Goal: Task Accomplishment & Management: Manage account settings

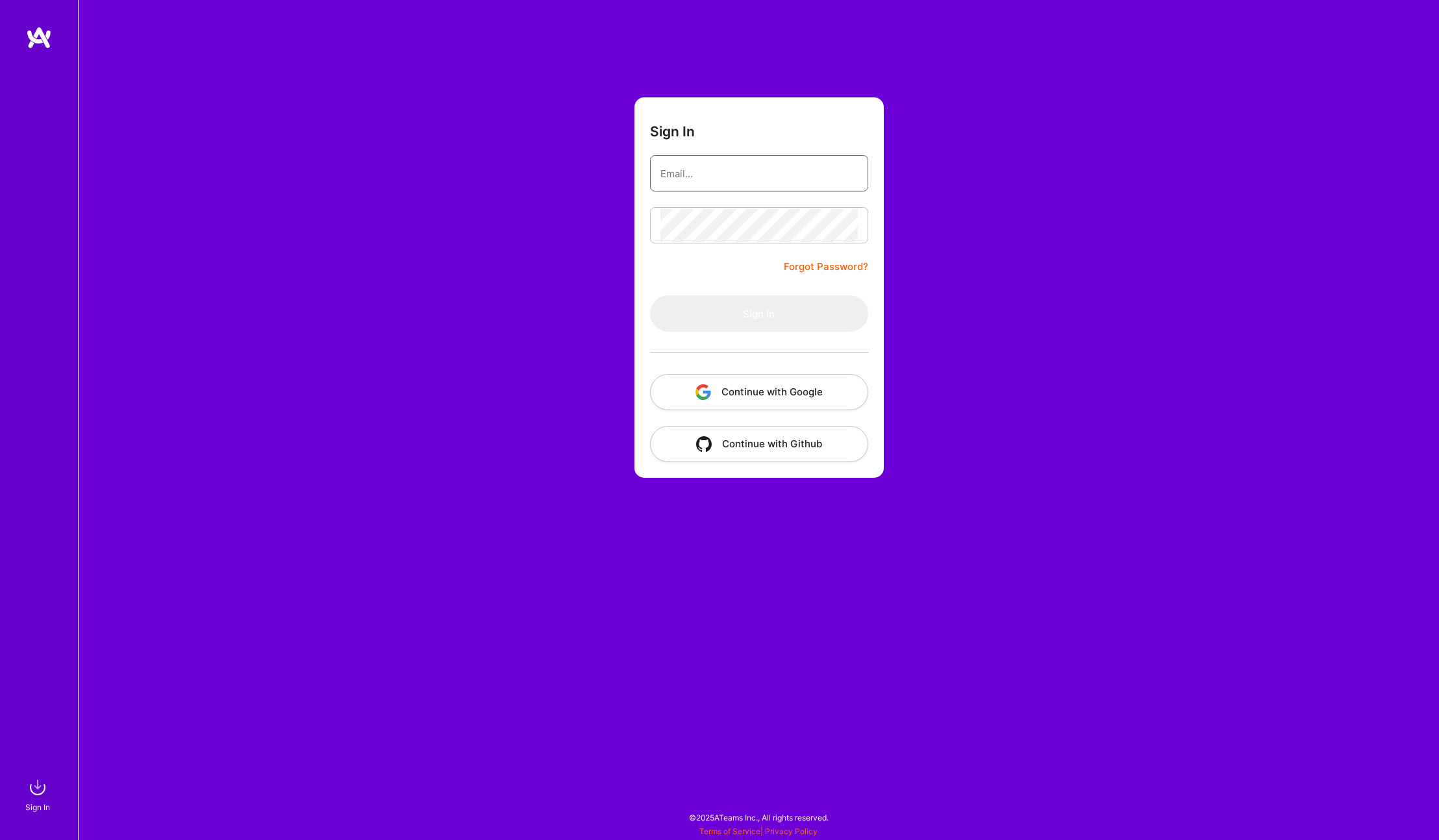
type input "[EMAIL_ADDRESS][DOMAIN_NAME]"
click at [699, 400] on button "Continue with Google" at bounding box center [759, 392] width 218 height 36
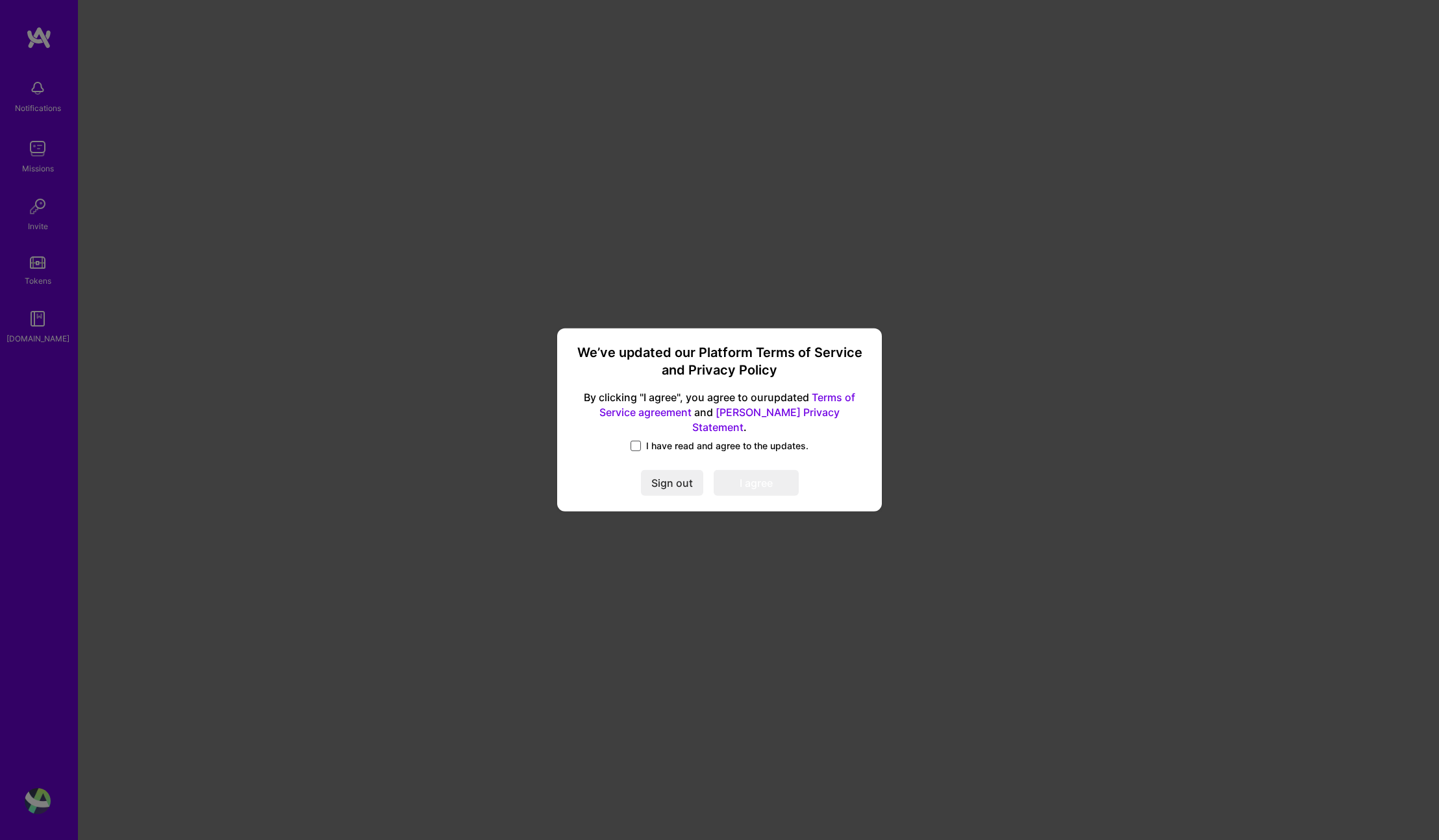
click at [633, 441] on span at bounding box center [635, 446] width 10 height 10
click at [0, 0] on input "I have read and agree to the updates." at bounding box center [0, 0] width 0 height 0
click at [781, 474] on button "I agree" at bounding box center [757, 484] width 85 height 26
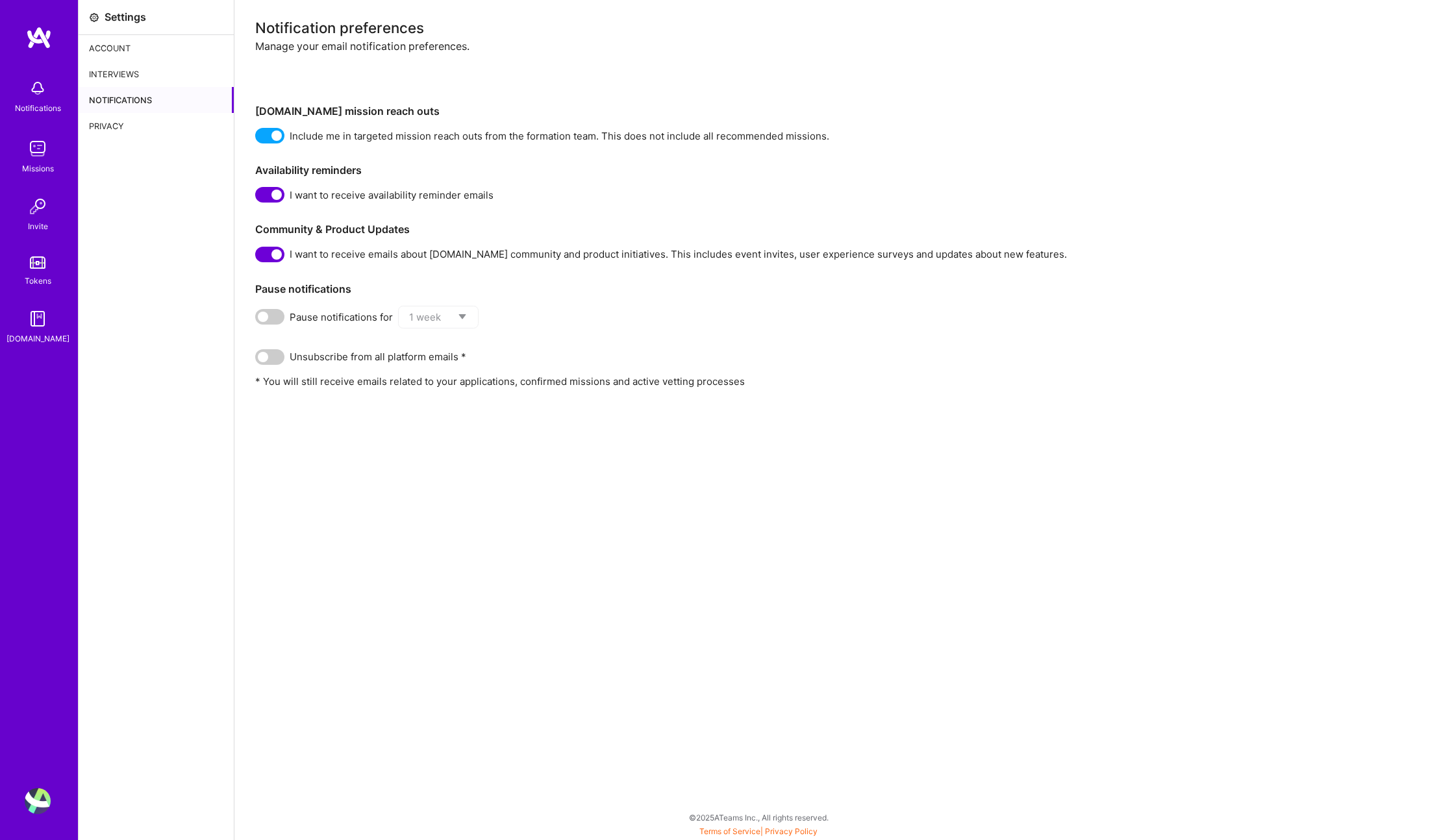
click at [273, 195] on span at bounding box center [270, 195] width 29 height 15
click at [258, 197] on input "checkbox" at bounding box center [258, 197] width 0 height 0
click at [265, 248] on span at bounding box center [270, 254] width 29 height 15
click at [258, 257] on input "checkbox" at bounding box center [258, 257] width 0 height 0
click at [29, 151] on img at bounding box center [38, 149] width 26 height 26
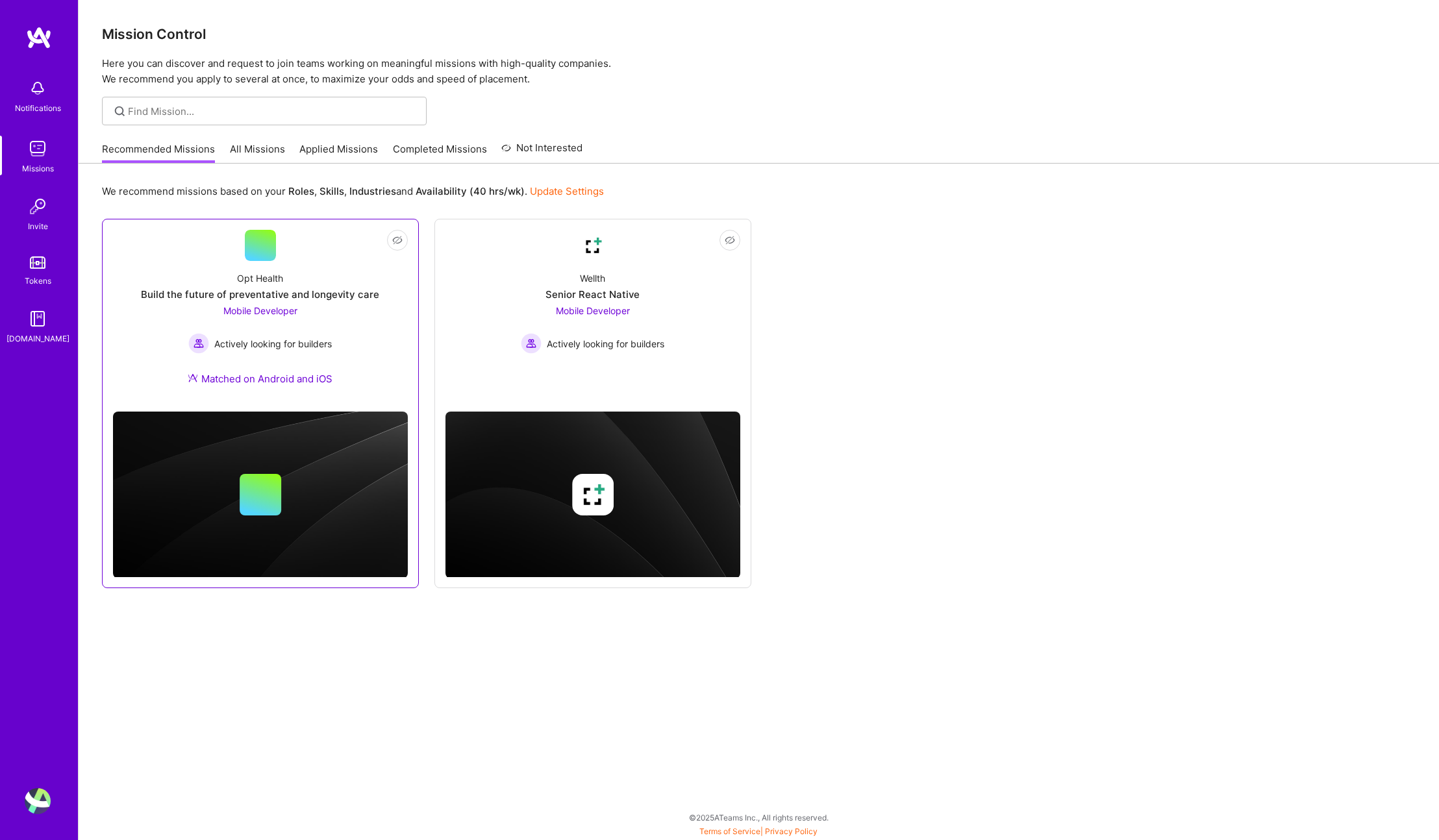
click at [287, 379] on div "Matched on Android and iOS" at bounding box center [260, 379] width 145 height 14
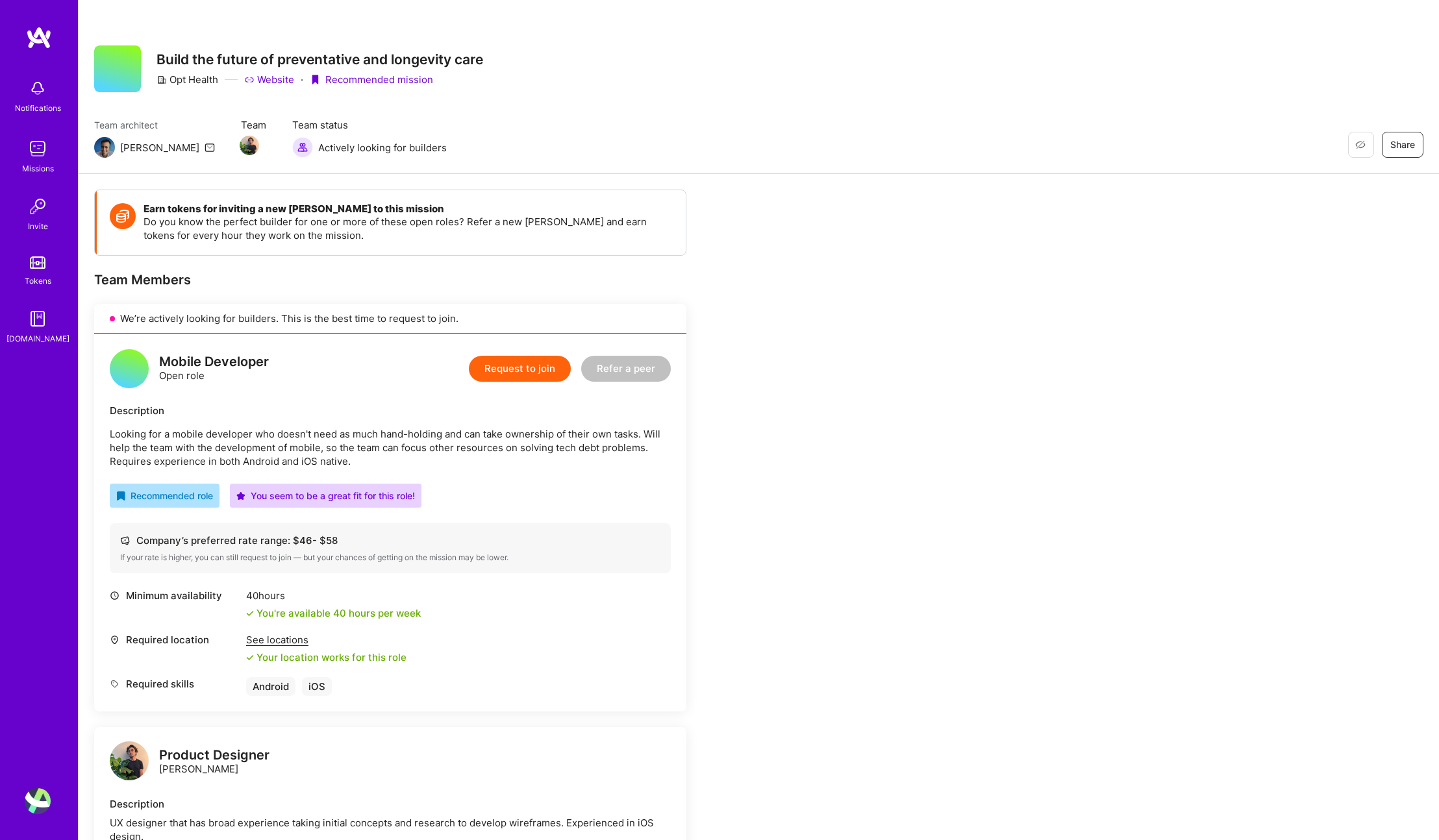
click at [29, 33] on img at bounding box center [39, 38] width 26 height 23
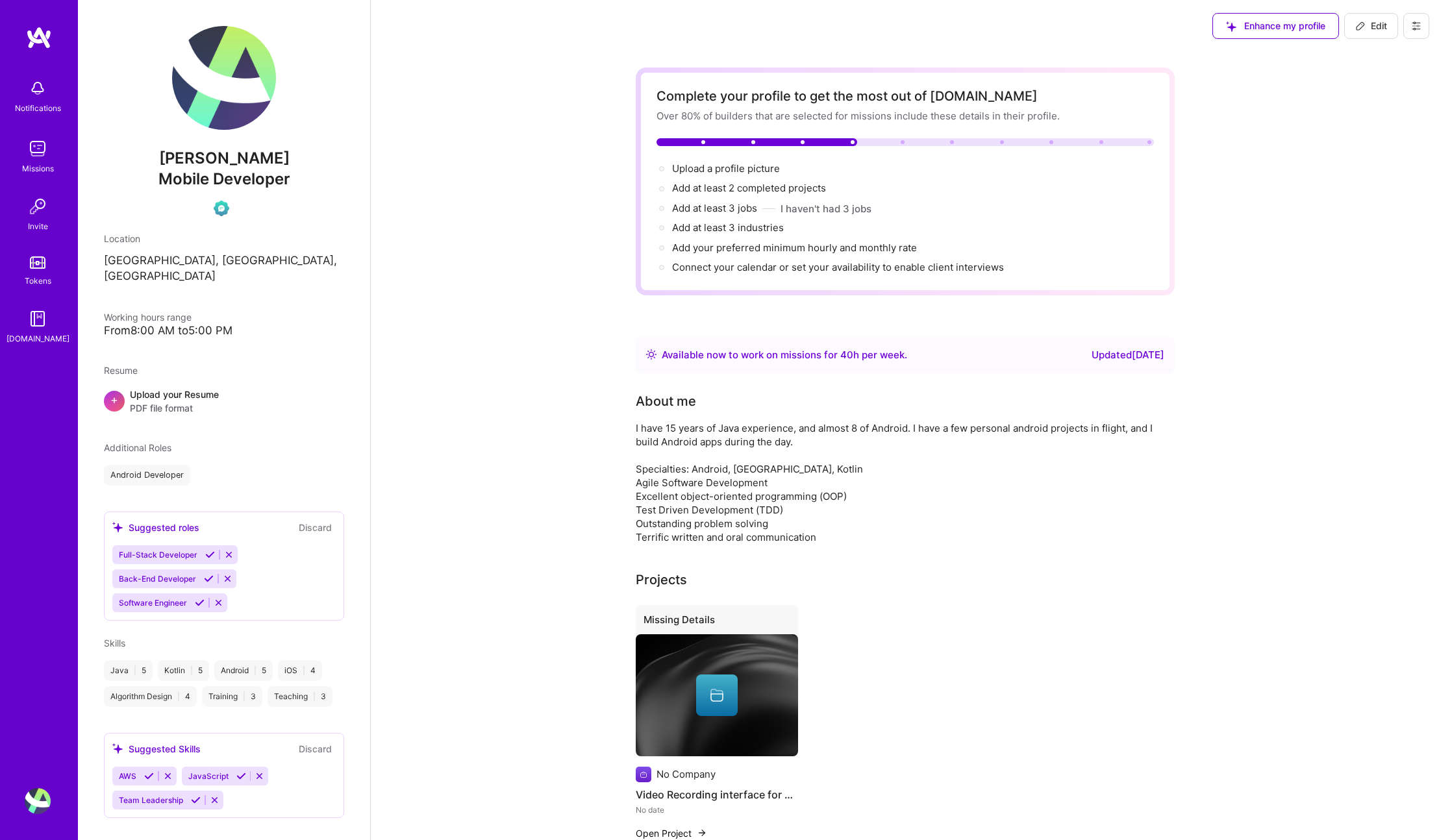
click at [156, 324] on div "From 8:00 AM to 5:00 PM" at bounding box center [223, 331] width 240 height 14
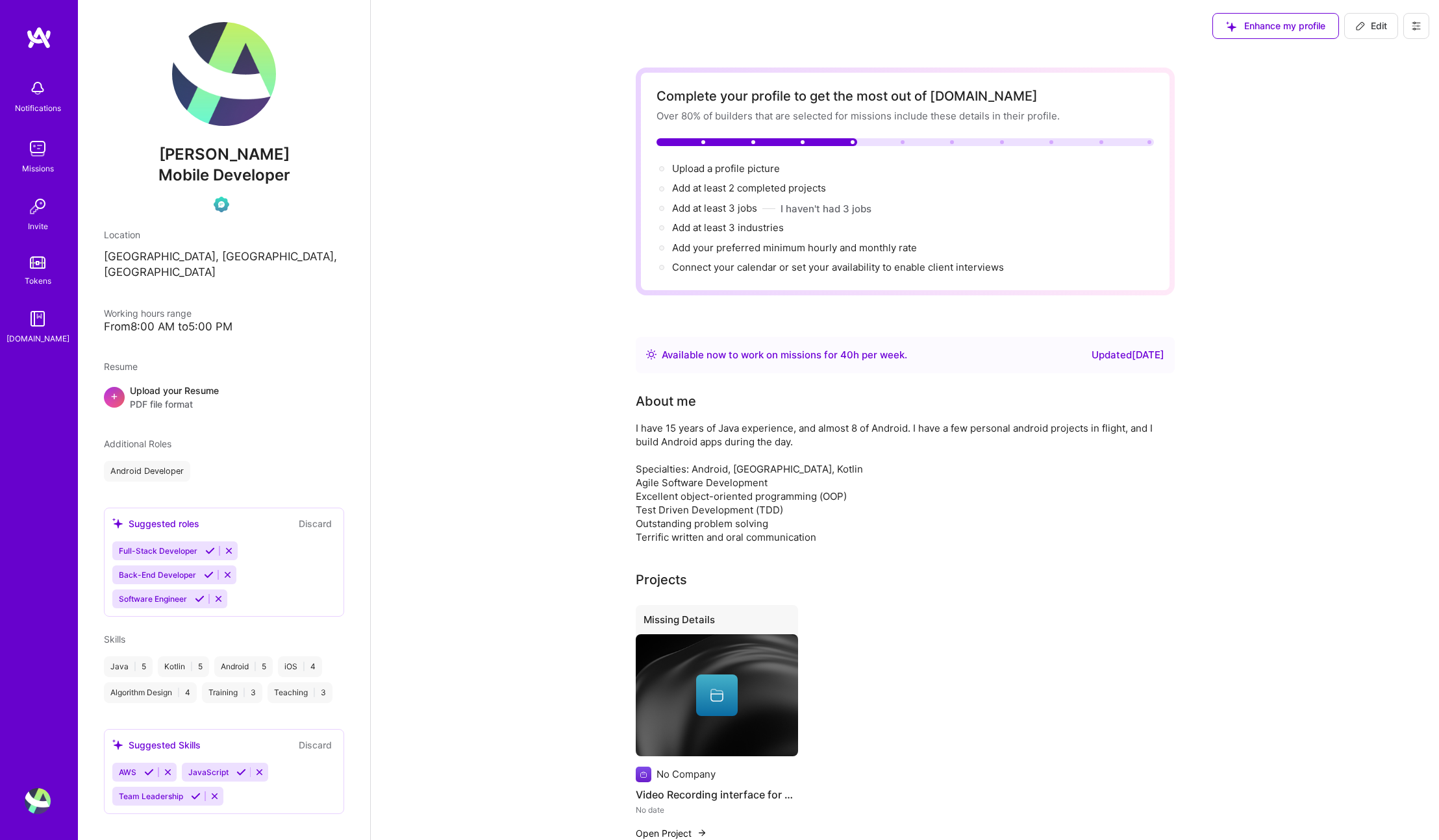
click at [834, 352] on div "Available now to work on missions for 40 h per week ." at bounding box center [784, 355] width 246 height 15
click at [1357, 26] on icon at bounding box center [1360, 26] width 10 height 10
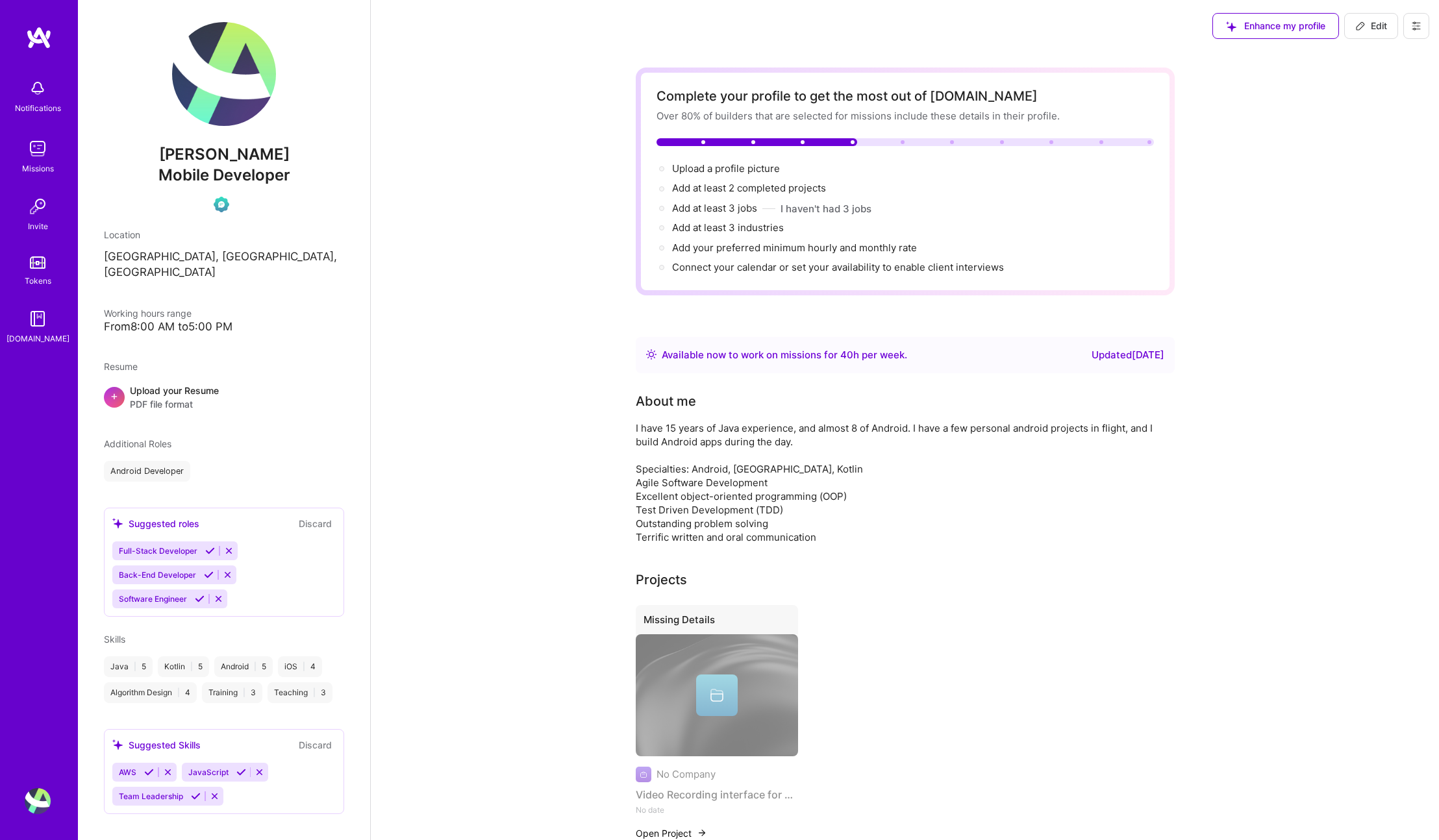
select select "US"
select select "Right Now"
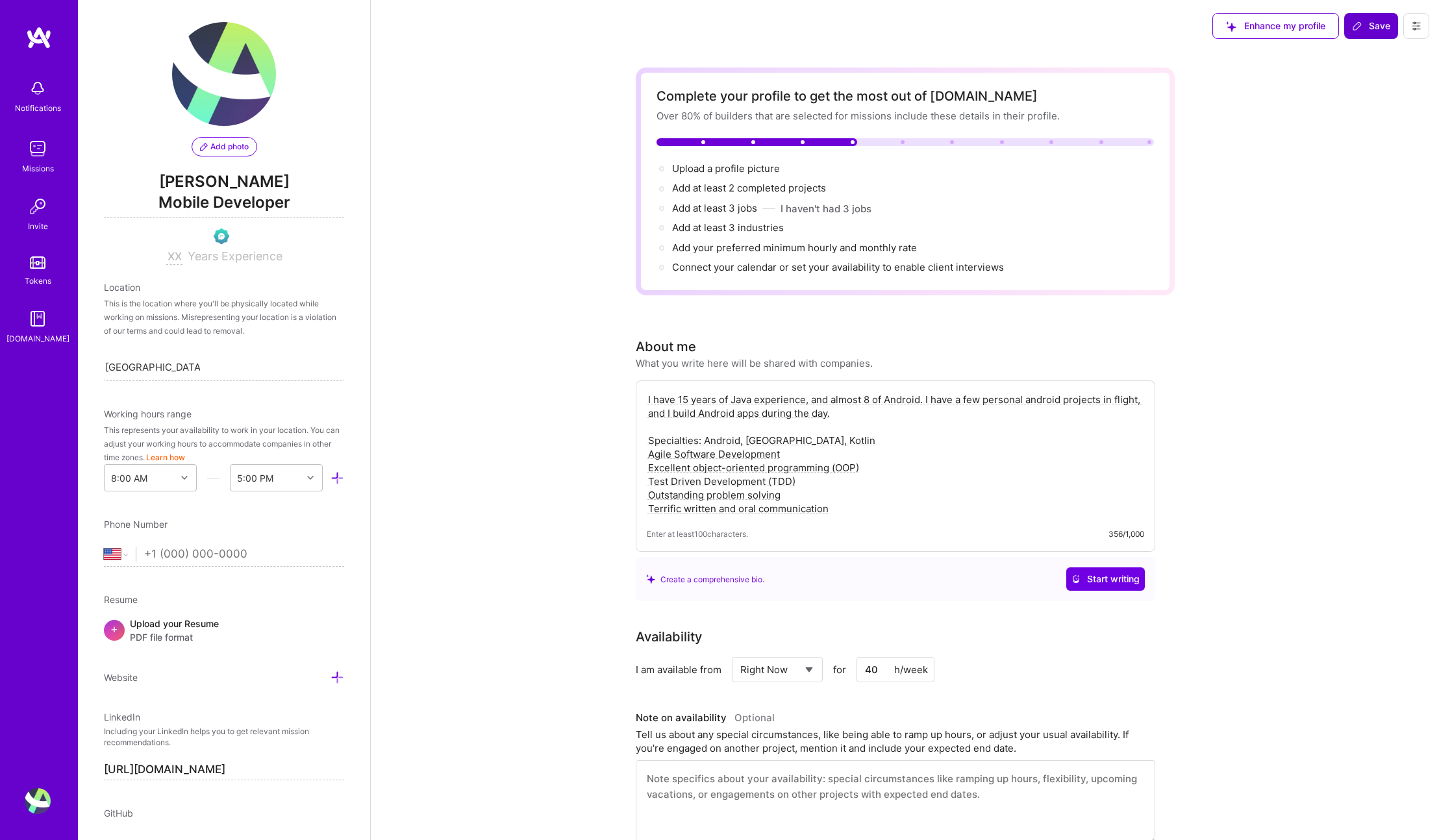
drag, startPoint x: 872, startPoint y: 670, endPoint x: 865, endPoint y: 669, distance: 7.1
click at [865, 669] on input "40" at bounding box center [896, 670] width 78 height 26
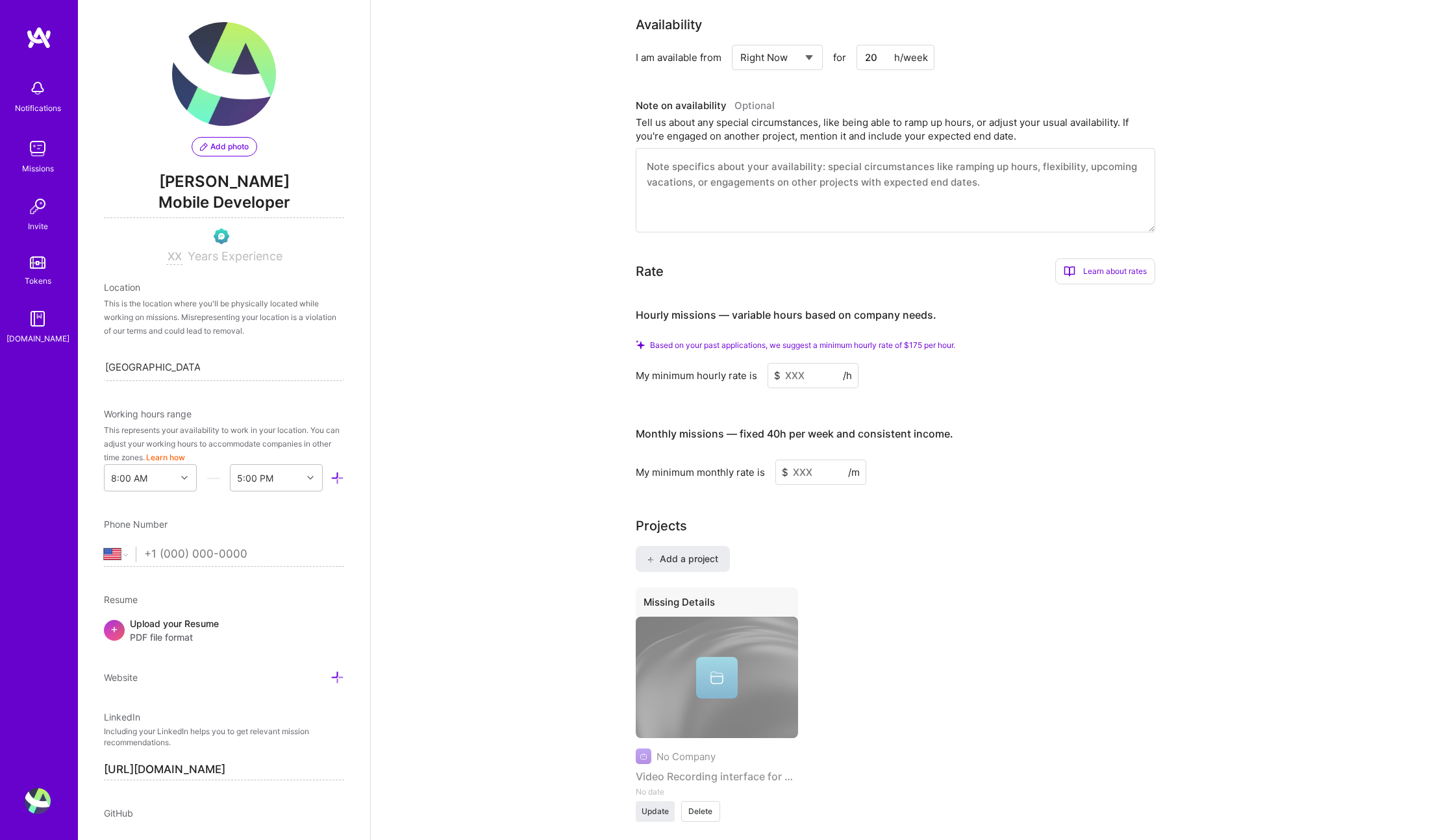
scroll to position [629, 0]
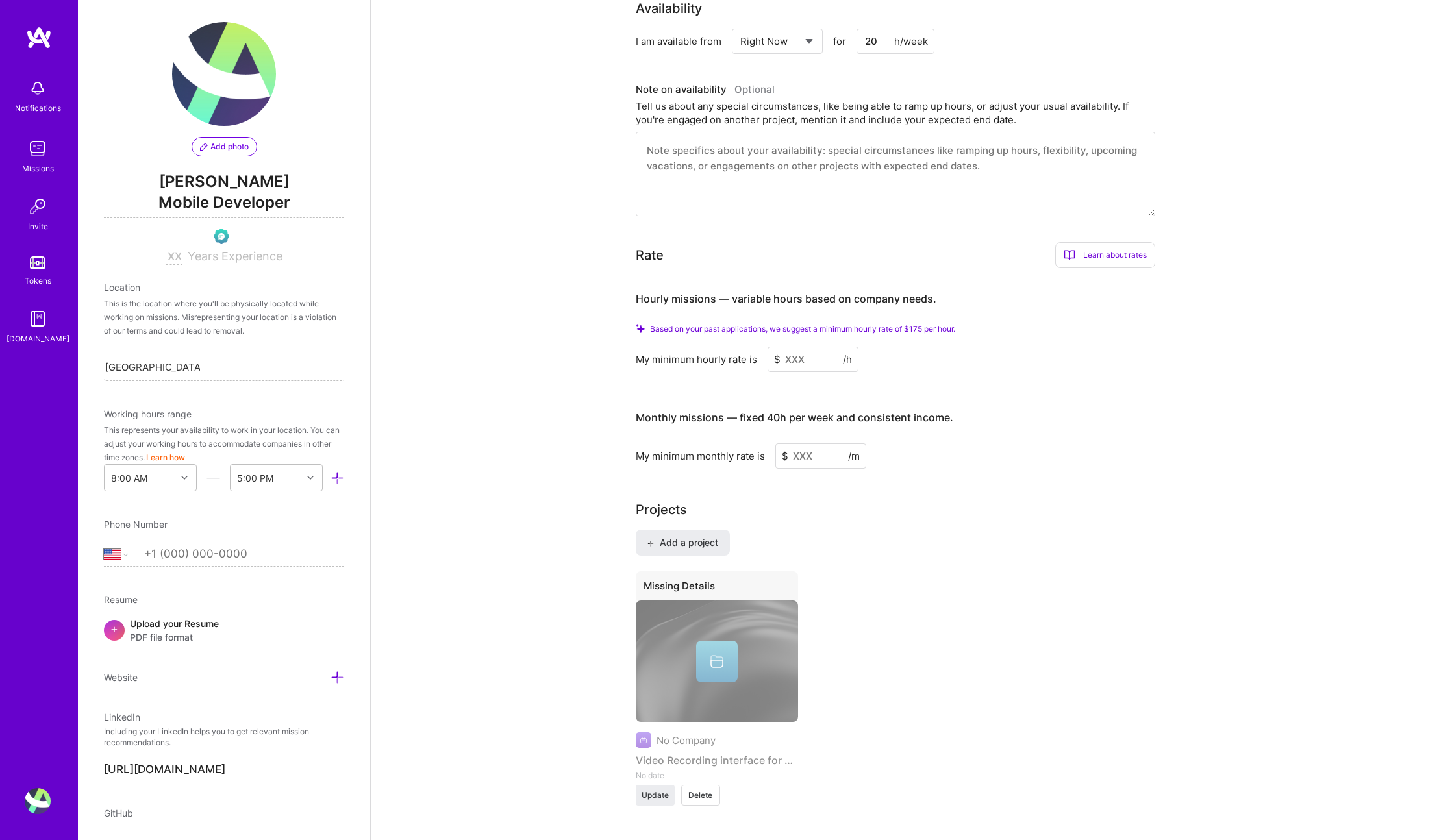
type input "20"
click at [811, 362] on input at bounding box center [813, 359] width 91 height 26
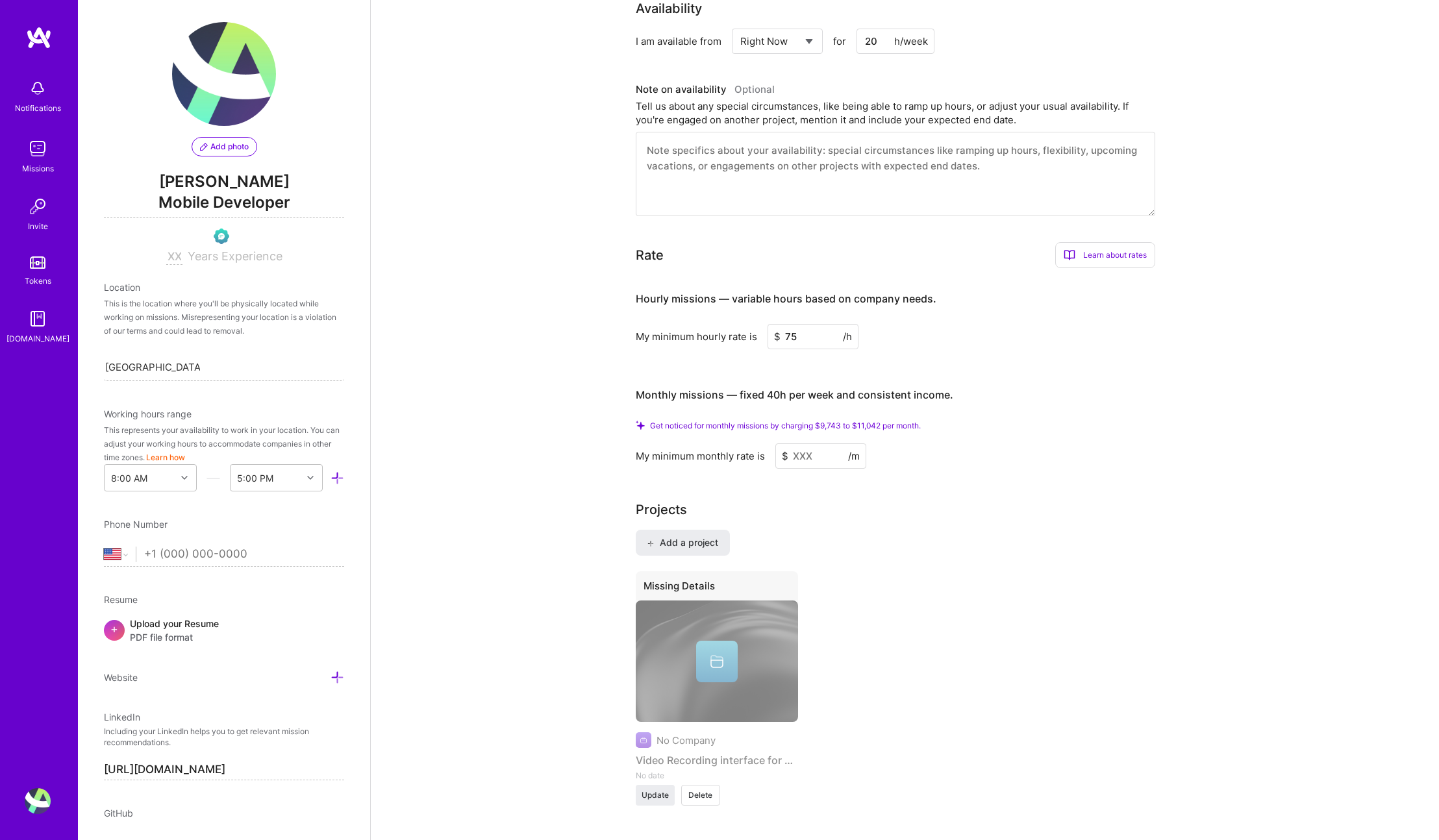
type input "75"
click at [823, 461] on input at bounding box center [821, 456] width 91 height 26
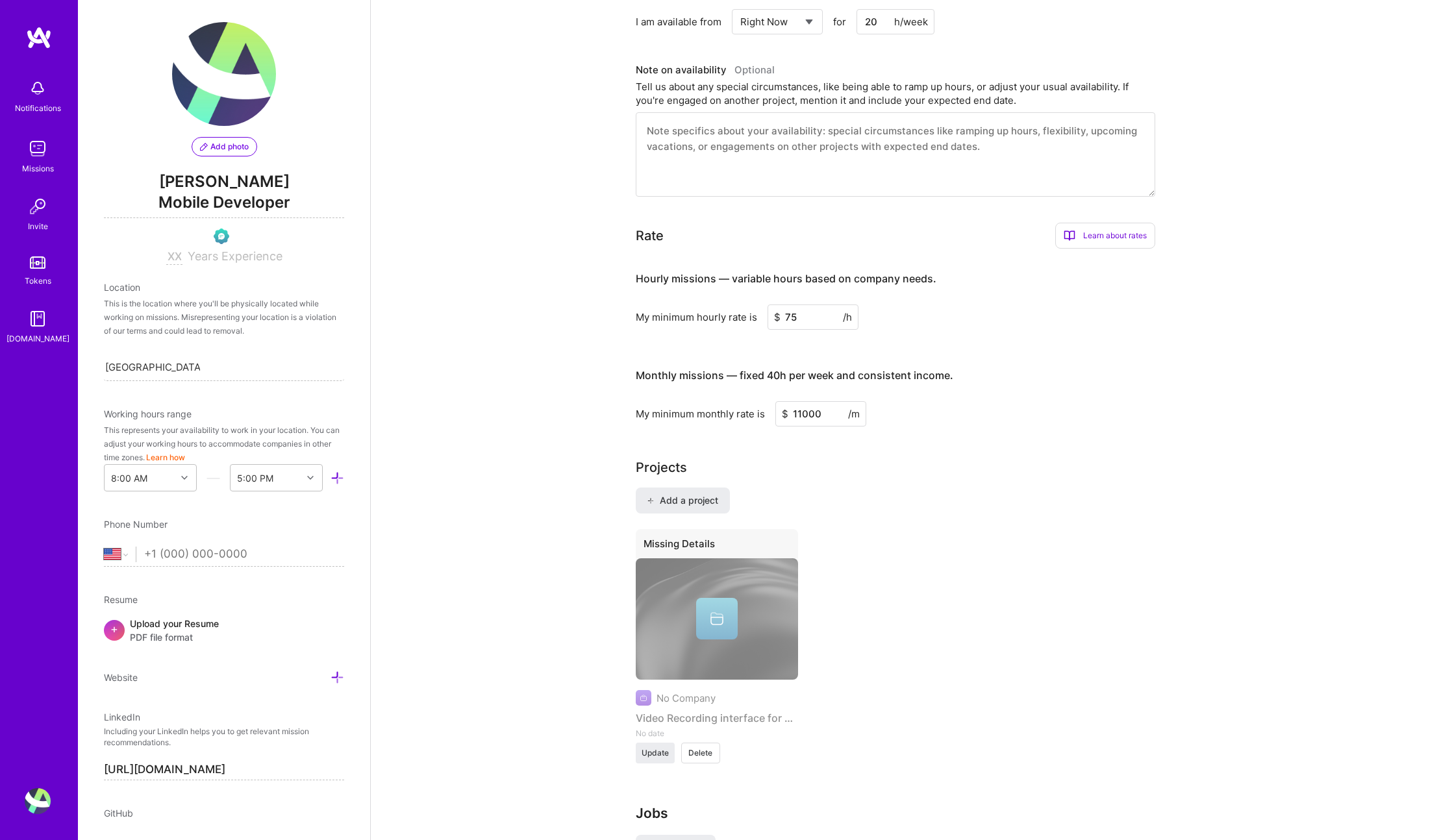
type input "11000"
click at [887, 580] on div "Missing Details No Company Video Recording interface for Android and iOS No dat…" at bounding box center [906, 655] width 539 height 250
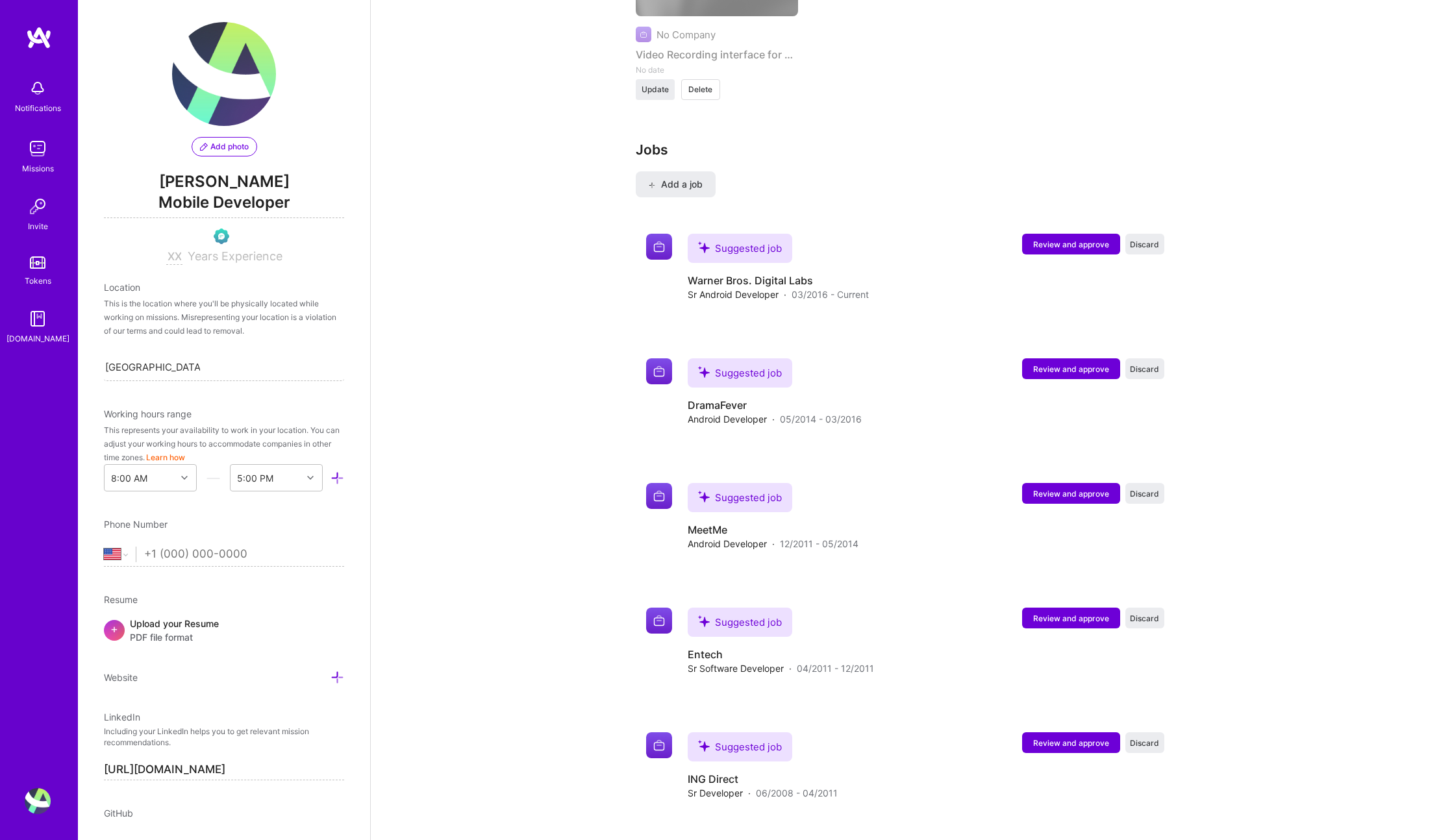
scroll to position [1297, 0]
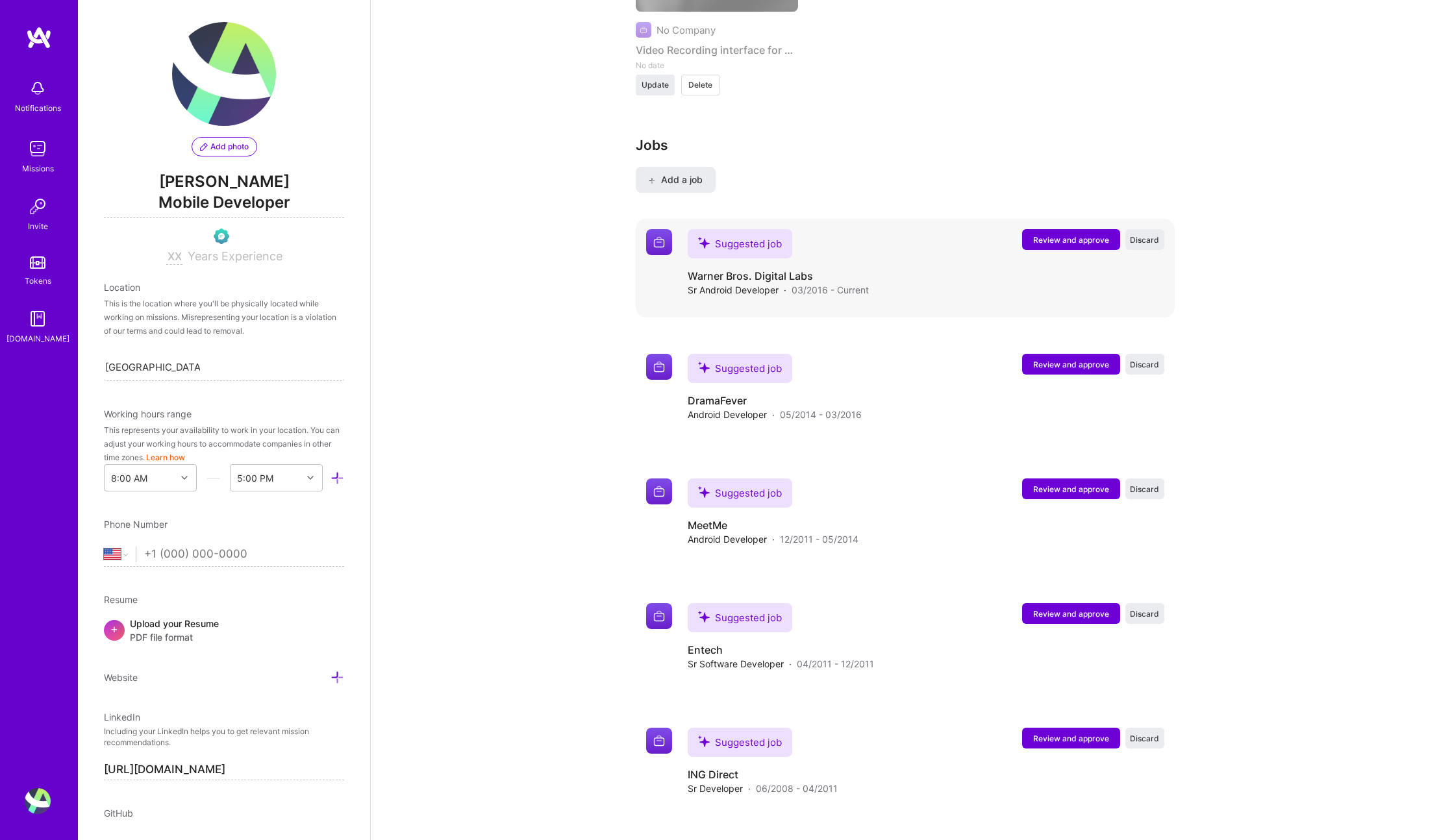
click at [1075, 236] on span "Review and approve" at bounding box center [1071, 240] width 76 height 11
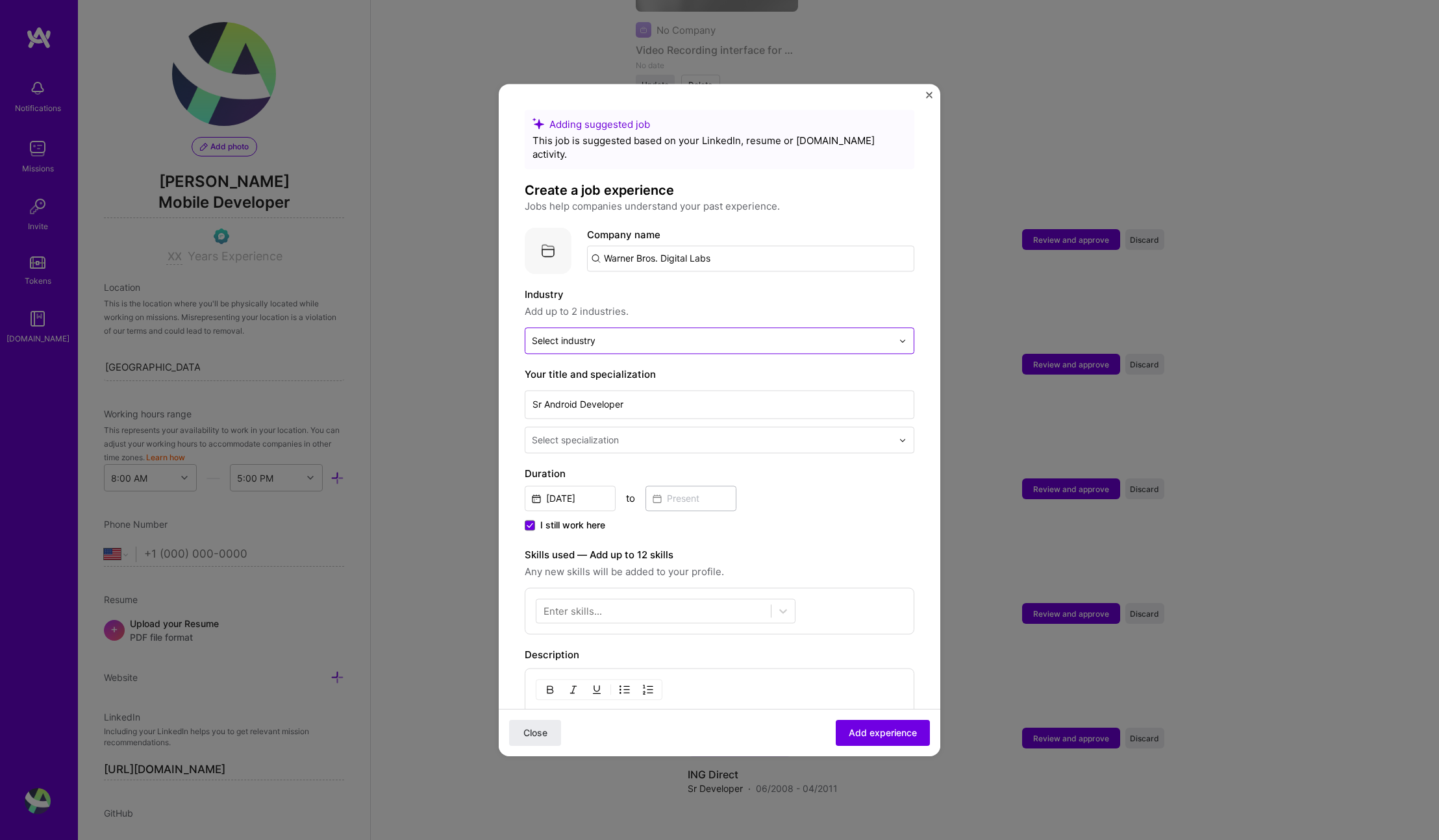
click at [873, 334] on input "text" at bounding box center [712, 341] width 360 height 14
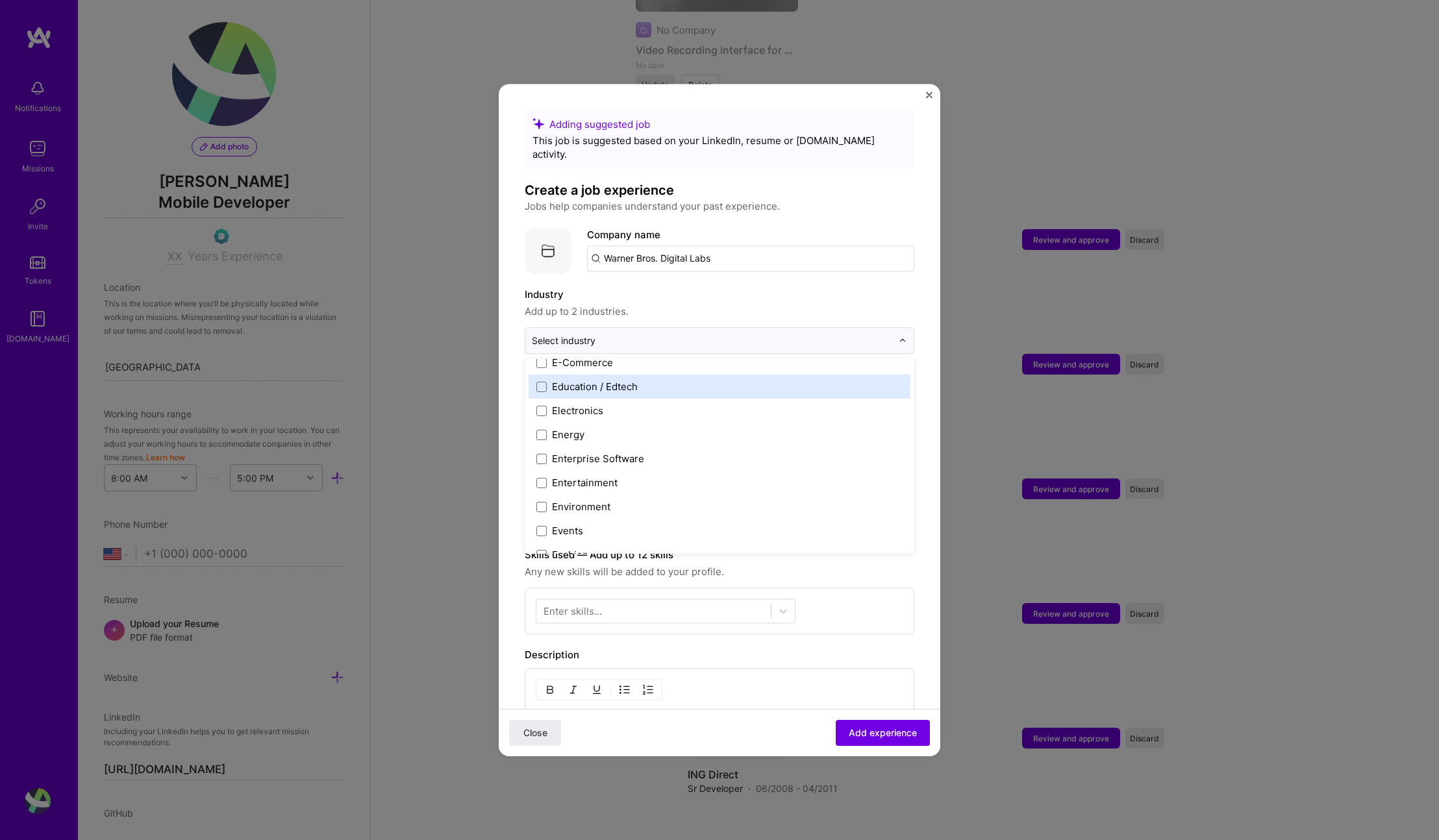
scroll to position [1168, 0]
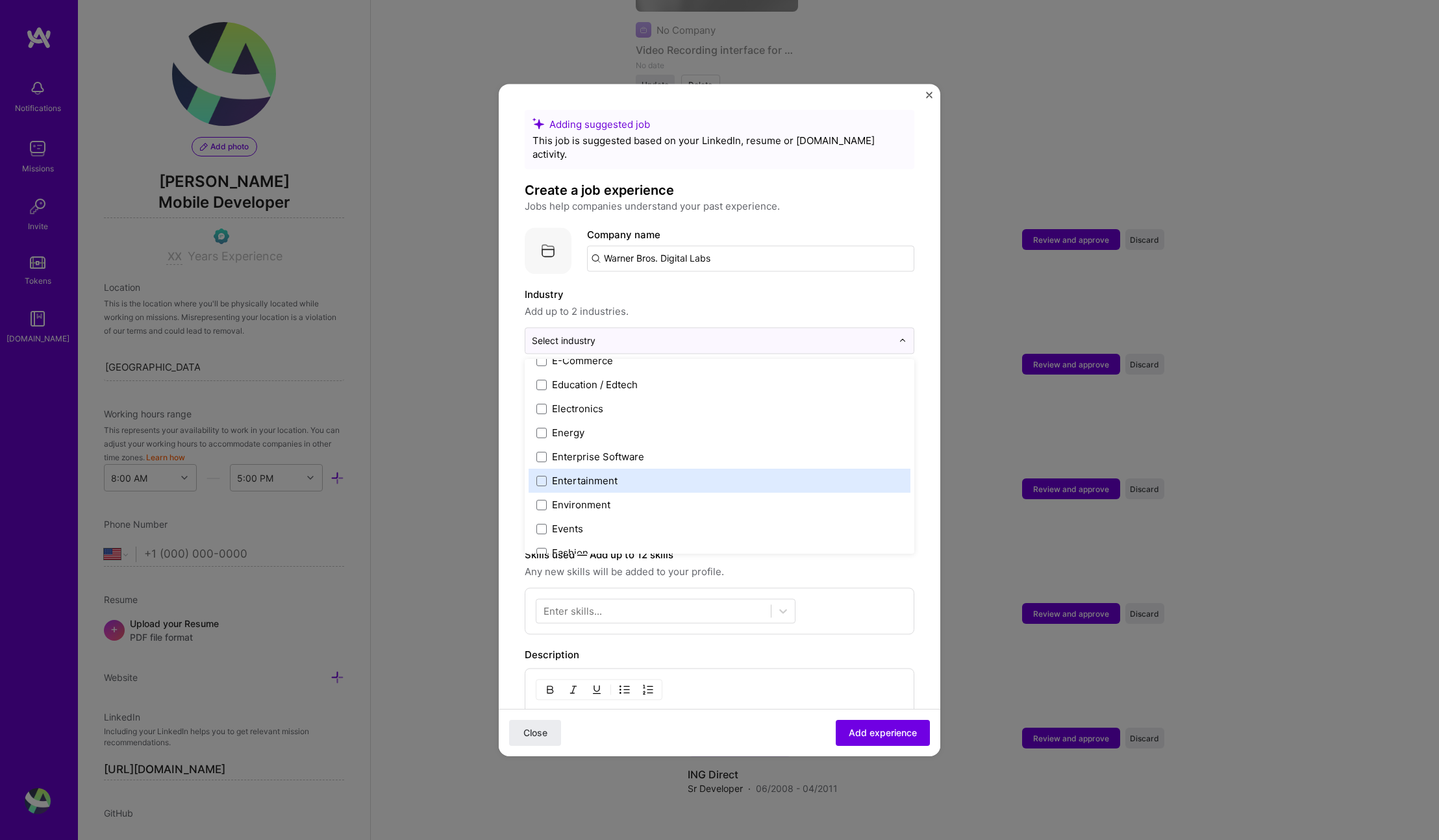
click at [771, 474] on label "Entertainment" at bounding box center [720, 481] width 366 height 14
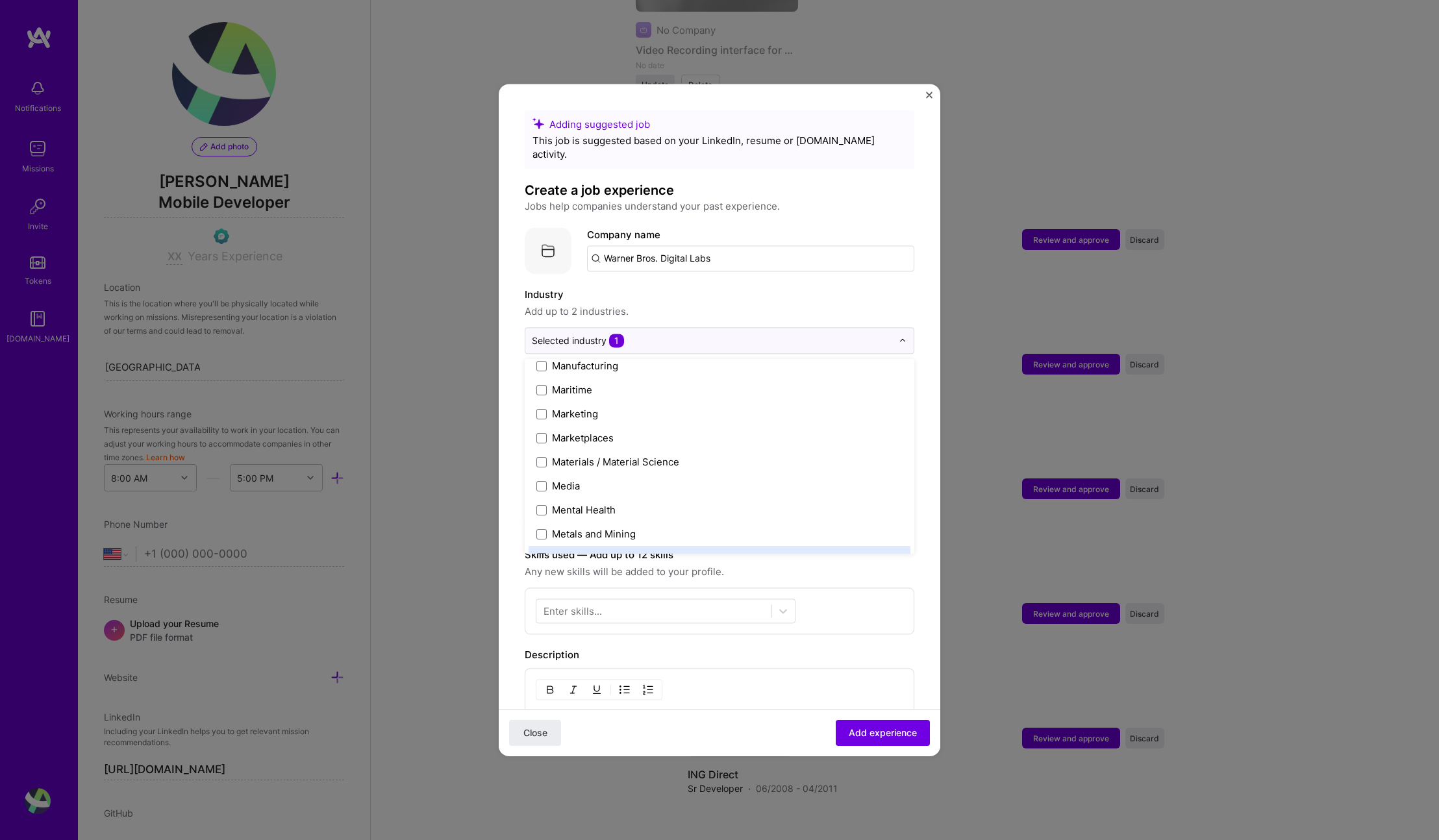
scroll to position [1906, 0]
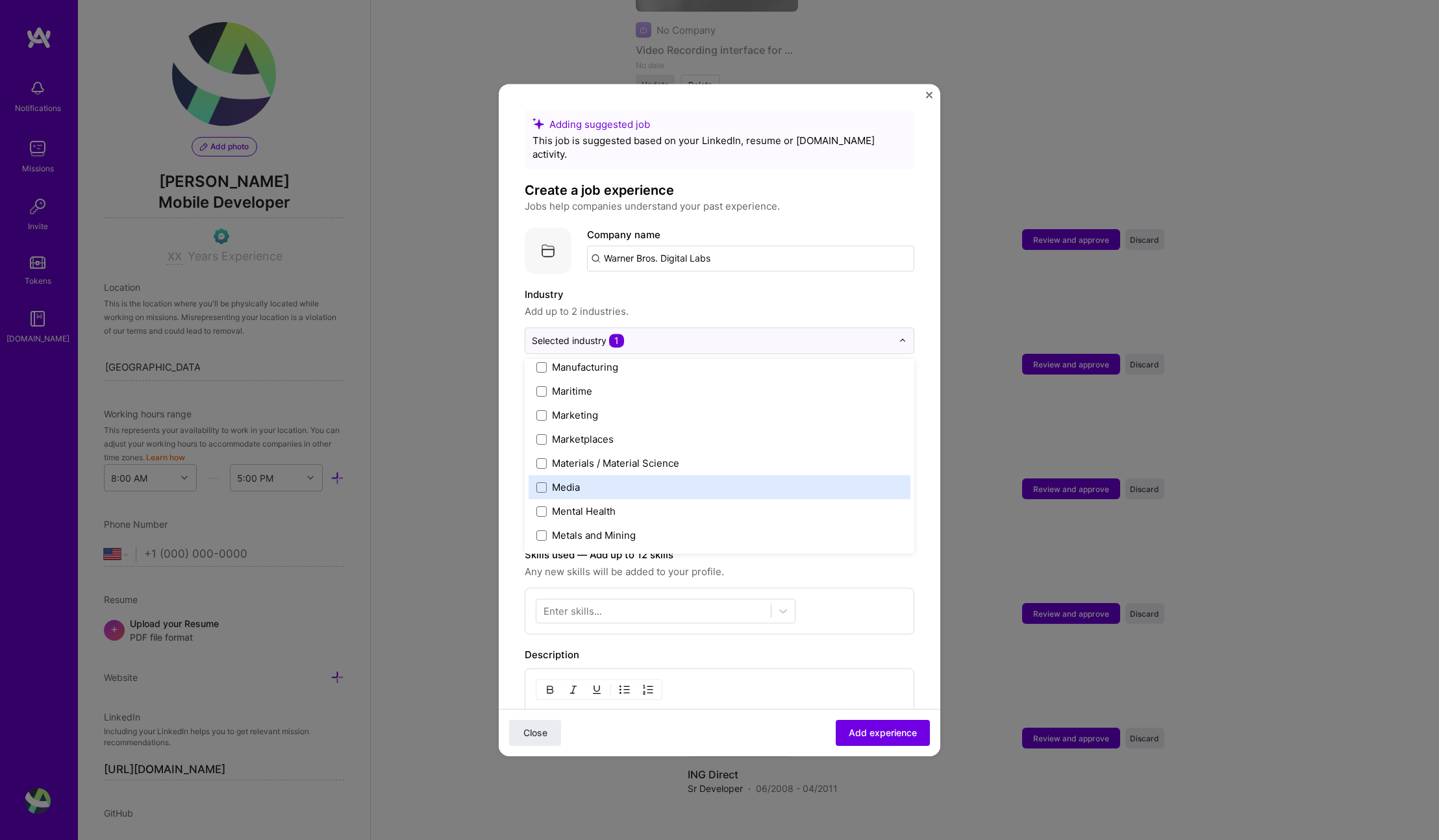
click at [768, 481] on label "Media" at bounding box center [720, 488] width 366 height 14
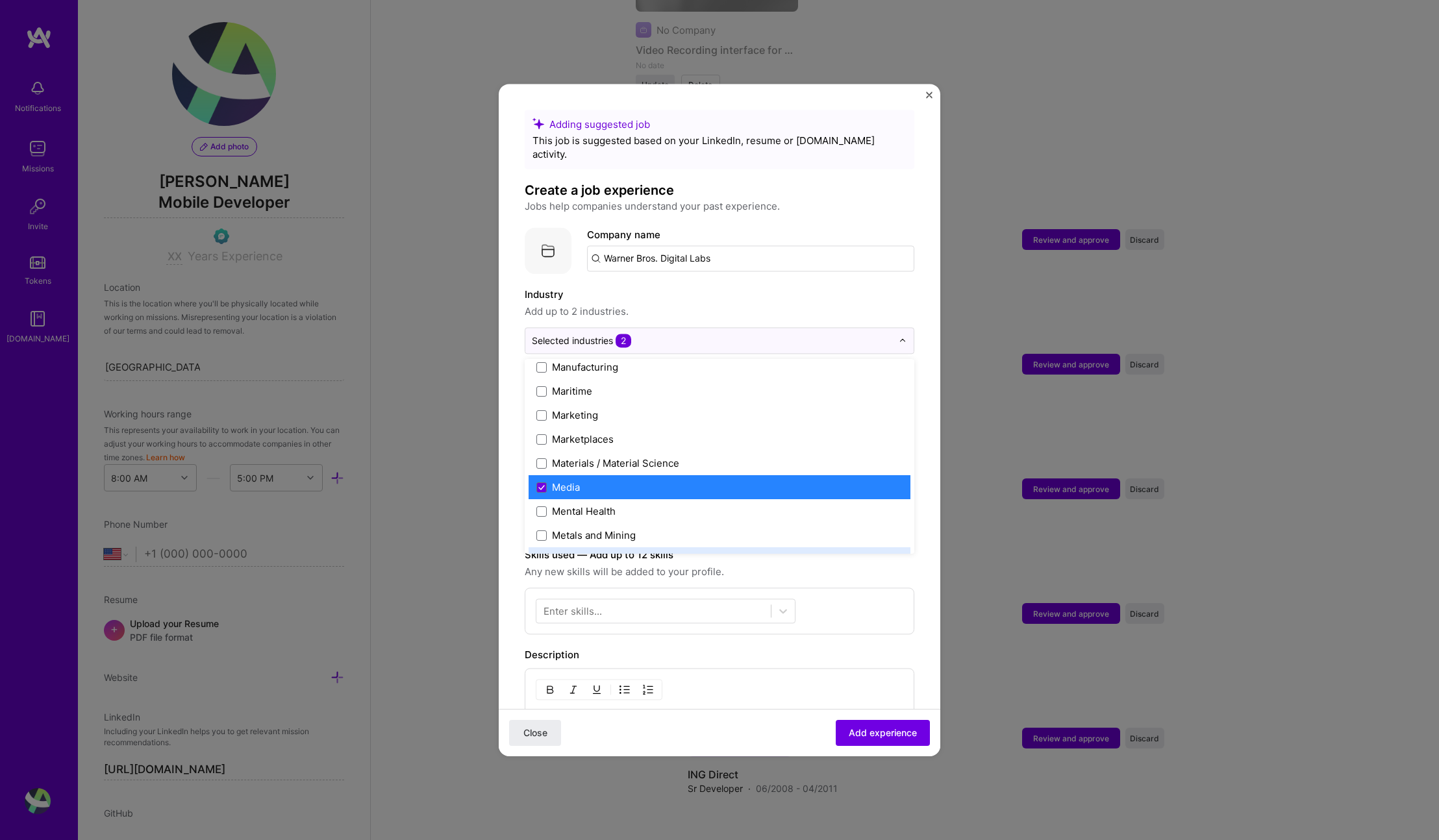
click at [828, 564] on span "Any new skills will be added to your profile." at bounding box center [720, 572] width 390 height 15
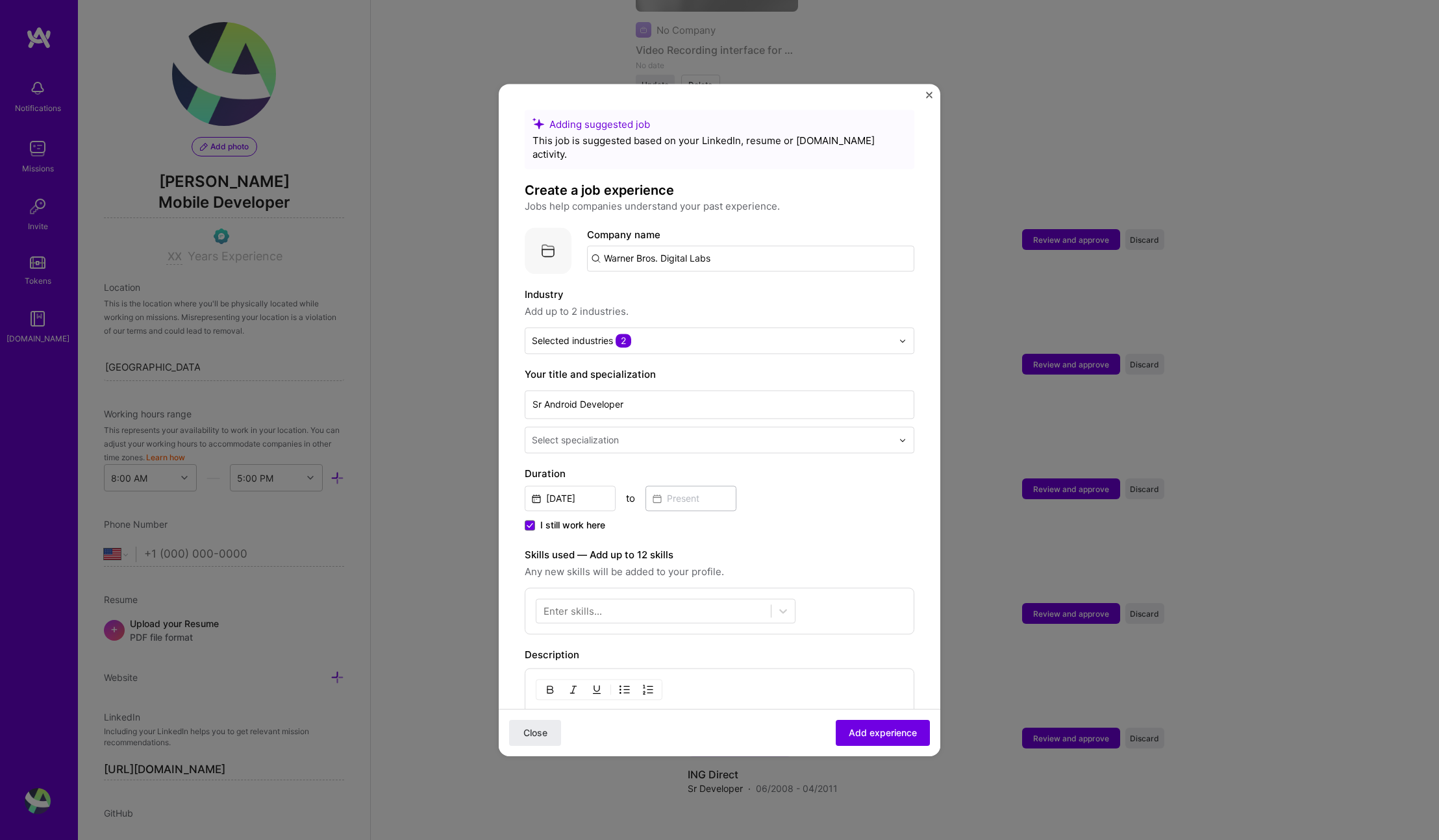
click at [570, 519] on span "I still work here" at bounding box center [573, 525] width 65 height 13
click at [0, 0] on input "I still work here" at bounding box center [0, 0] width 0 height 0
click at [671, 486] on input at bounding box center [691, 498] width 91 height 26
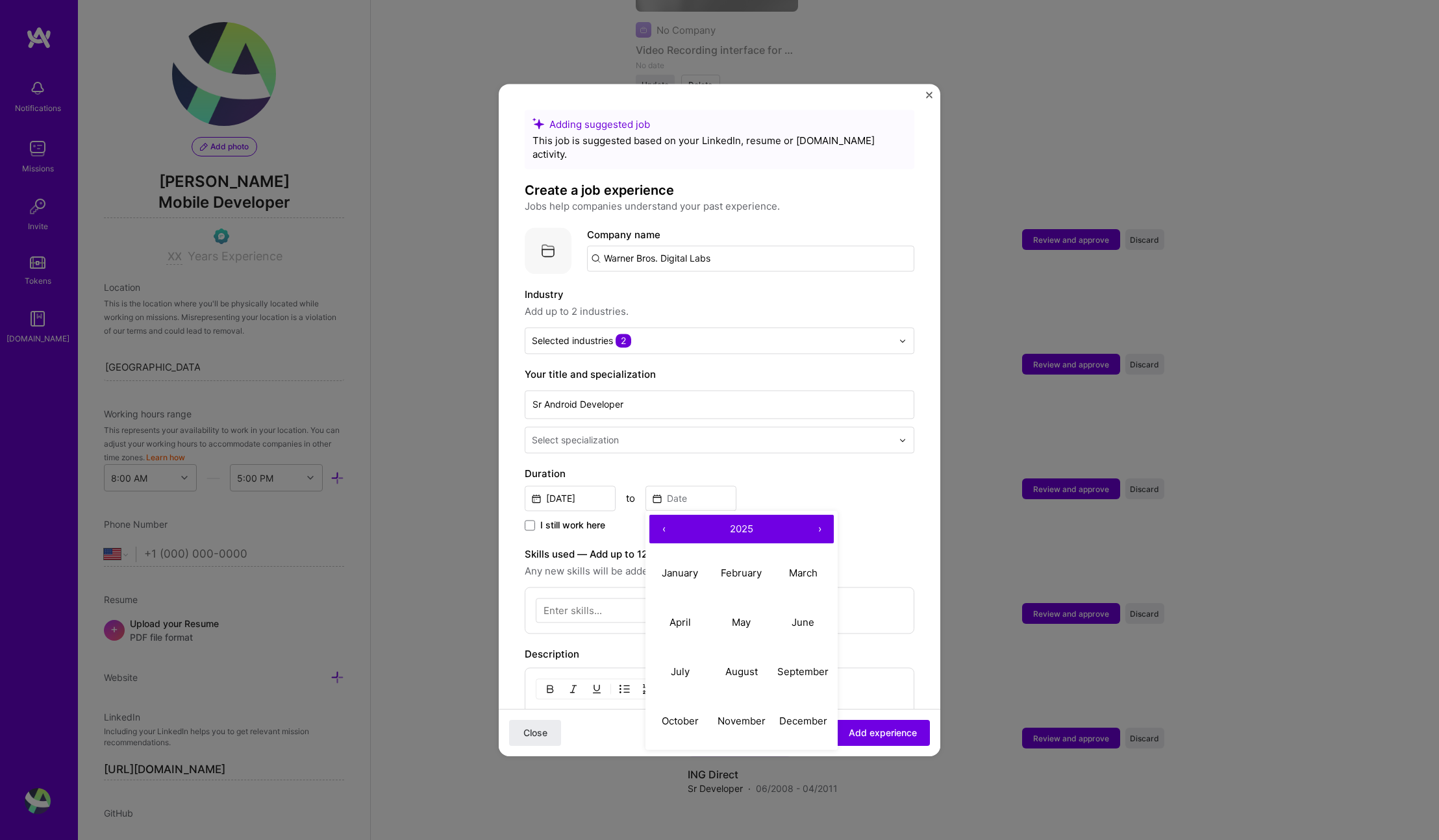
click at [658, 515] on button "‹" at bounding box center [663, 529] width 29 height 29
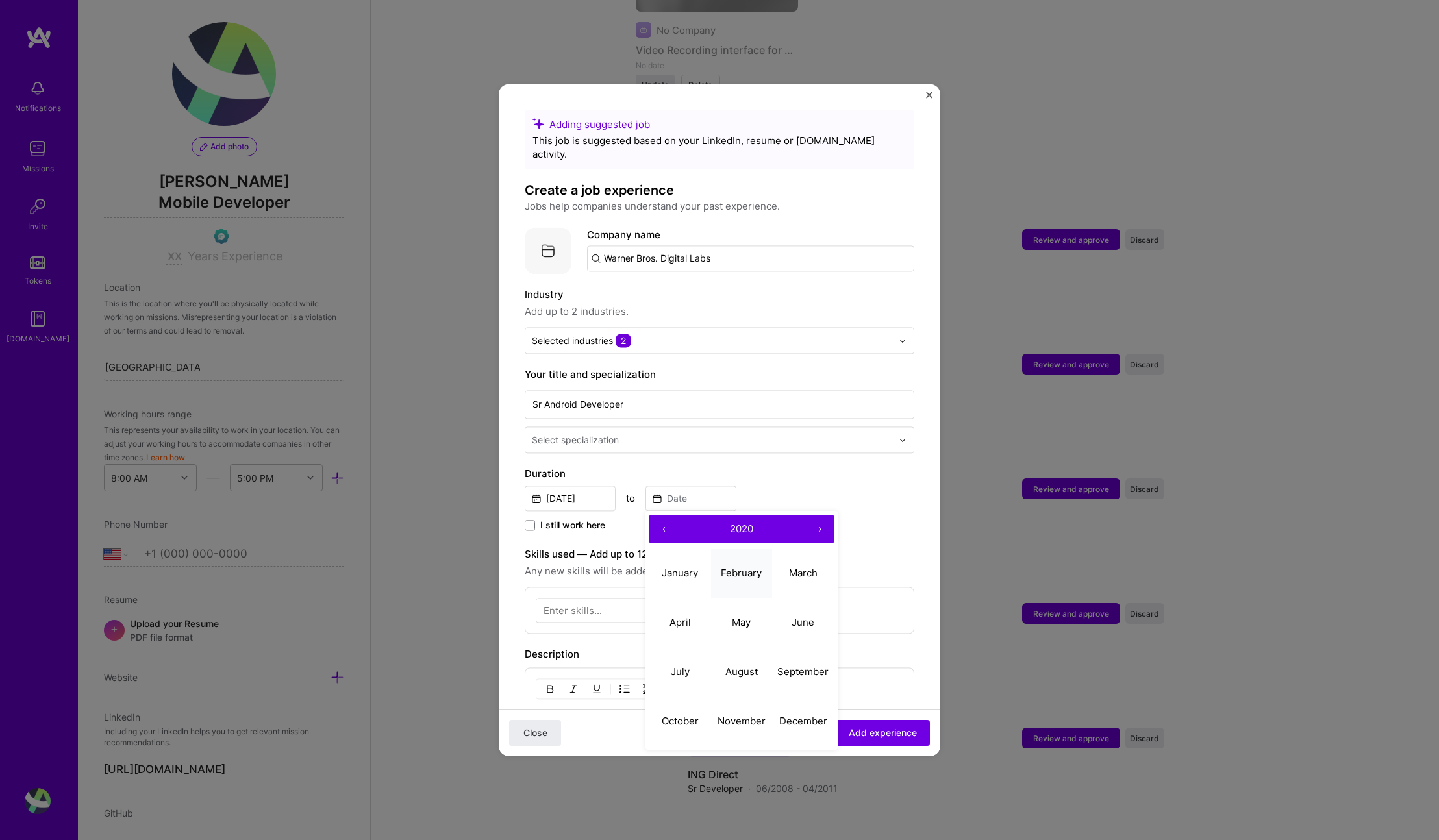
click at [759, 567] on button "February" at bounding box center [742, 573] width 62 height 49
type input "[DATE]"
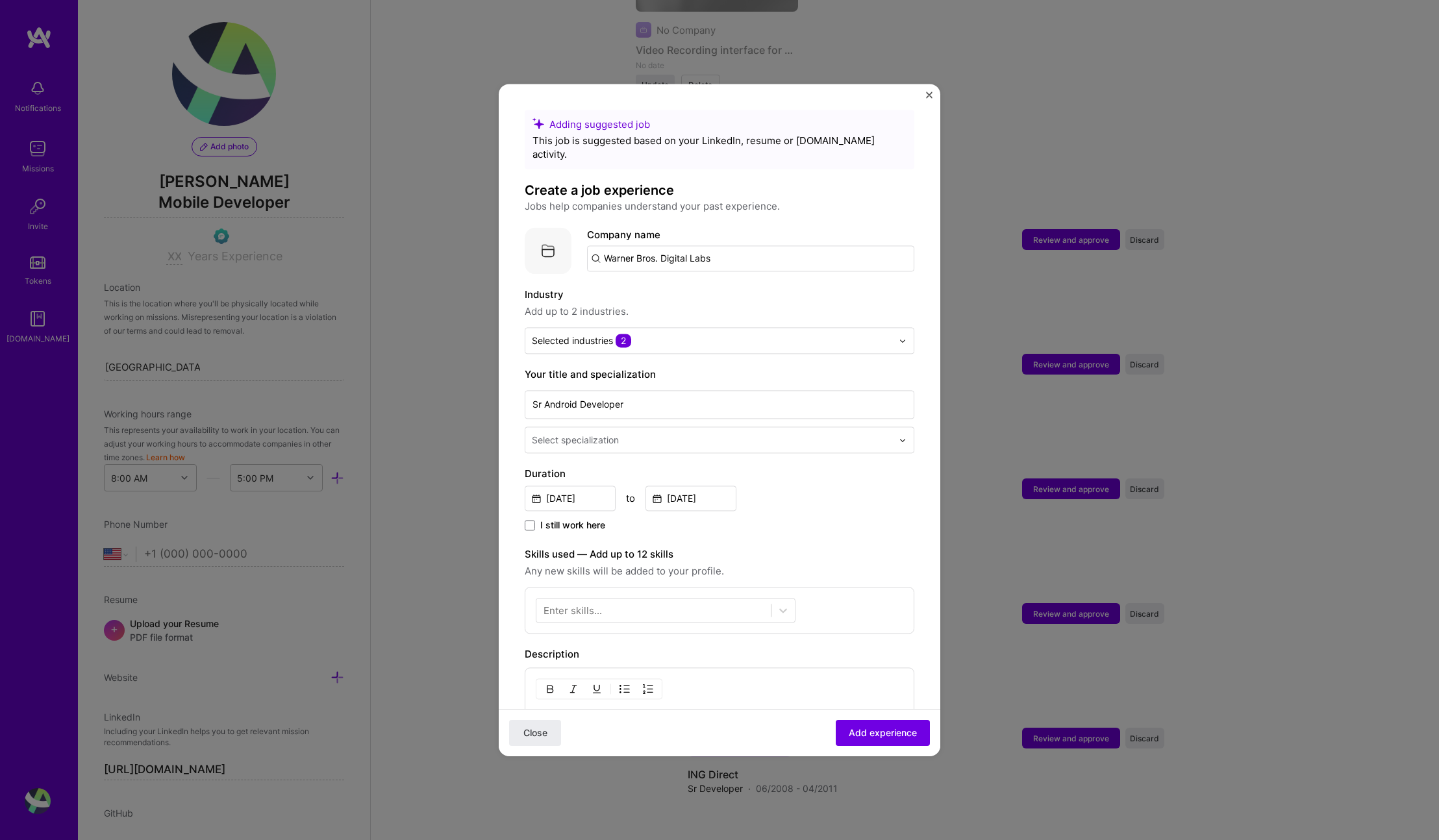
click at [778, 527] on div "Adding suggested job This job is suggested based on your LinkedIn, resume or [D…" at bounding box center [720, 536] width 390 height 854
click at [713, 600] on div at bounding box center [653, 611] width 234 height 22
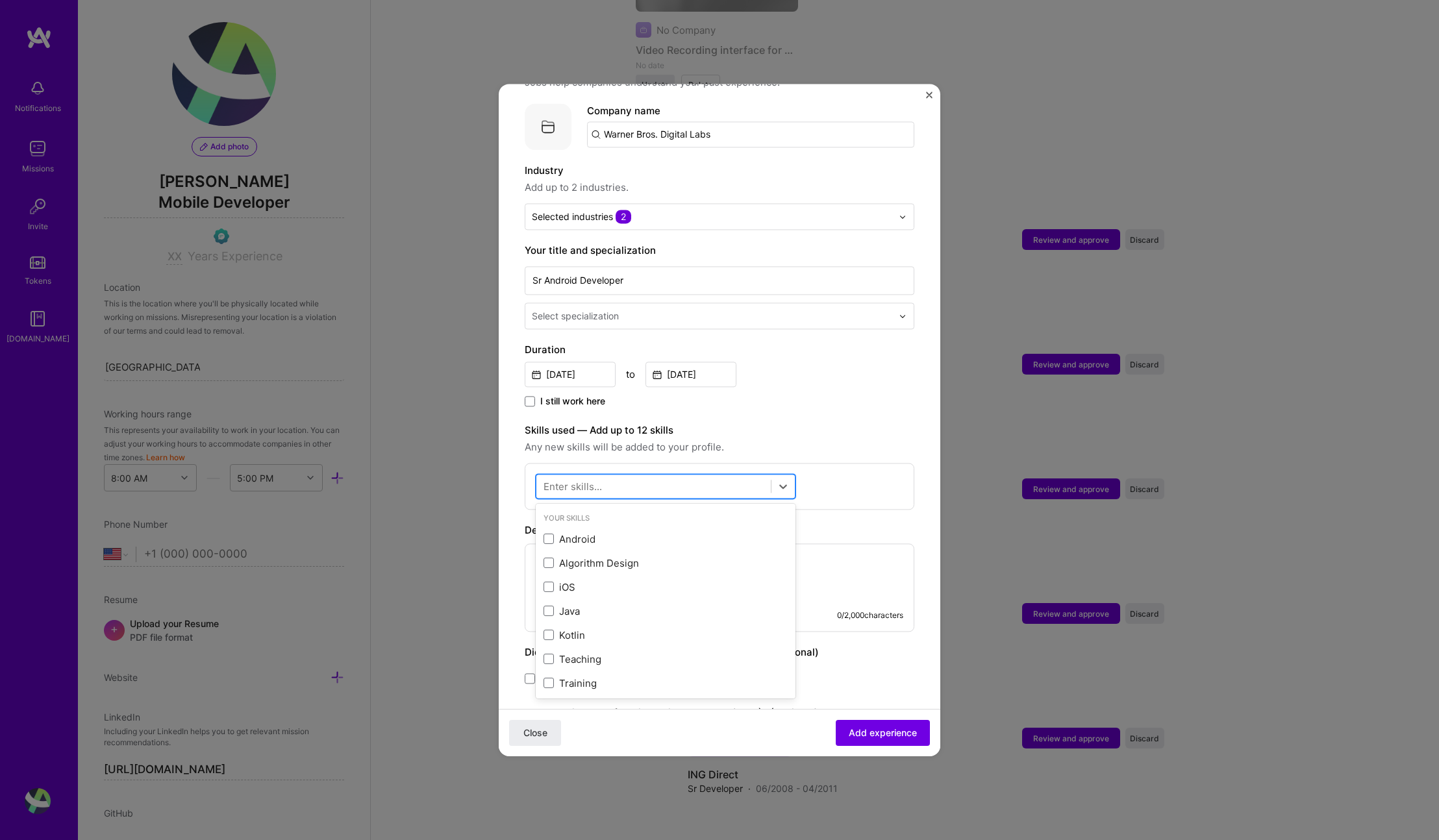
scroll to position [132, 0]
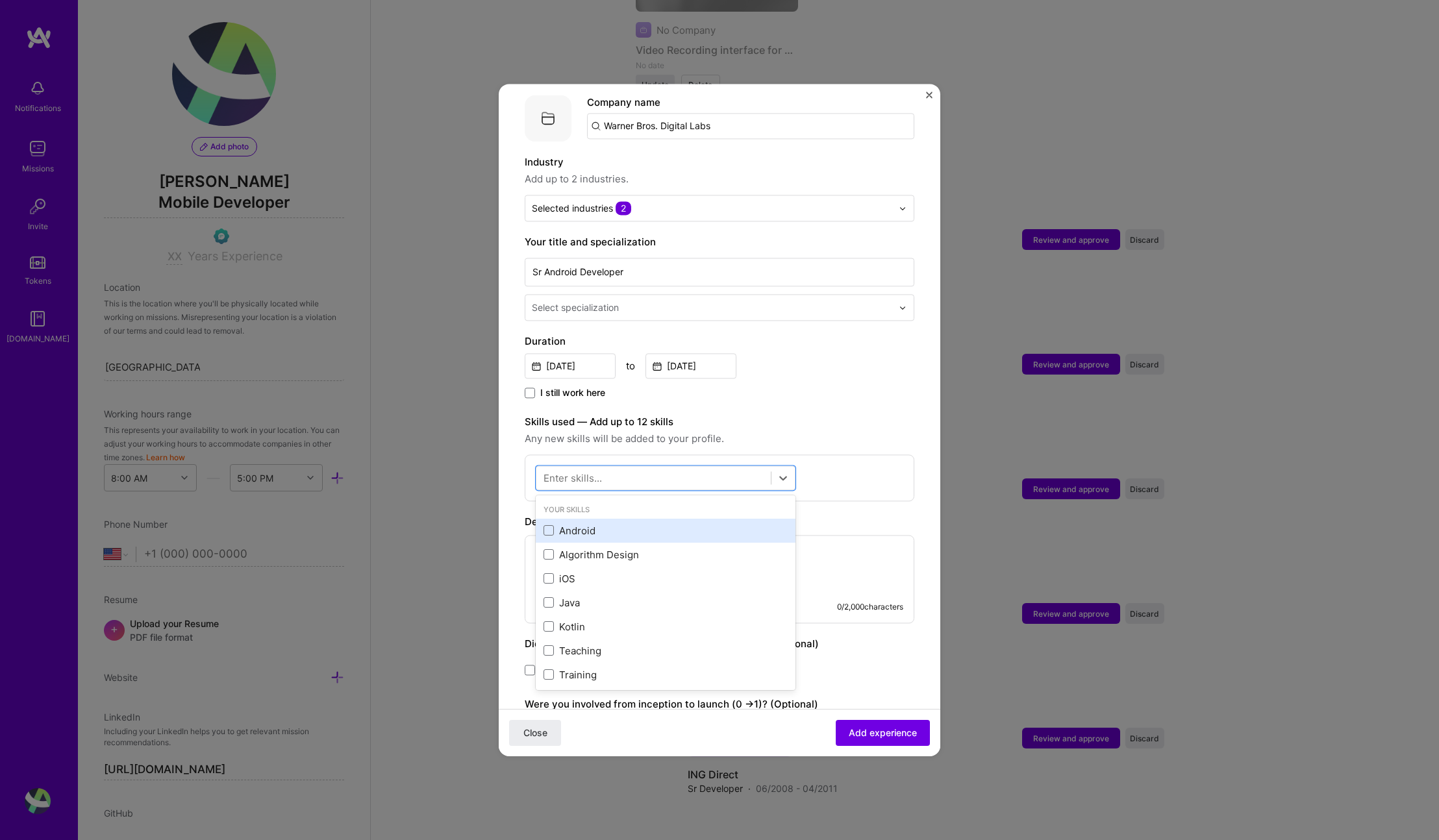
click at [630, 524] on div "Android" at bounding box center [665, 531] width 244 height 14
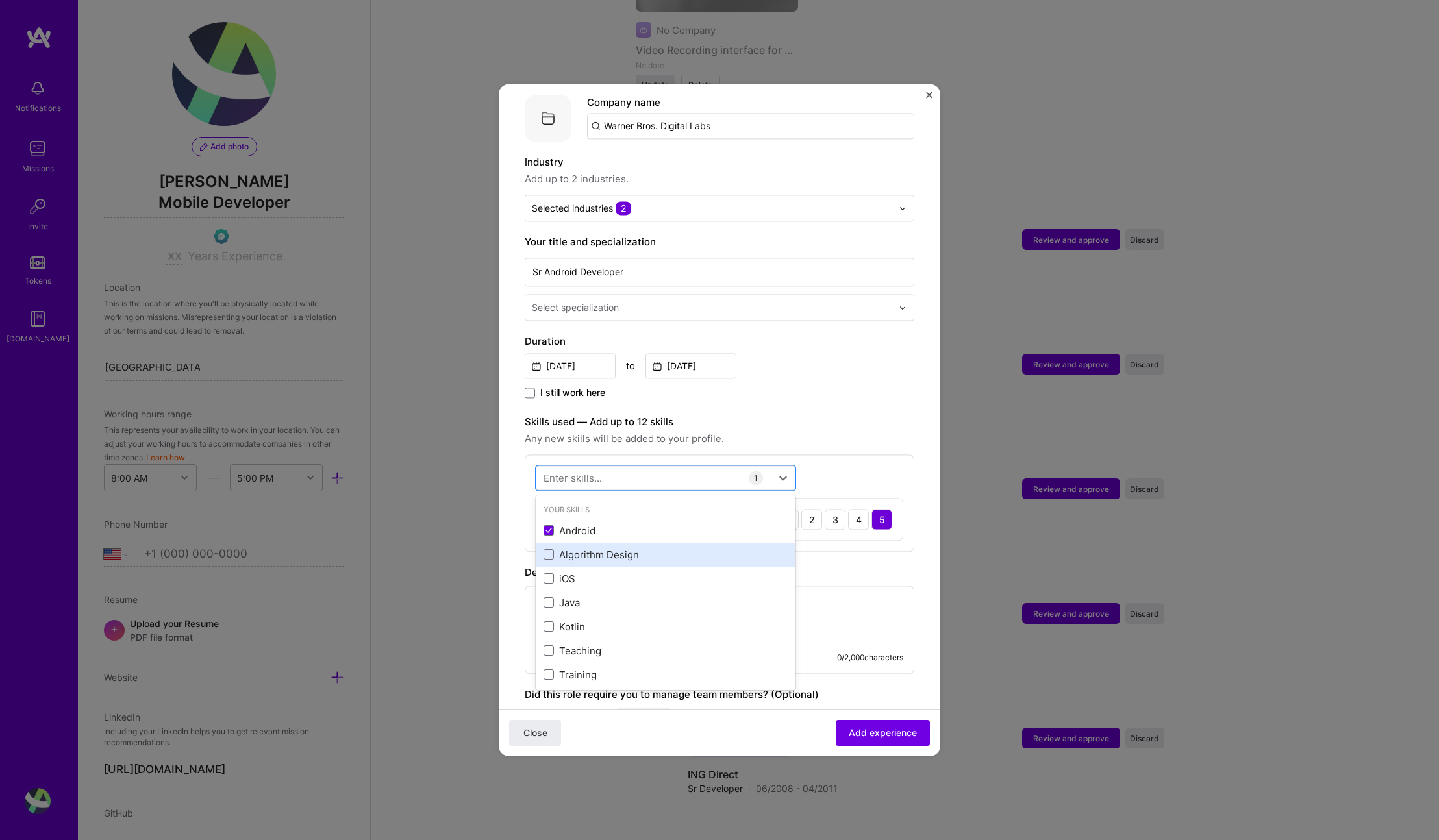
click at [614, 548] on div "Algorithm Design" at bounding box center [665, 555] width 244 height 14
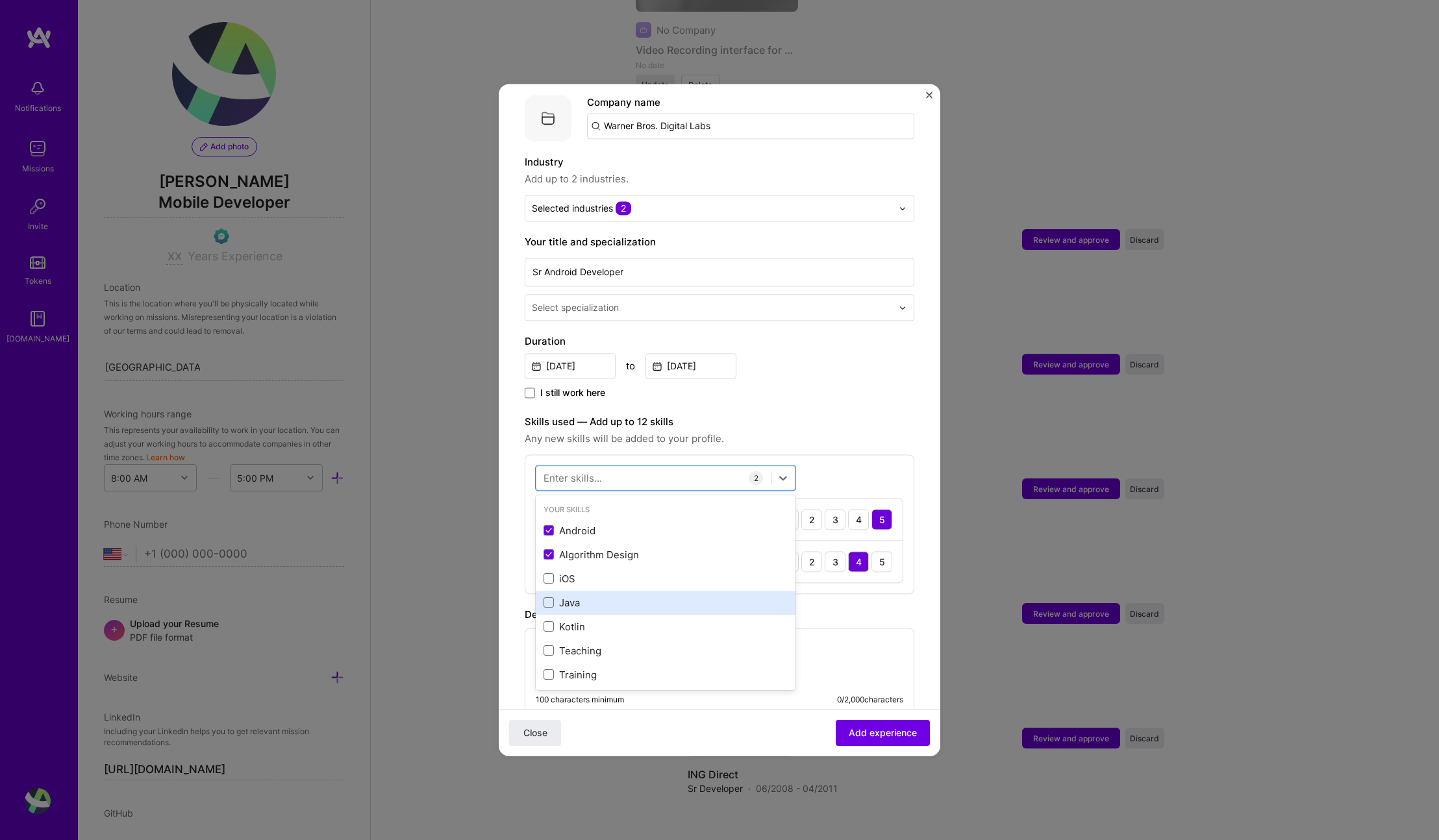
click at [607, 597] on div "Java" at bounding box center [665, 604] width 244 height 14
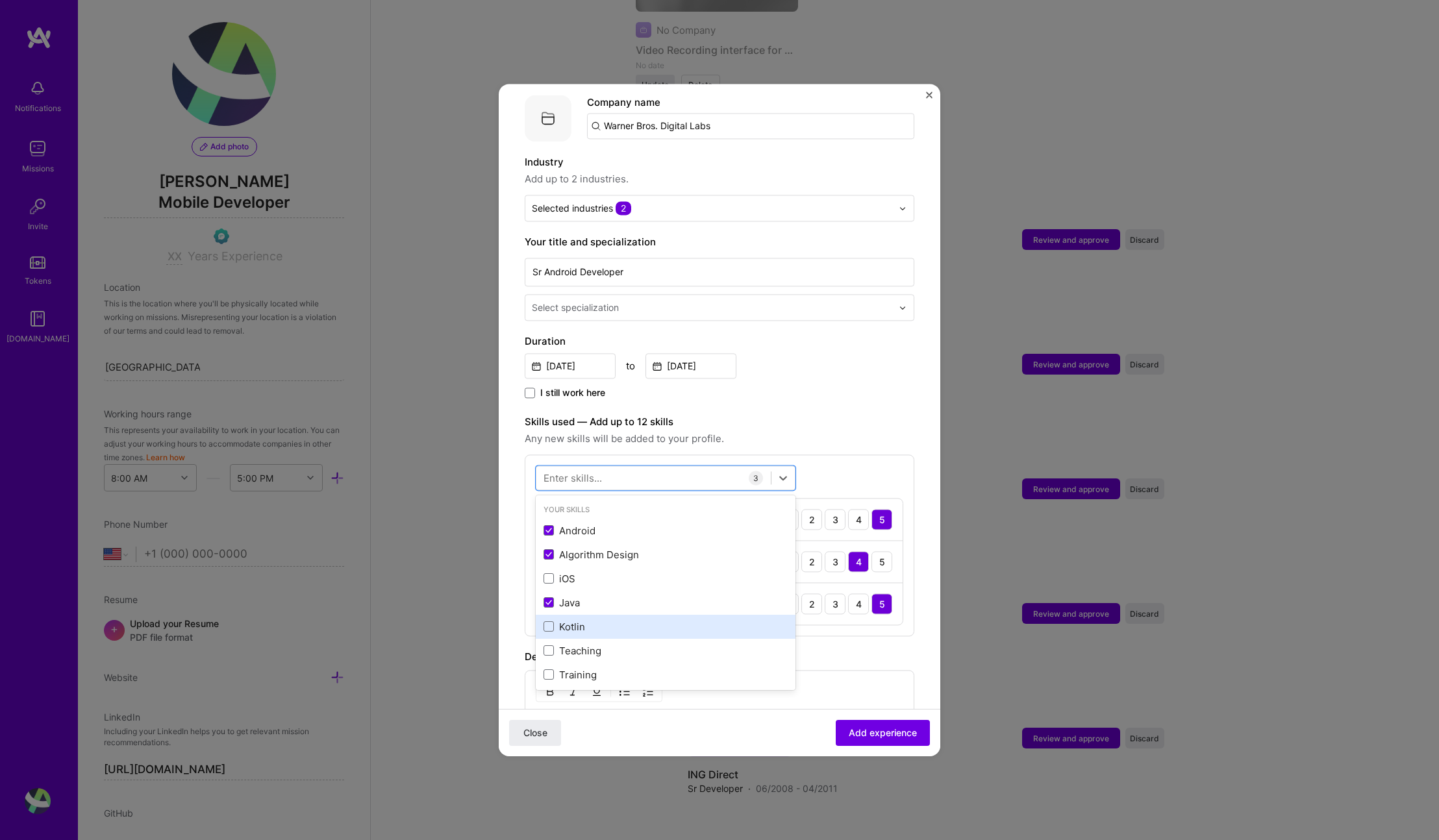
click at [607, 621] on div "Kotlin" at bounding box center [665, 627] width 244 height 14
click at [608, 644] on div "Teaching" at bounding box center [665, 651] width 244 height 14
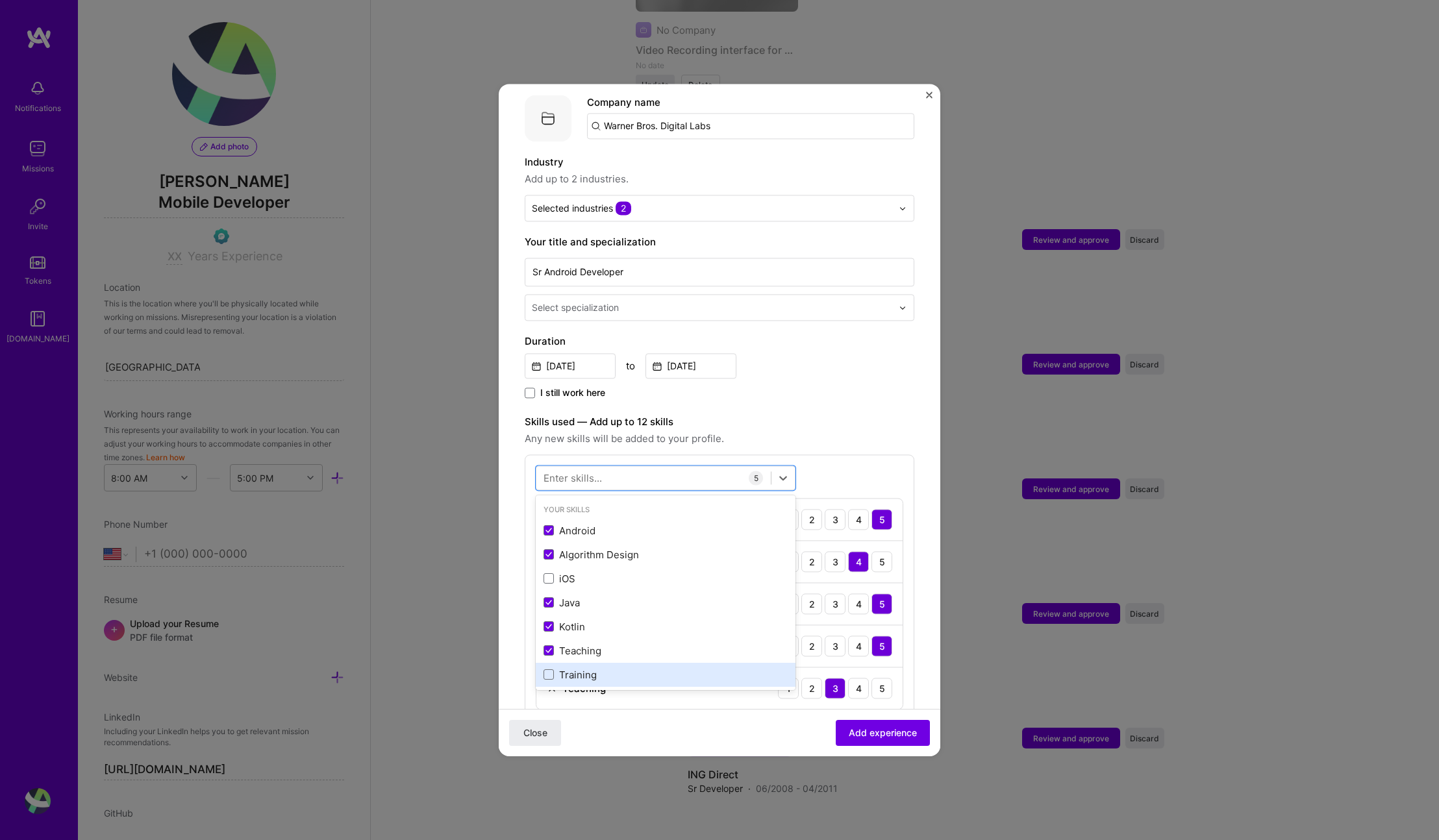
click at [608, 668] on div "Training" at bounding box center [665, 675] width 244 height 14
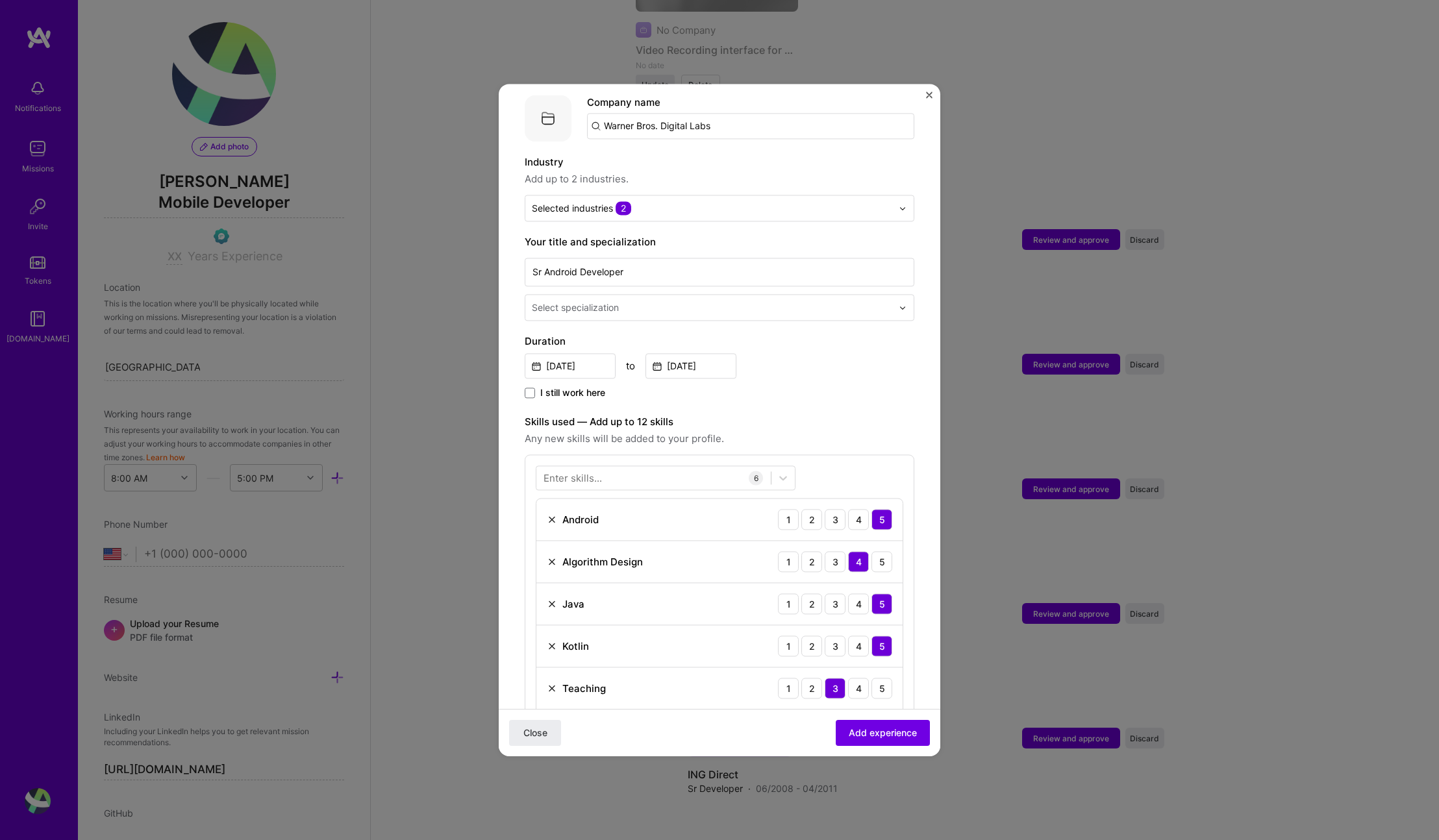
click at [900, 485] on div "Adding suggested job This job is suggested based on your LinkedIn, resume or [D…" at bounding box center [720, 536] width 390 height 1116
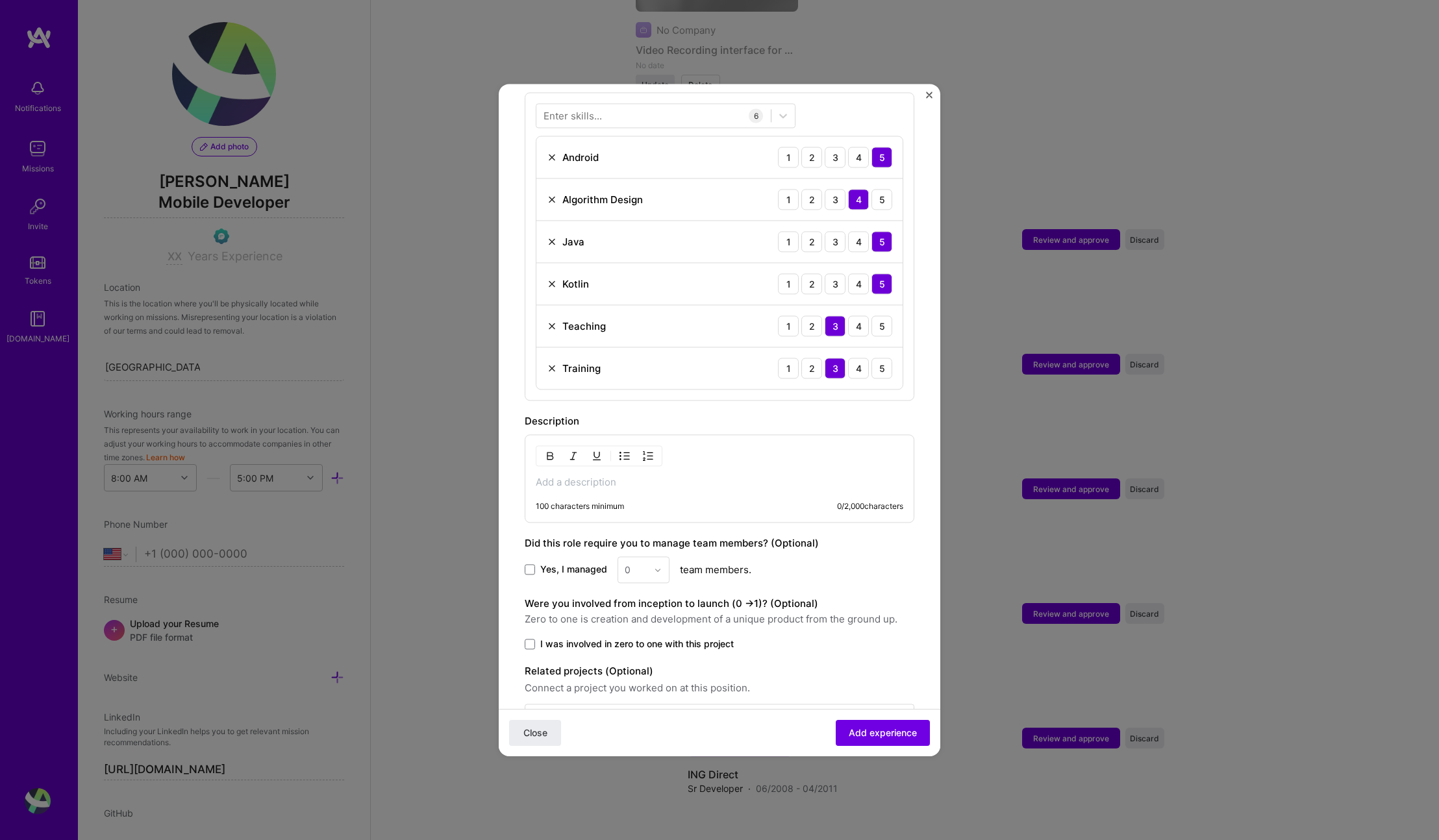
scroll to position [529, 0]
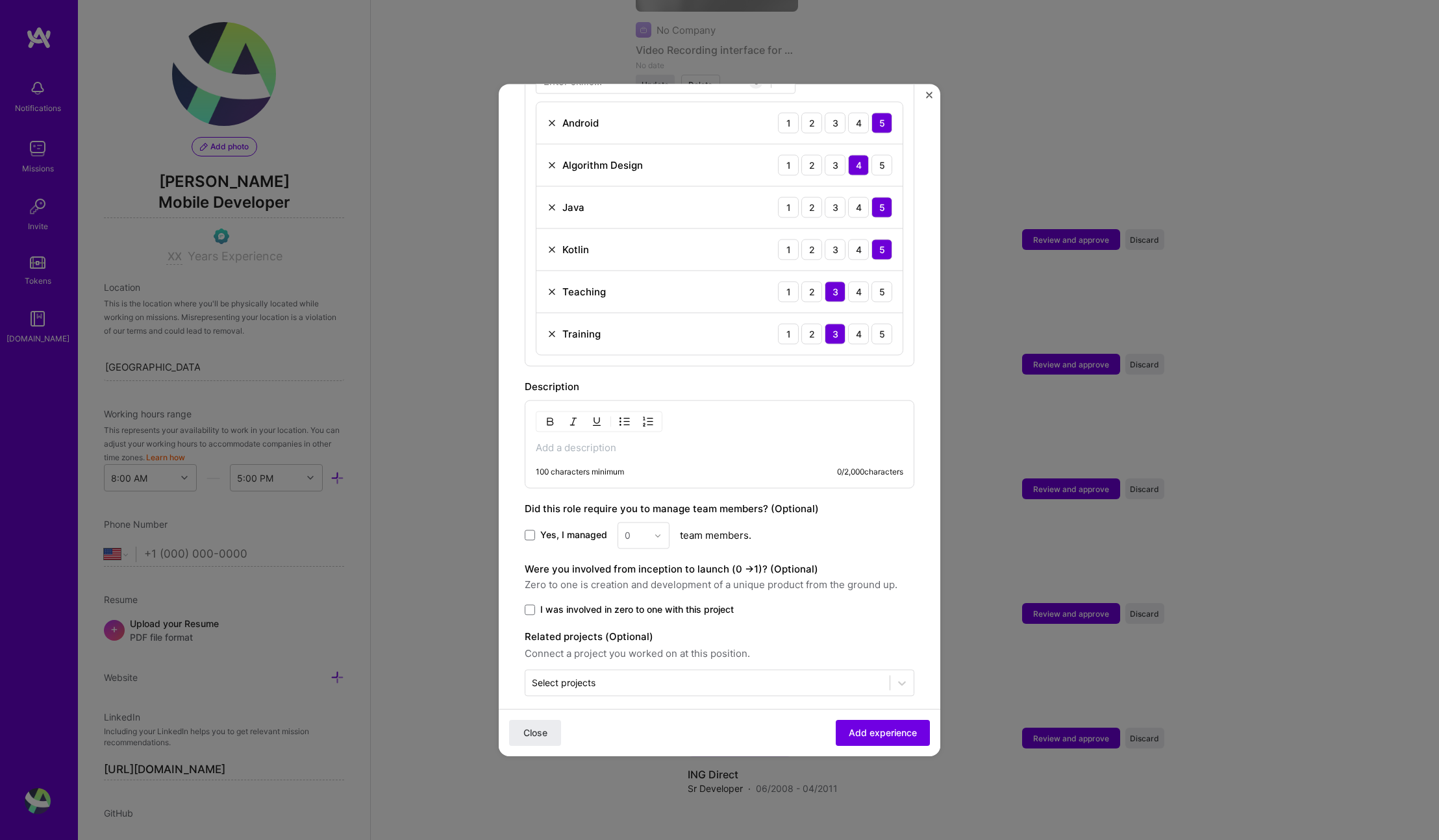
click at [668, 604] on span "I was involved in zero to one with this project" at bounding box center [637, 610] width 193 height 13
click at [0, 0] on input "I was involved in zero to one with this project" at bounding box center [0, 0] width 0 height 0
click at [753, 678] on div "Select projects" at bounding box center [707, 682] width 364 height 26
click at [825, 706] on form "Adding suggested job This job is suggested based on your LinkedIn, resume or [D…" at bounding box center [719, 175] width 441 height 1189
click at [876, 731] on span "Add experience" at bounding box center [883, 733] width 68 height 13
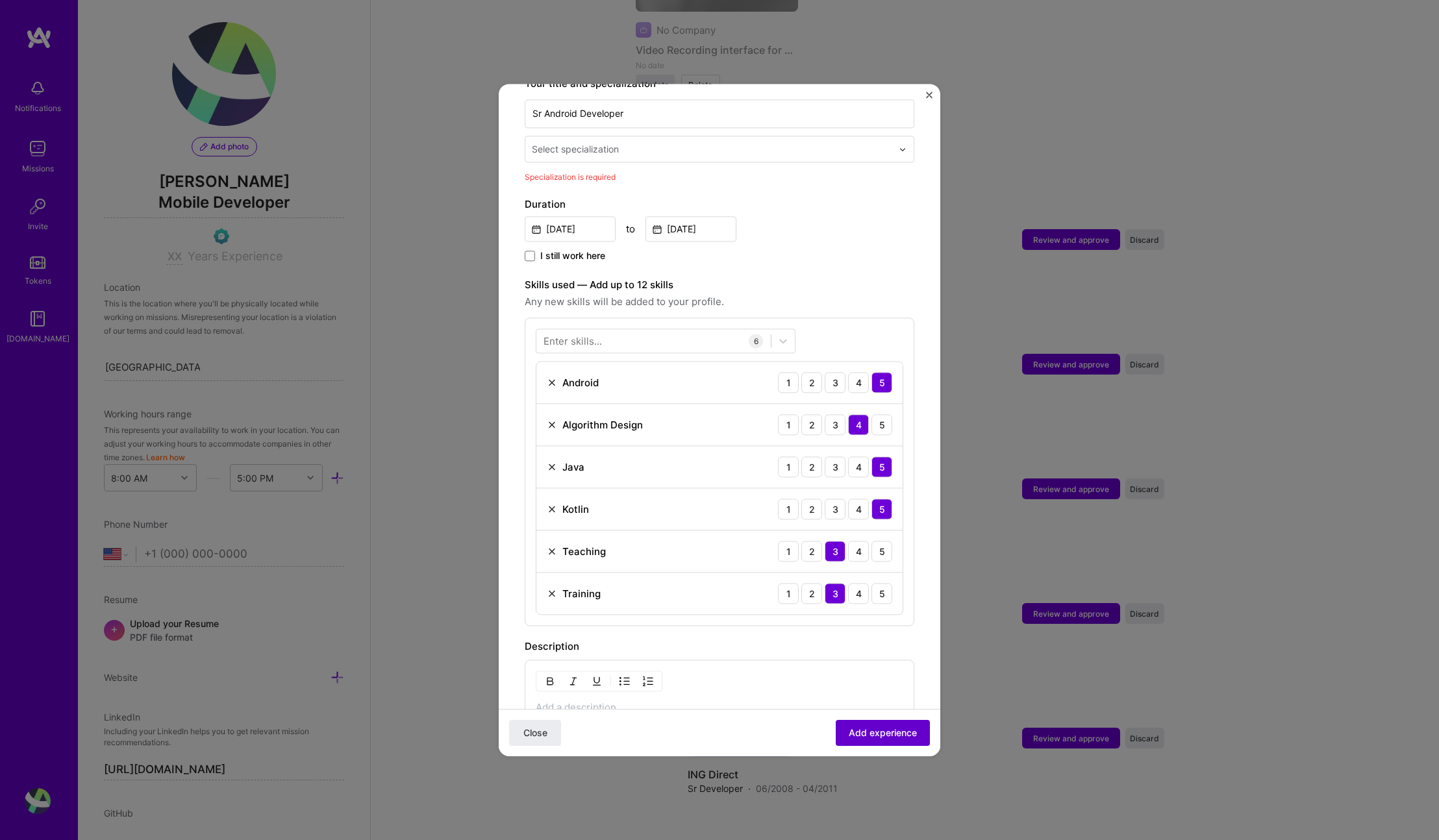
scroll to position [130, 0]
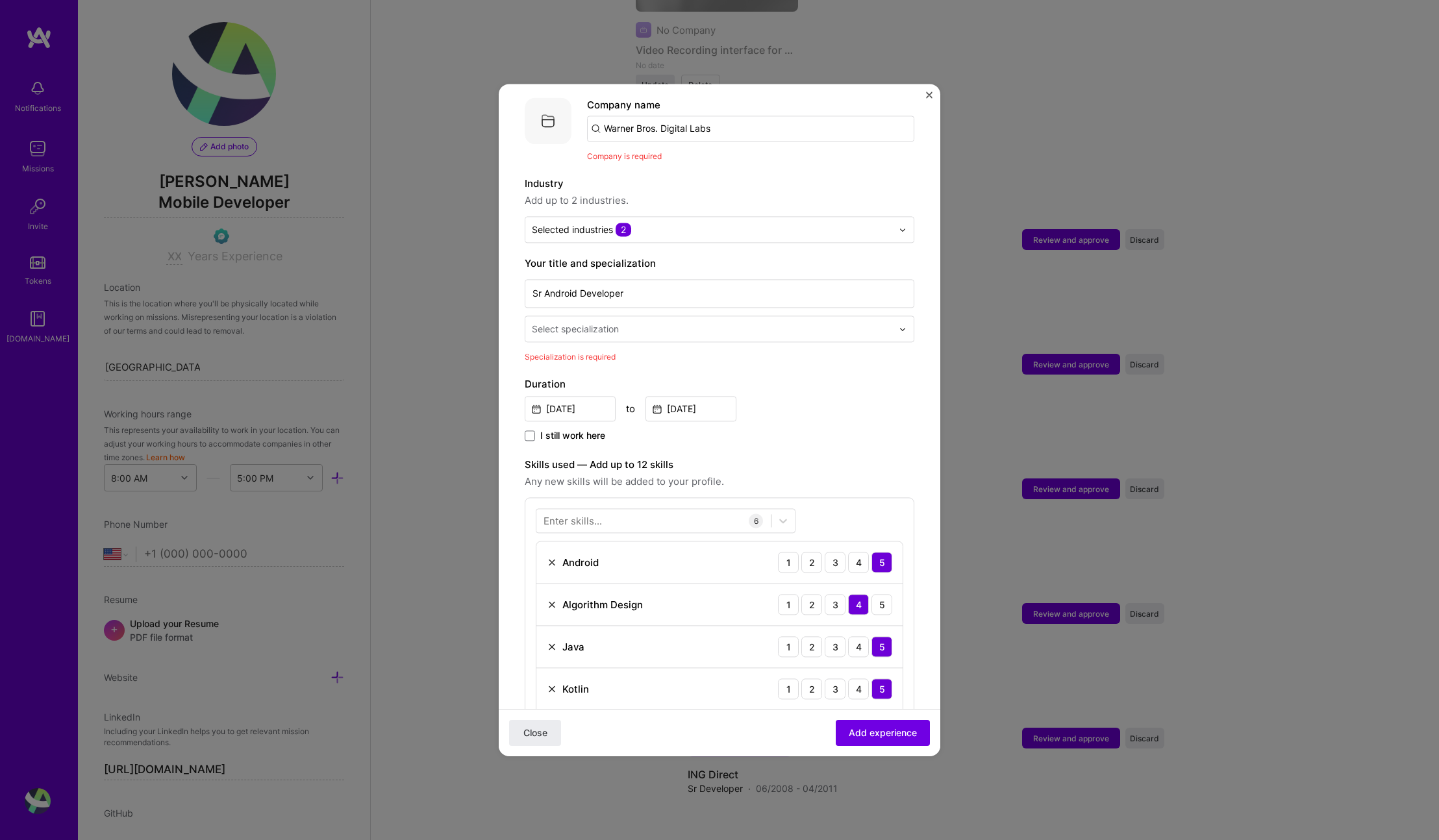
click at [718, 322] on input "text" at bounding box center [713, 329] width 363 height 14
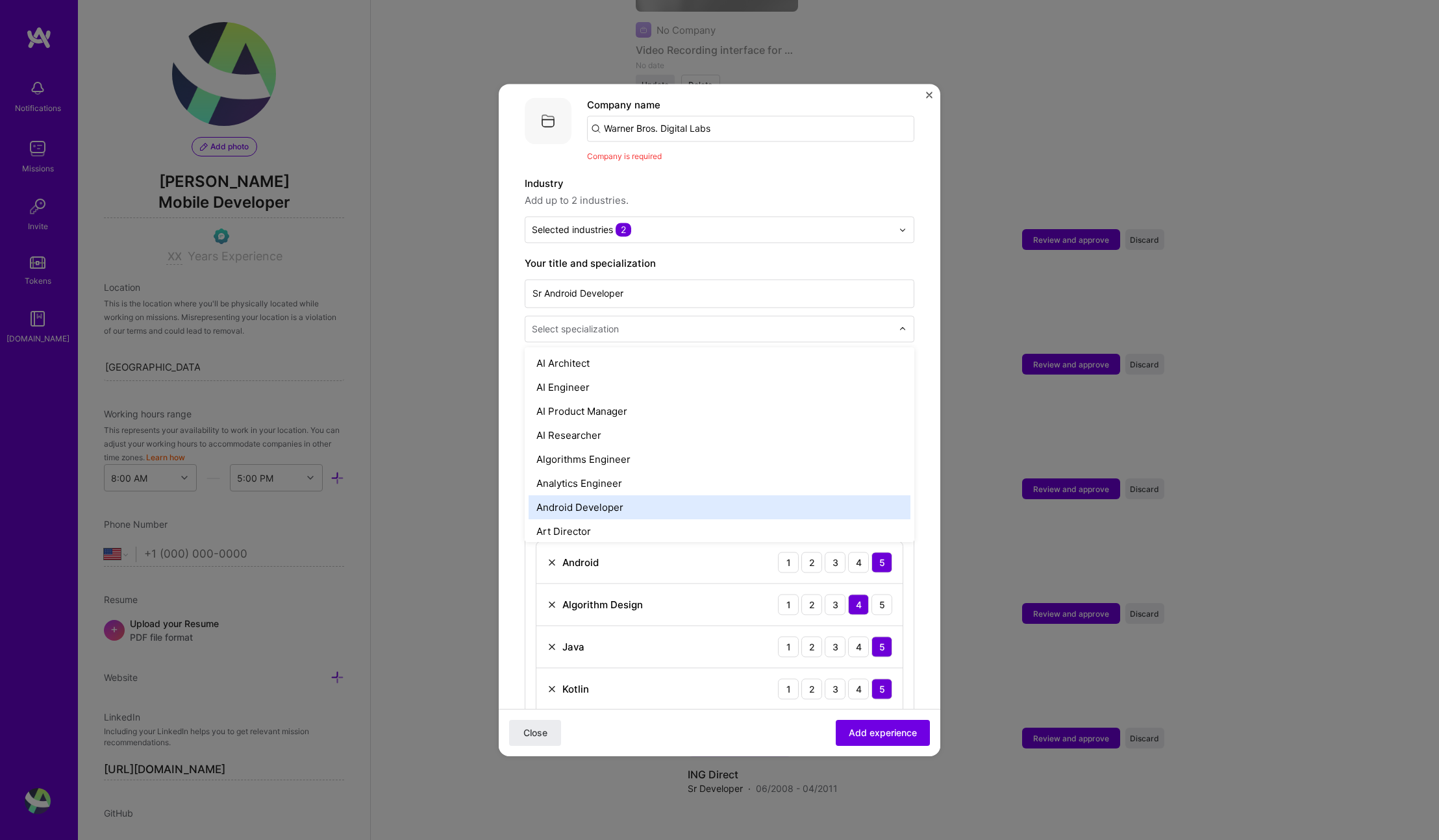
click at [701, 495] on div "Android Developer" at bounding box center [720, 507] width 382 height 24
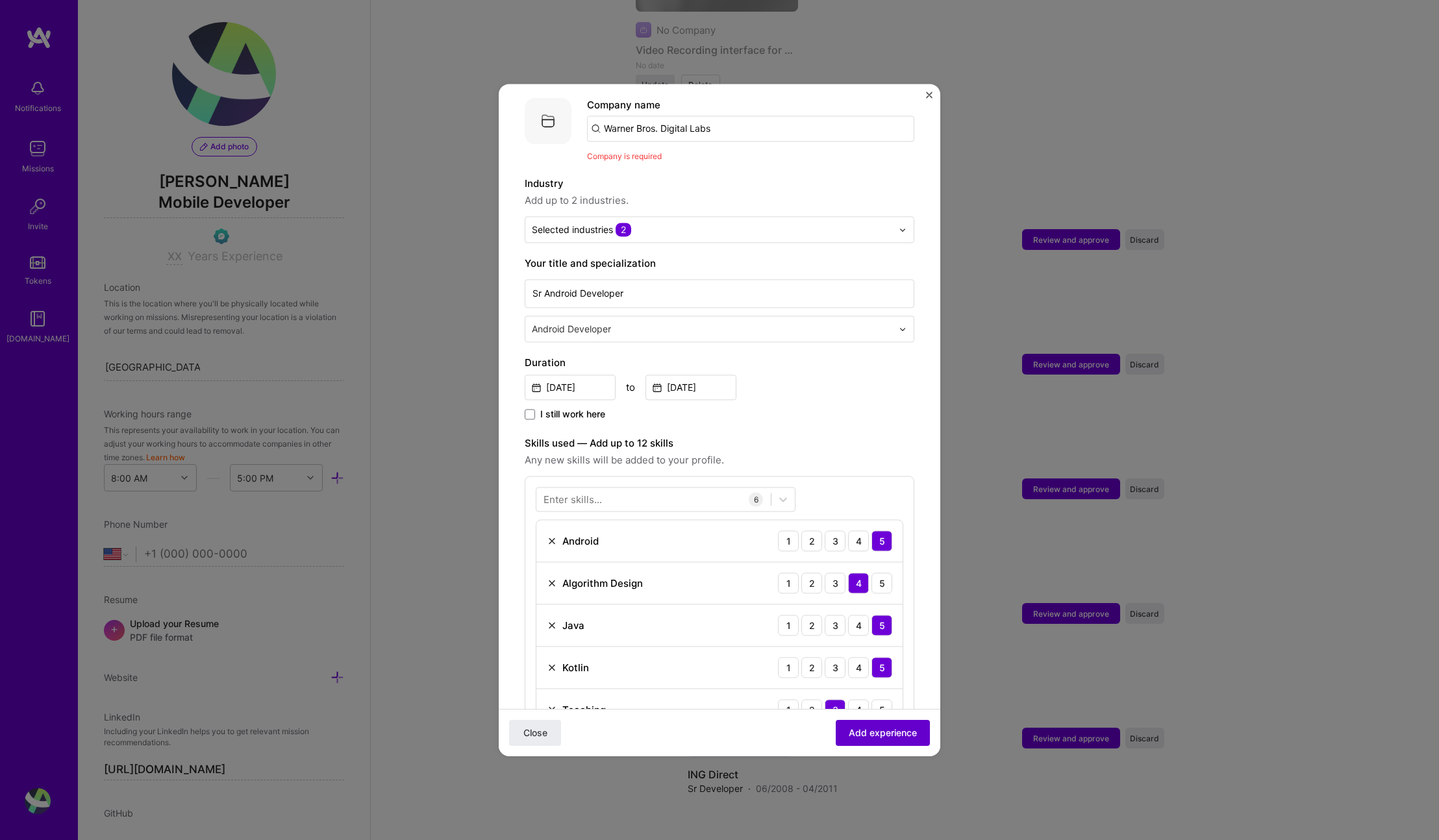
click at [888, 727] on span "Add experience" at bounding box center [883, 733] width 68 height 13
click at [798, 116] on input "Warner Bros. Digital Labs" at bounding box center [751, 129] width 328 height 26
type input "W"
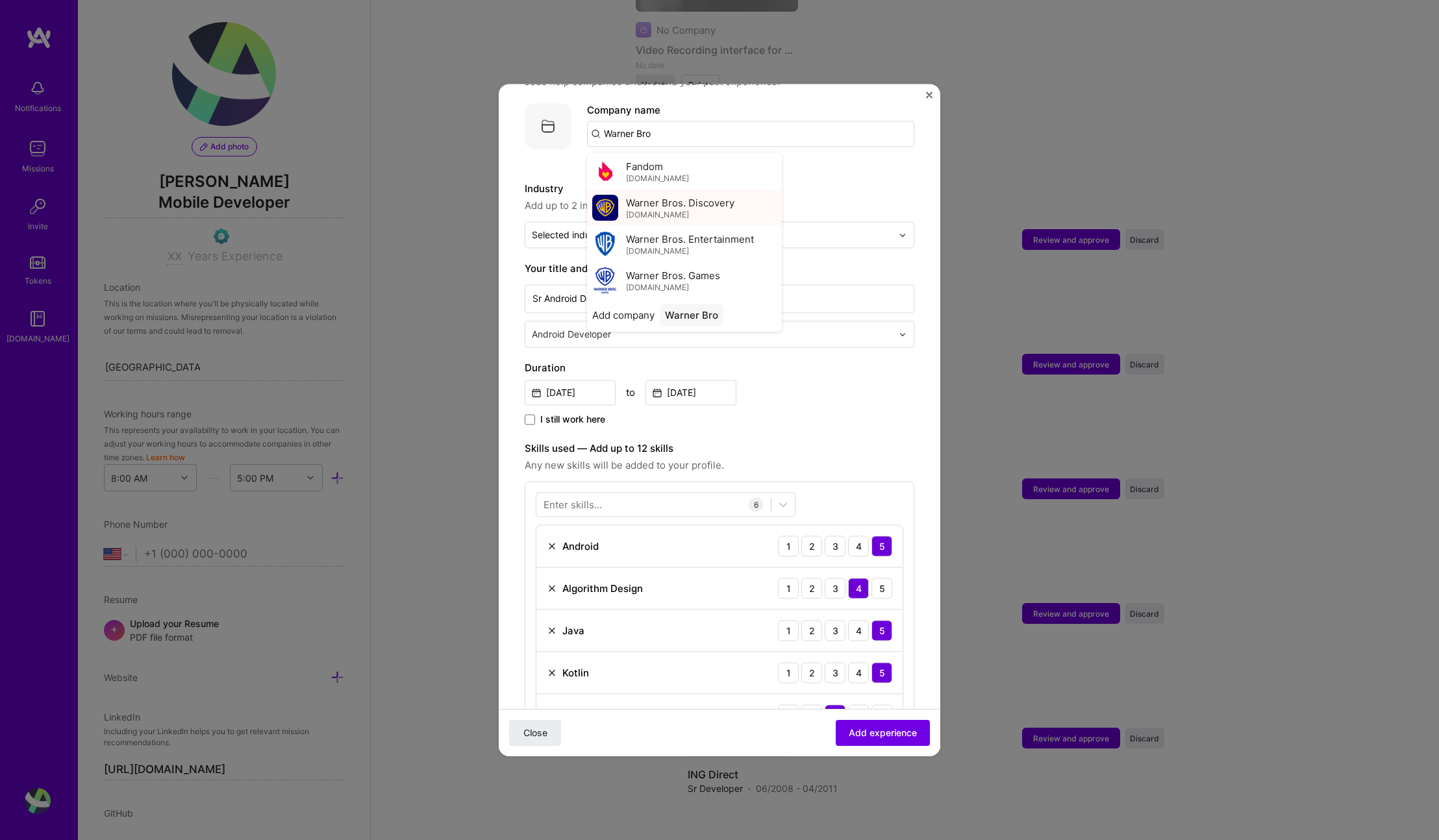
scroll to position [100, 0]
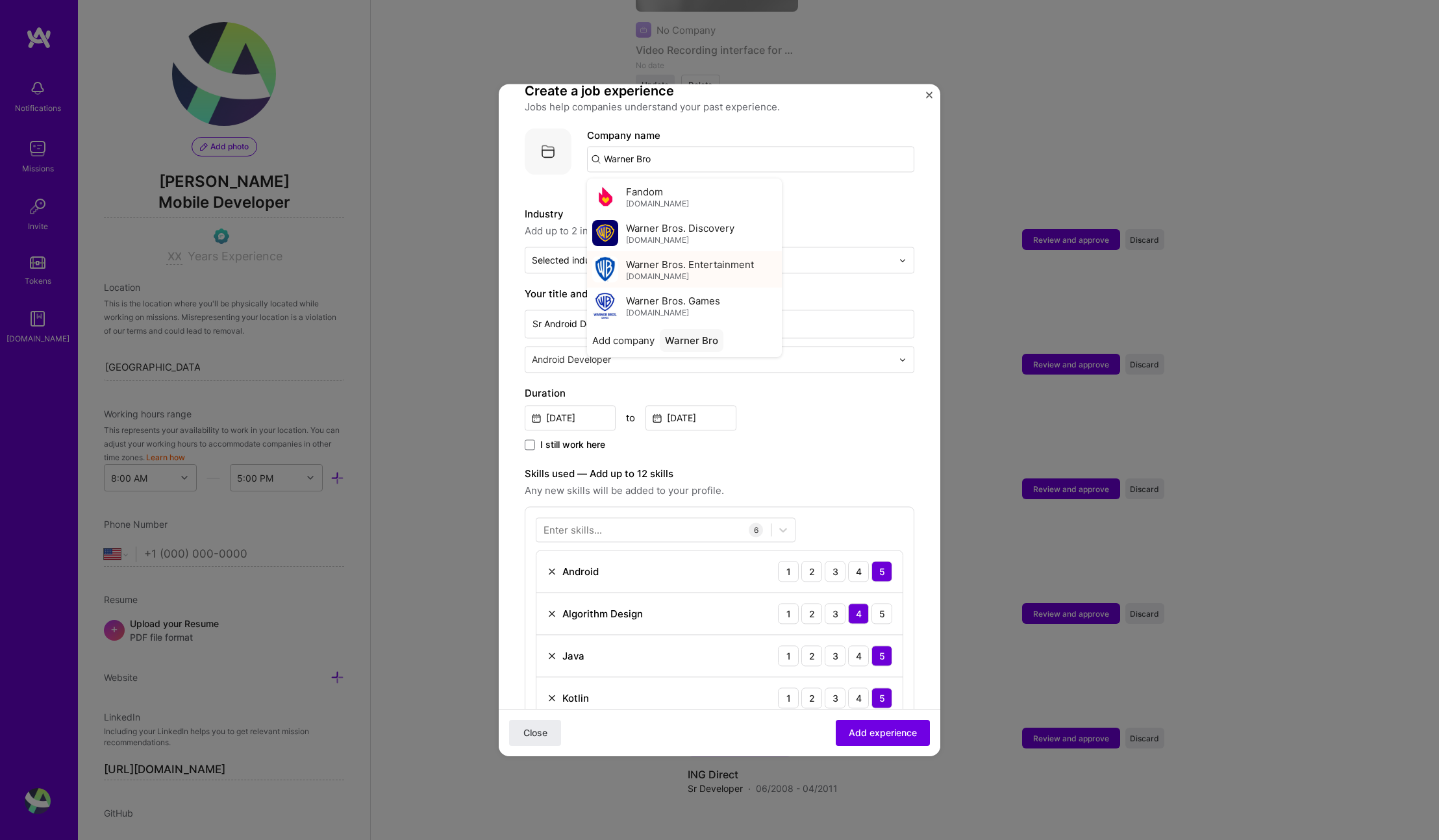
click at [711, 258] on span "Warner Bros. Entertainment" at bounding box center [690, 265] width 128 height 14
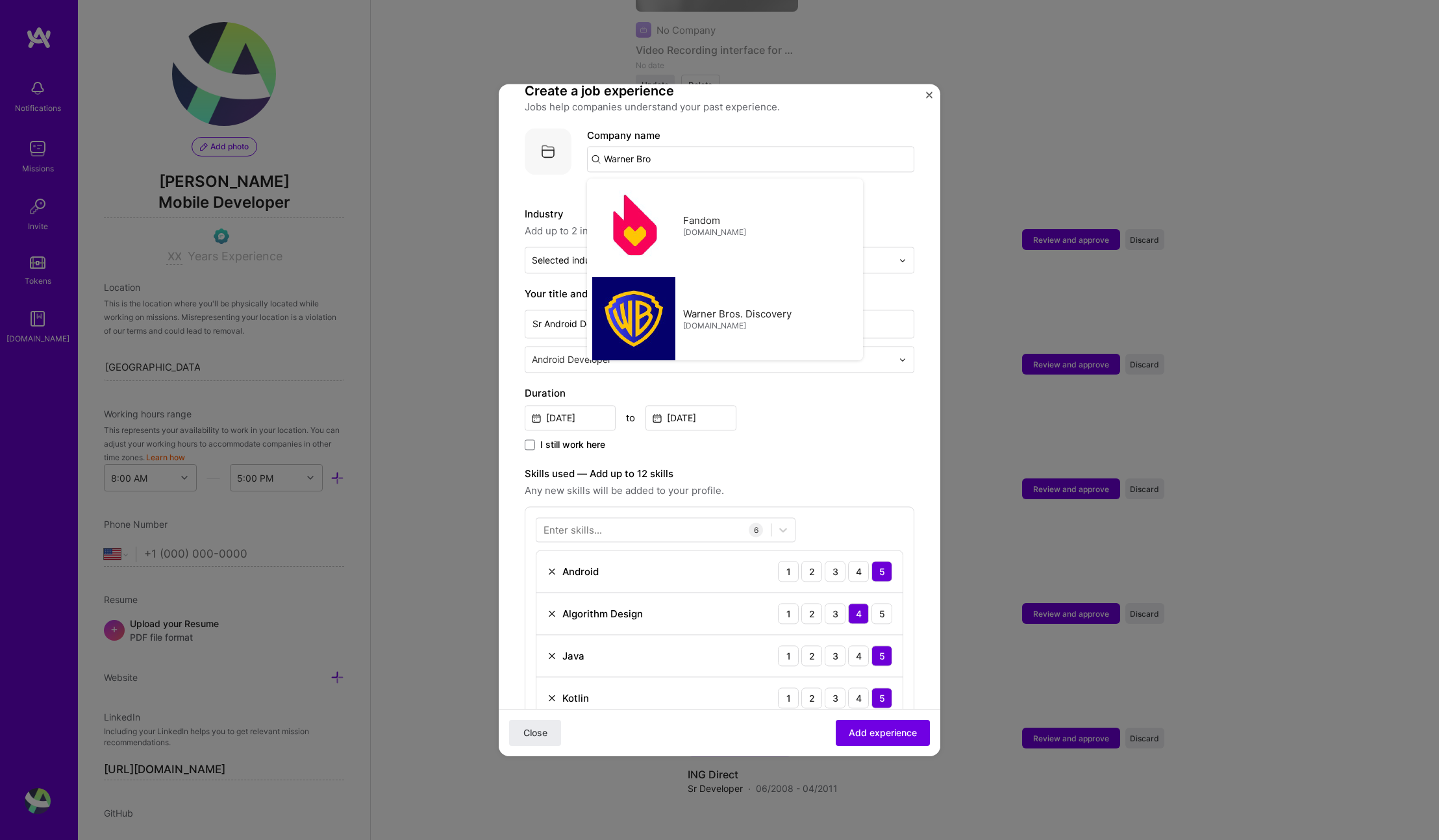
type input "Warner Bros. Entertainment"
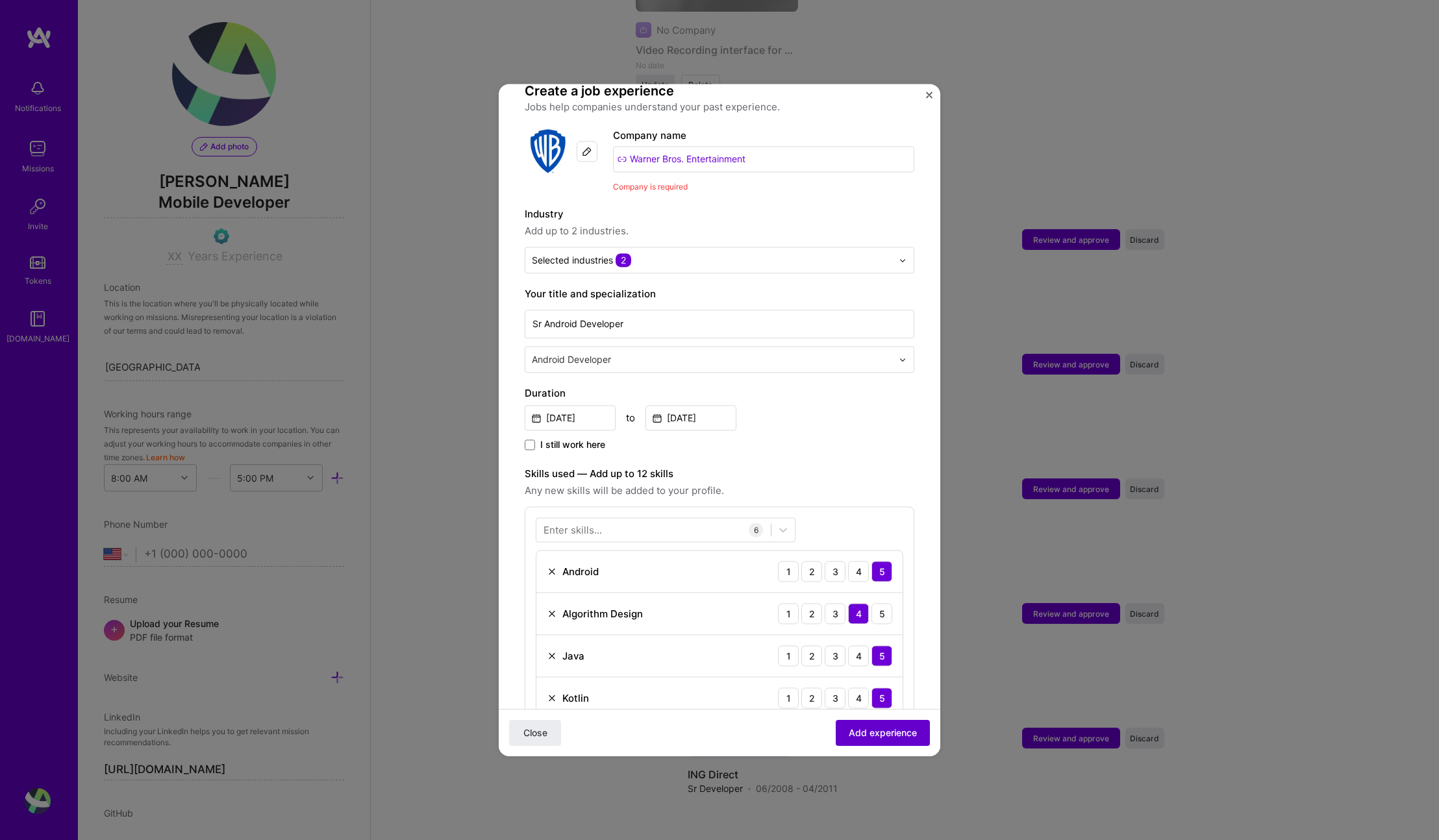
click at [879, 730] on span "Add experience" at bounding box center [883, 733] width 68 height 13
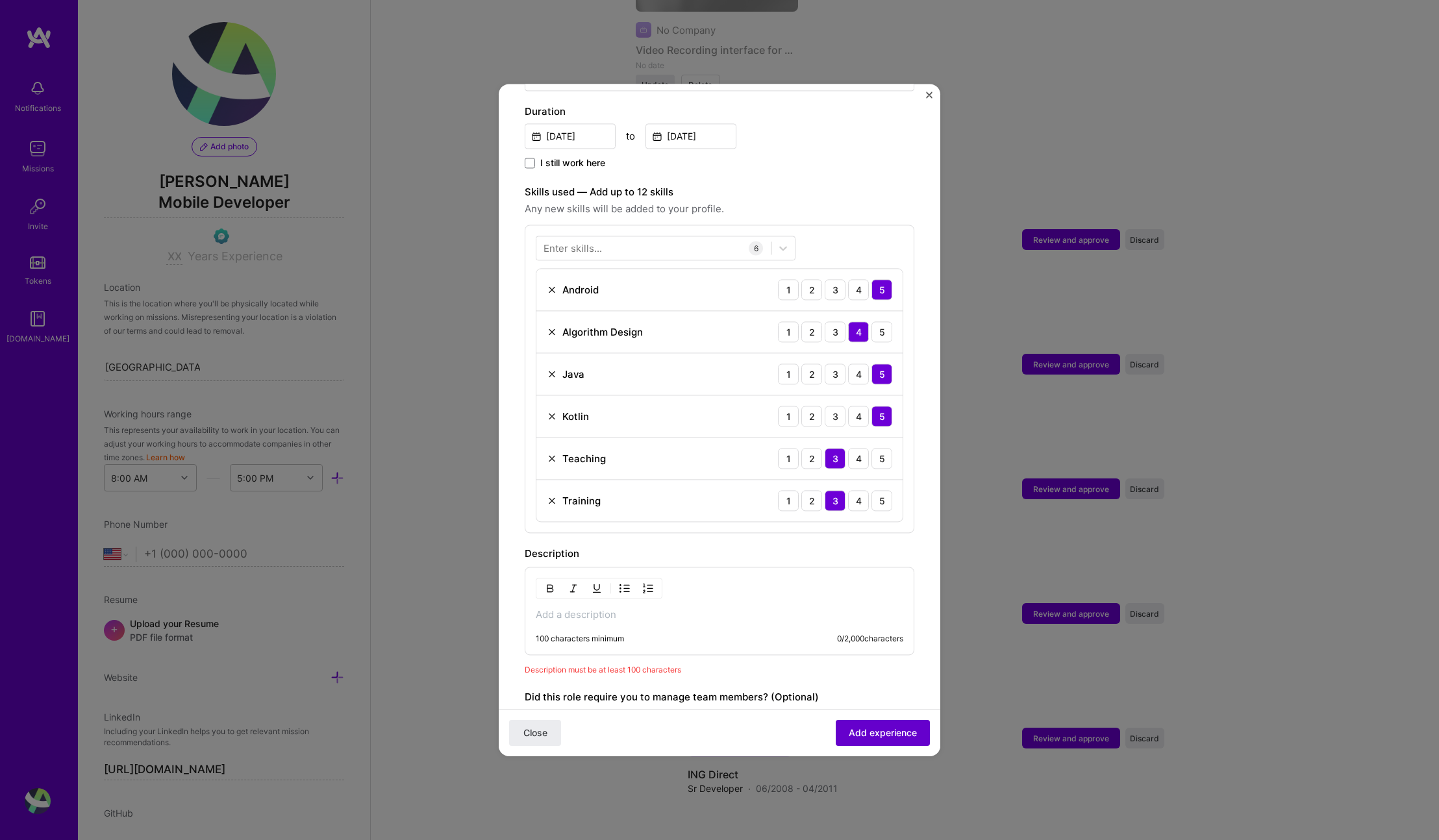
scroll to position [551, 0]
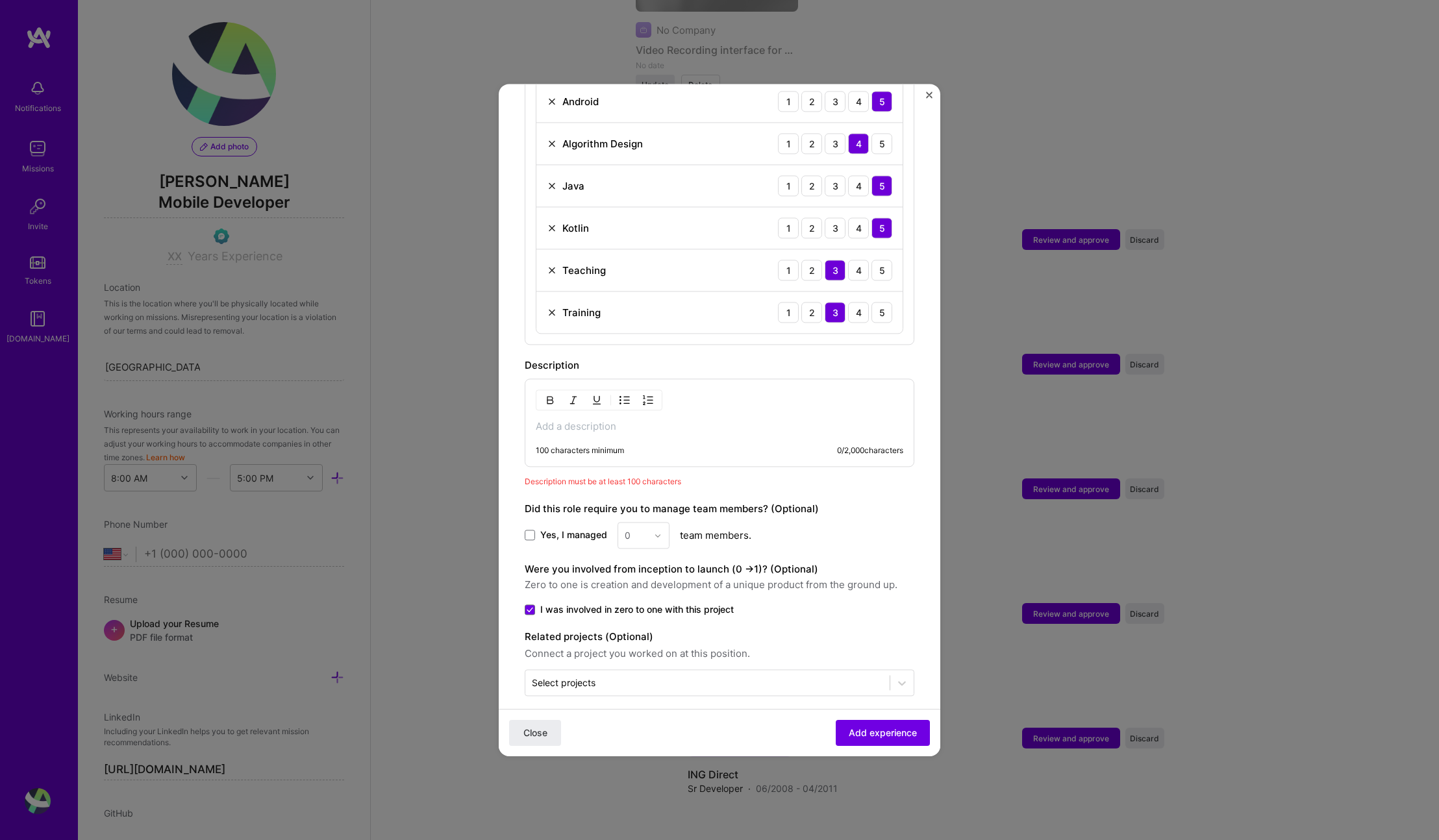
click at [650, 425] on div "100 characters minimum 0 / 2,000 characters" at bounding box center [720, 423] width 390 height 88
click at [650, 420] on p at bounding box center [720, 427] width 368 height 13
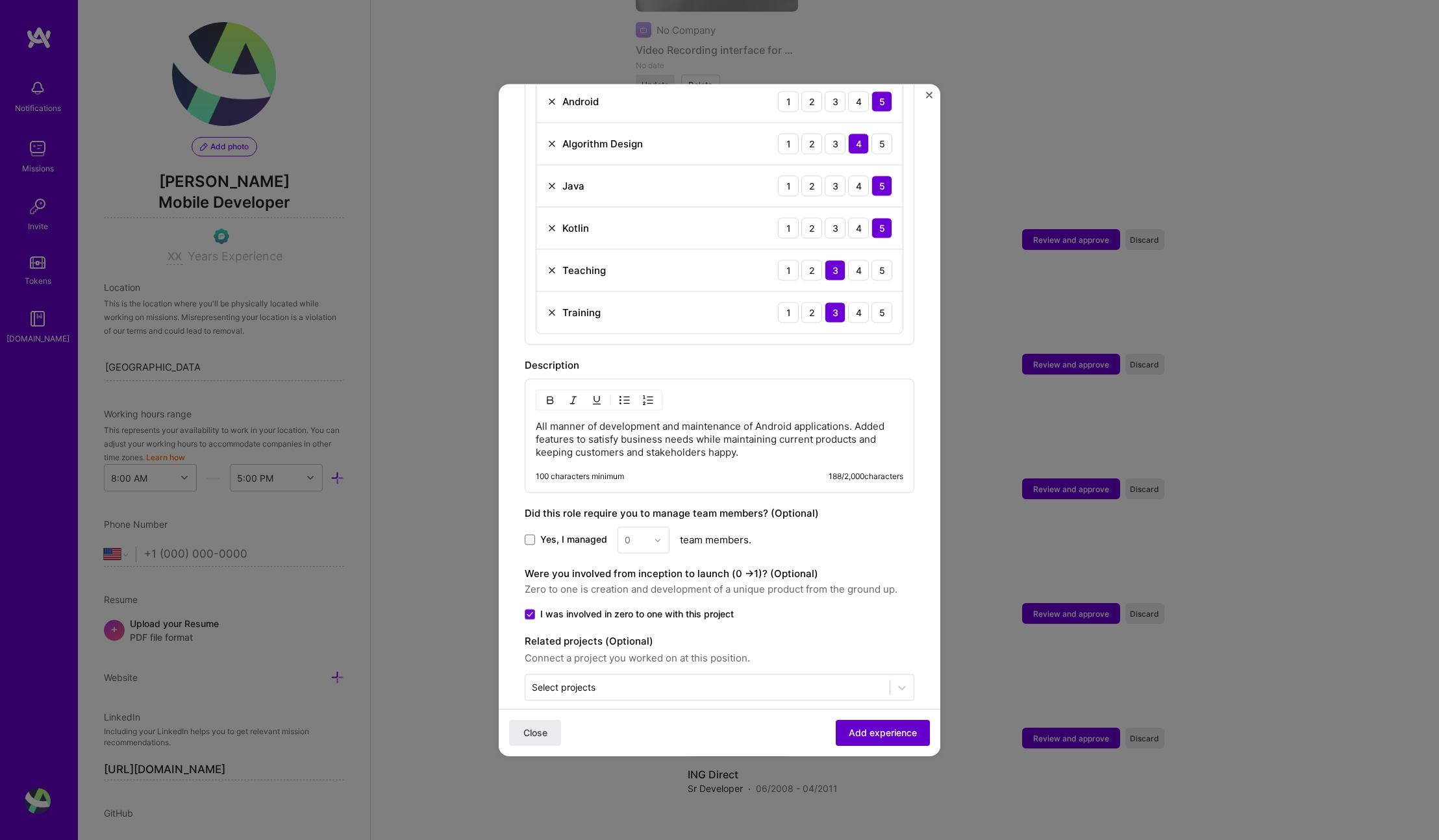
click at [877, 743] on button "Add experience" at bounding box center [883, 733] width 94 height 26
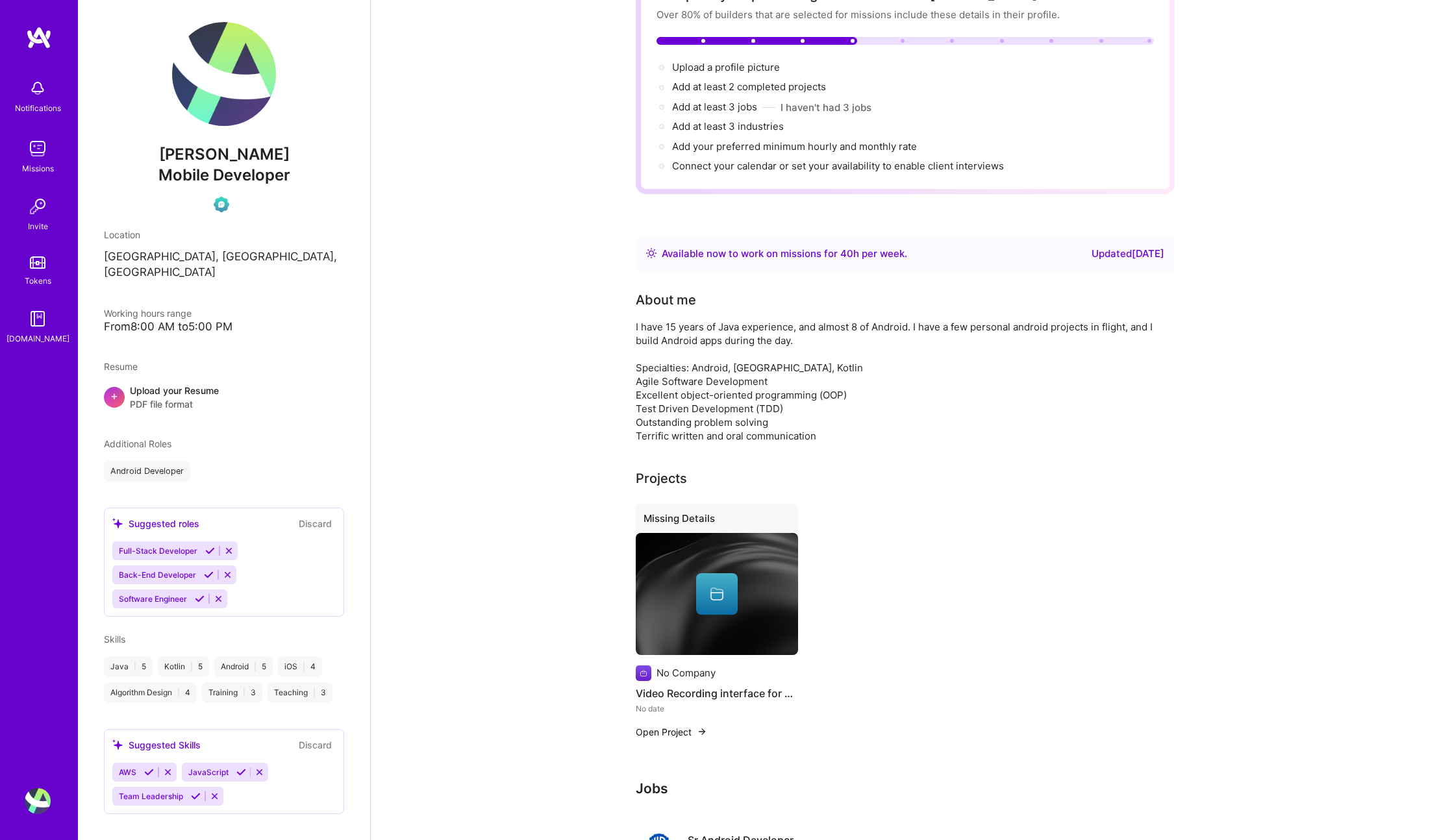
scroll to position [0, 0]
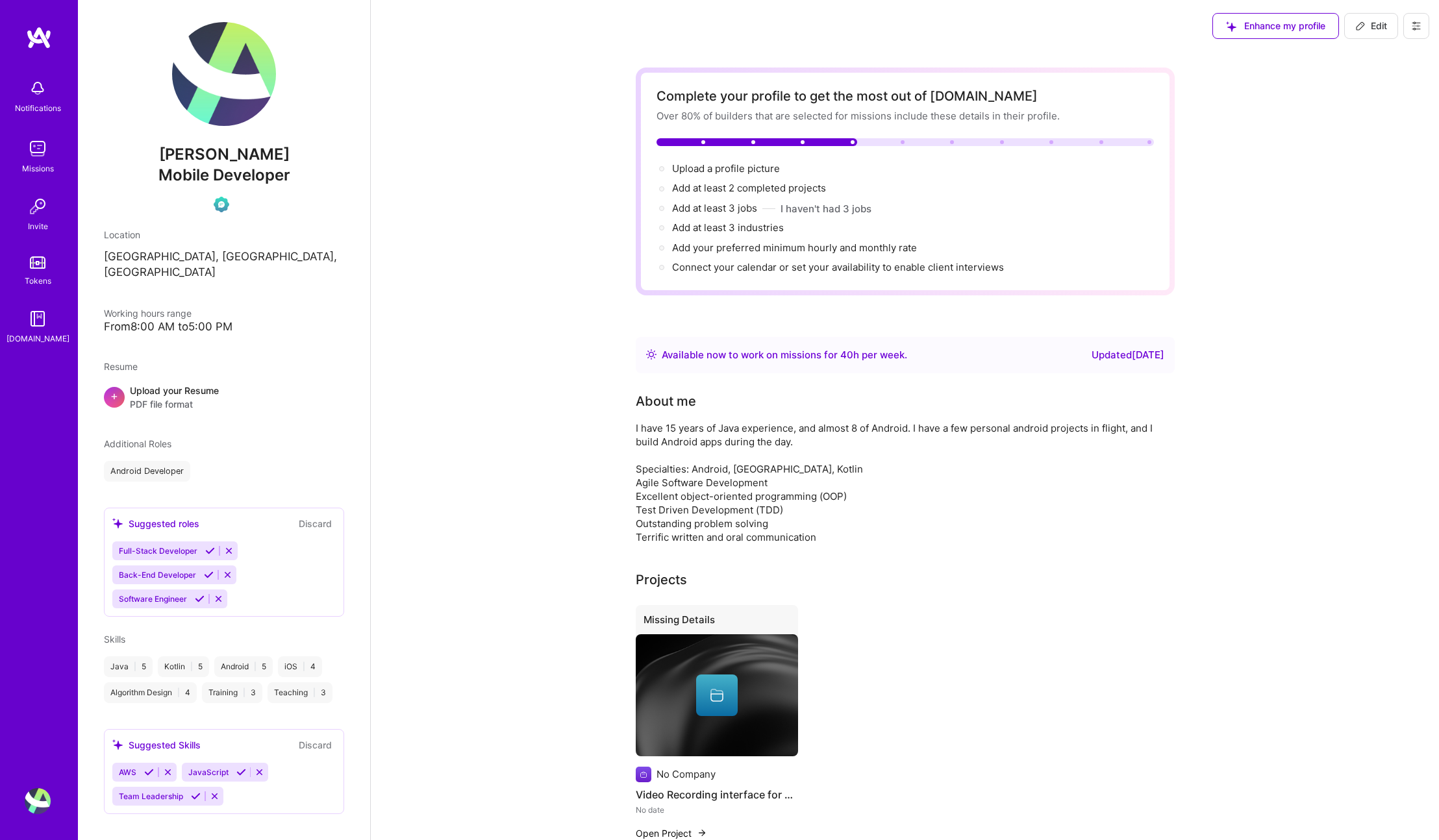
click at [883, 358] on div "Available now to work on missions for 40 h per week ." at bounding box center [784, 355] width 246 height 15
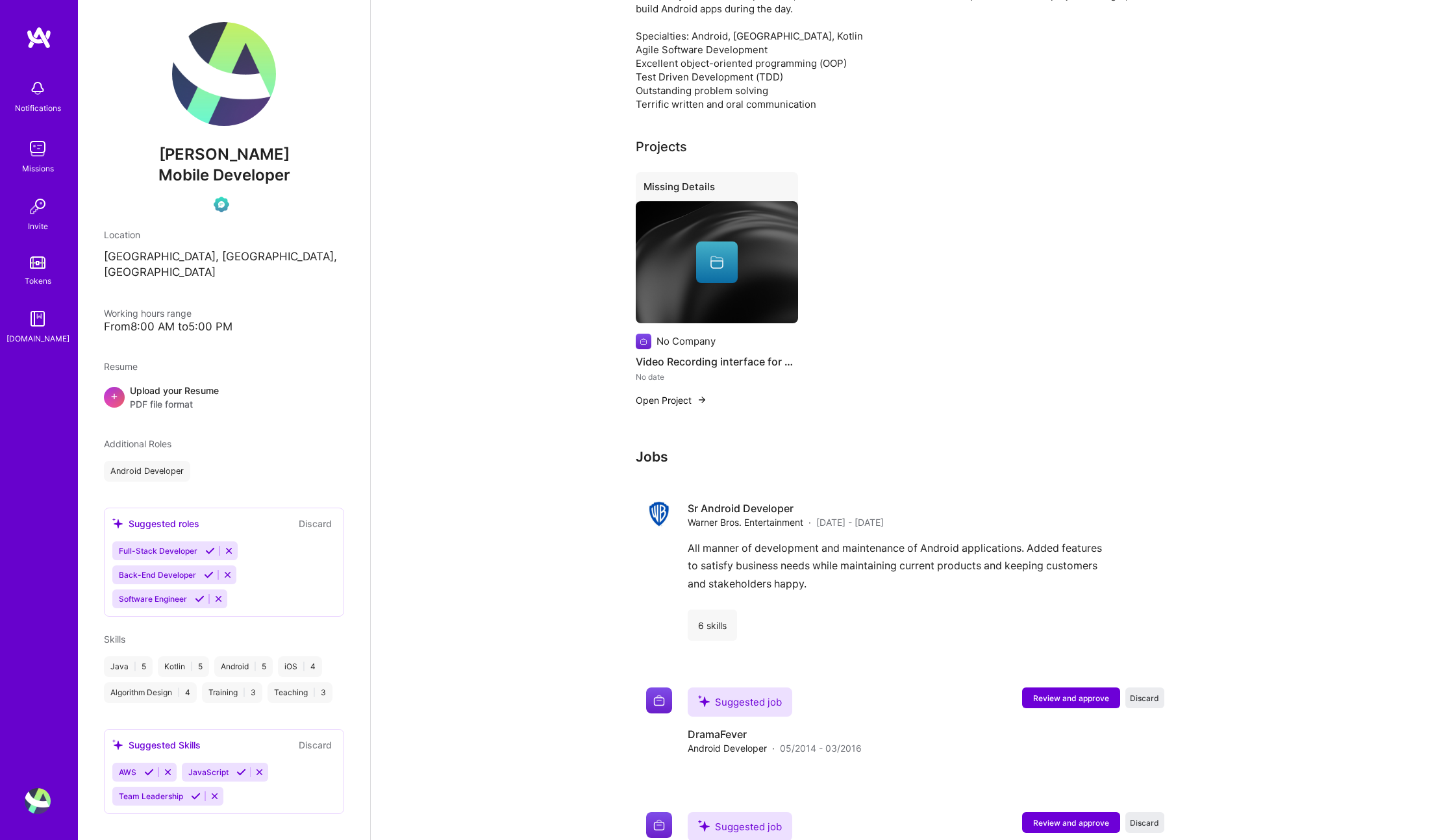
scroll to position [438, 0]
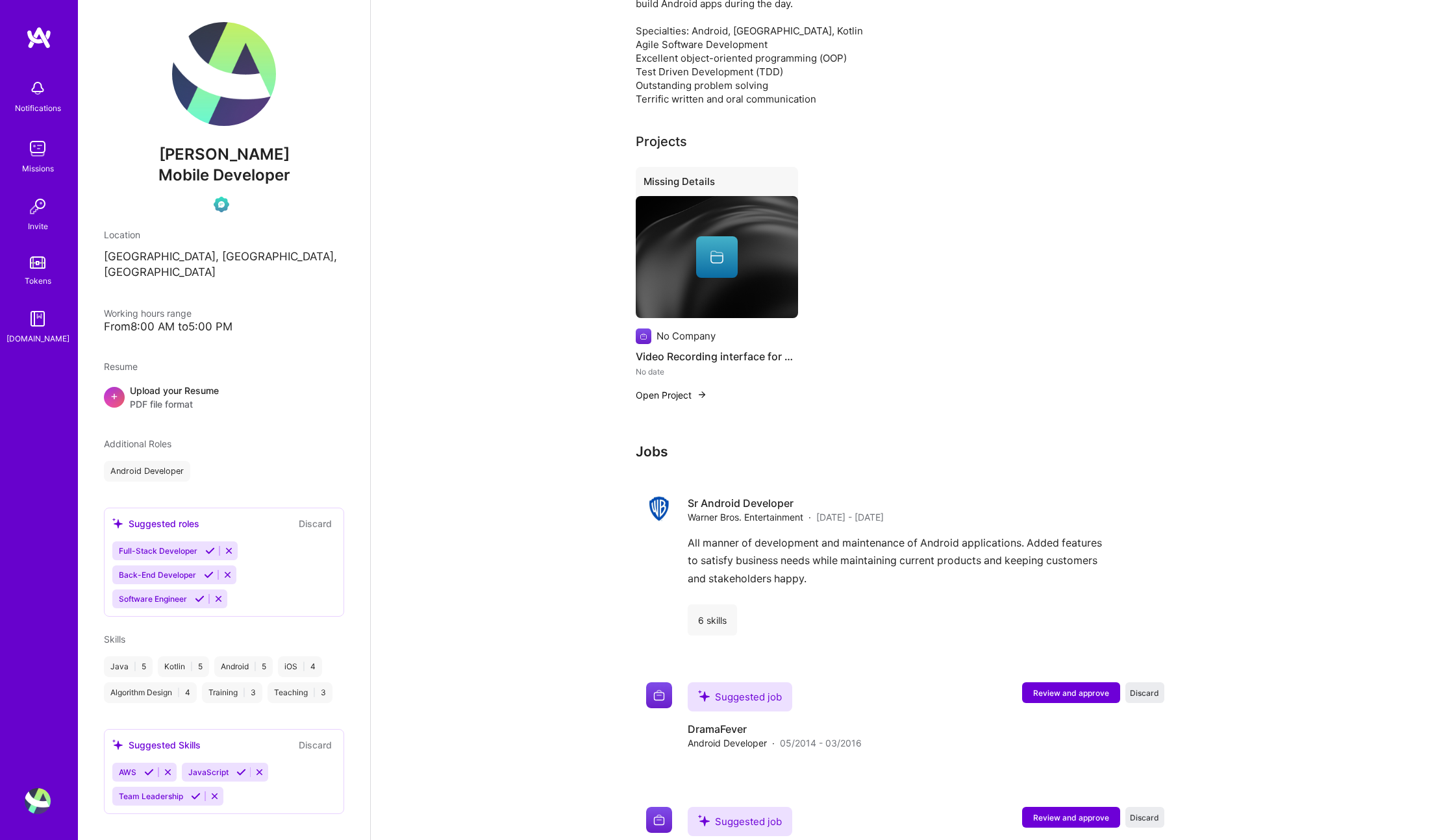
click at [329, 463] on div "Android Developer" at bounding box center [223, 471] width 240 height 21
click at [47, 41] on img at bounding box center [39, 38] width 26 height 23
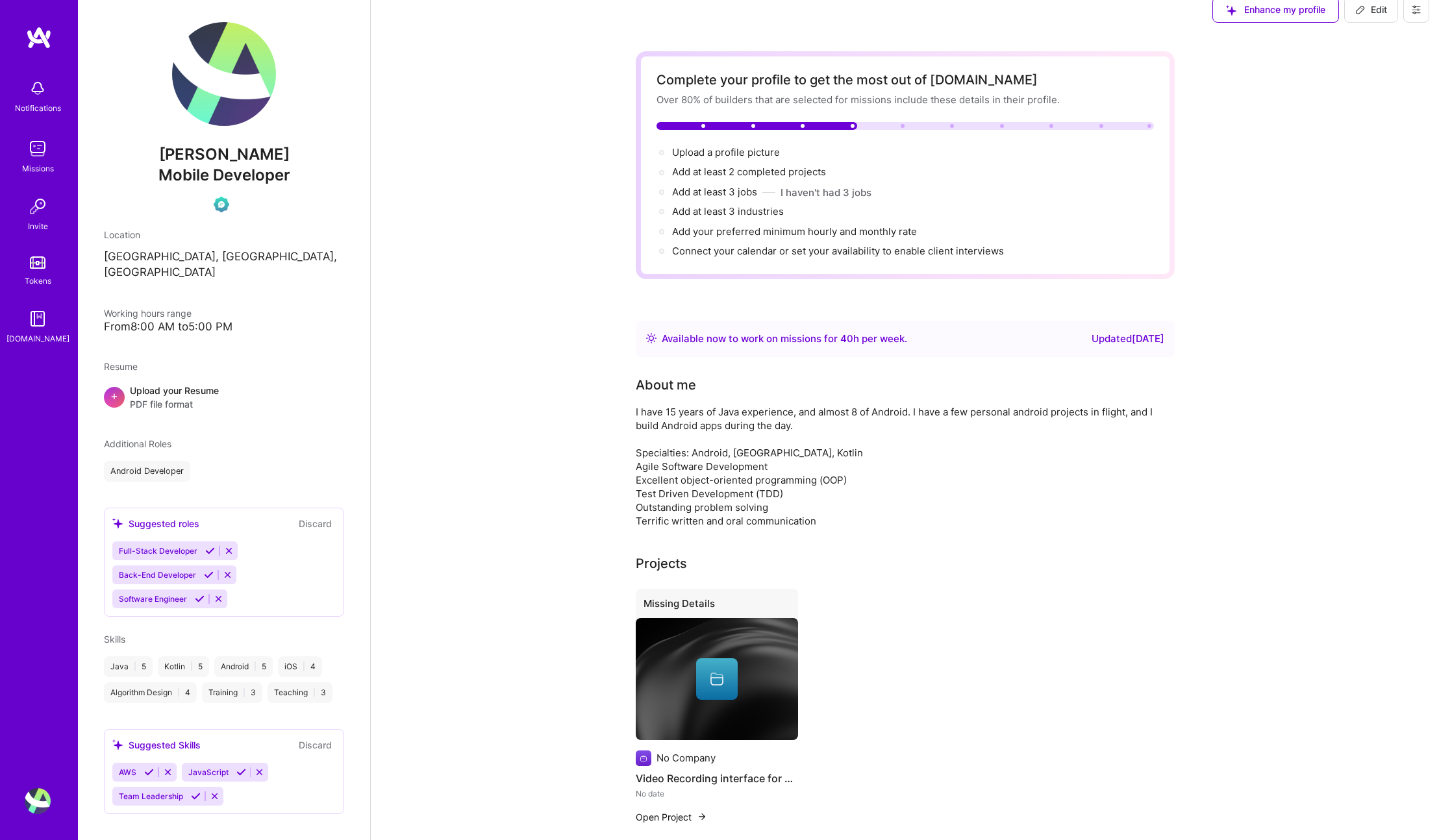
scroll to position [0, 0]
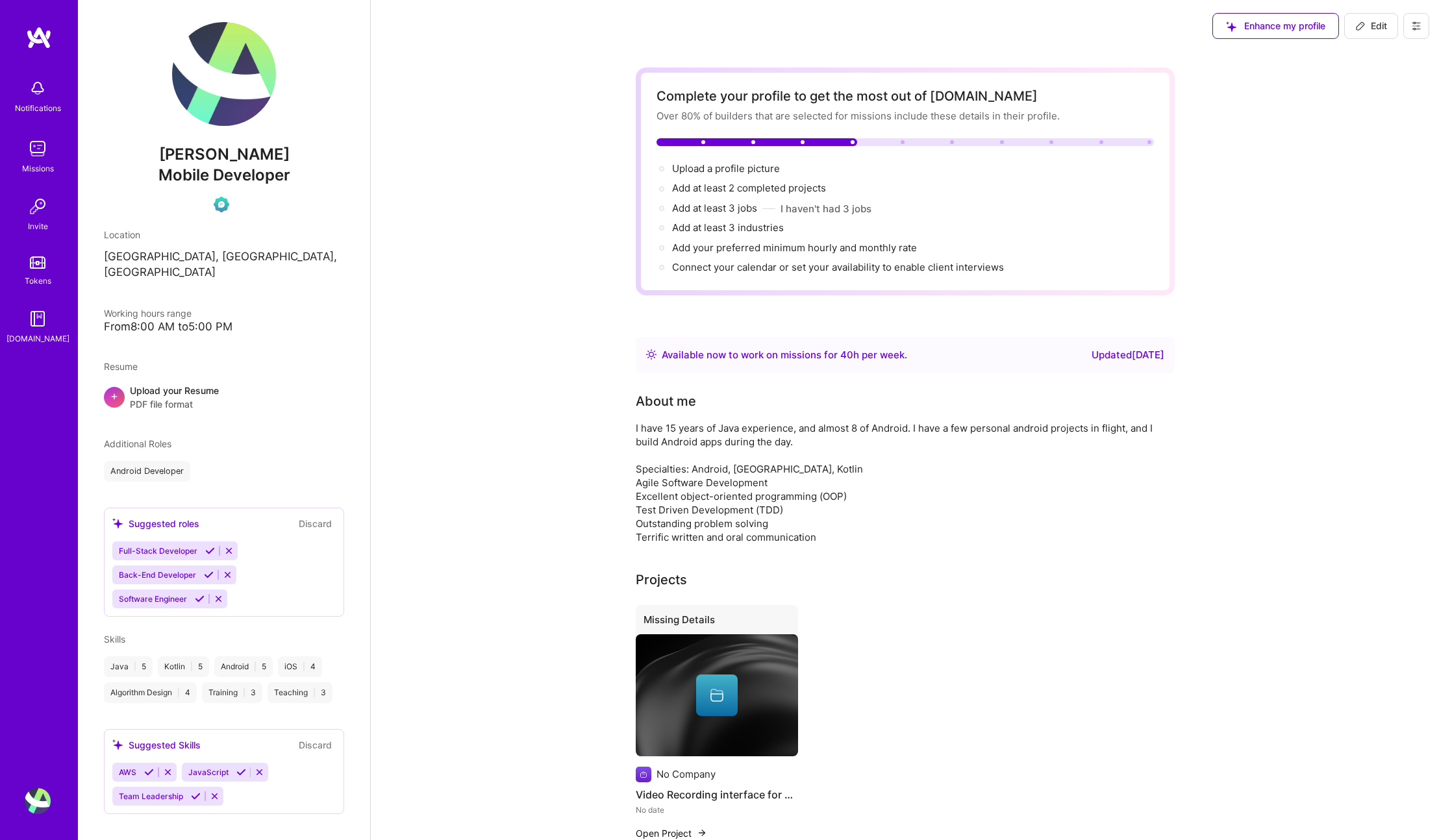
click at [20, 100] on div "Notifications" at bounding box center [38, 95] width 80 height 45
click at [34, 134] on div "Notifications Missions Invite Tokens [DOMAIN_NAME]" at bounding box center [39, 209] width 78 height 273
click at [36, 152] on img at bounding box center [38, 149] width 26 height 26
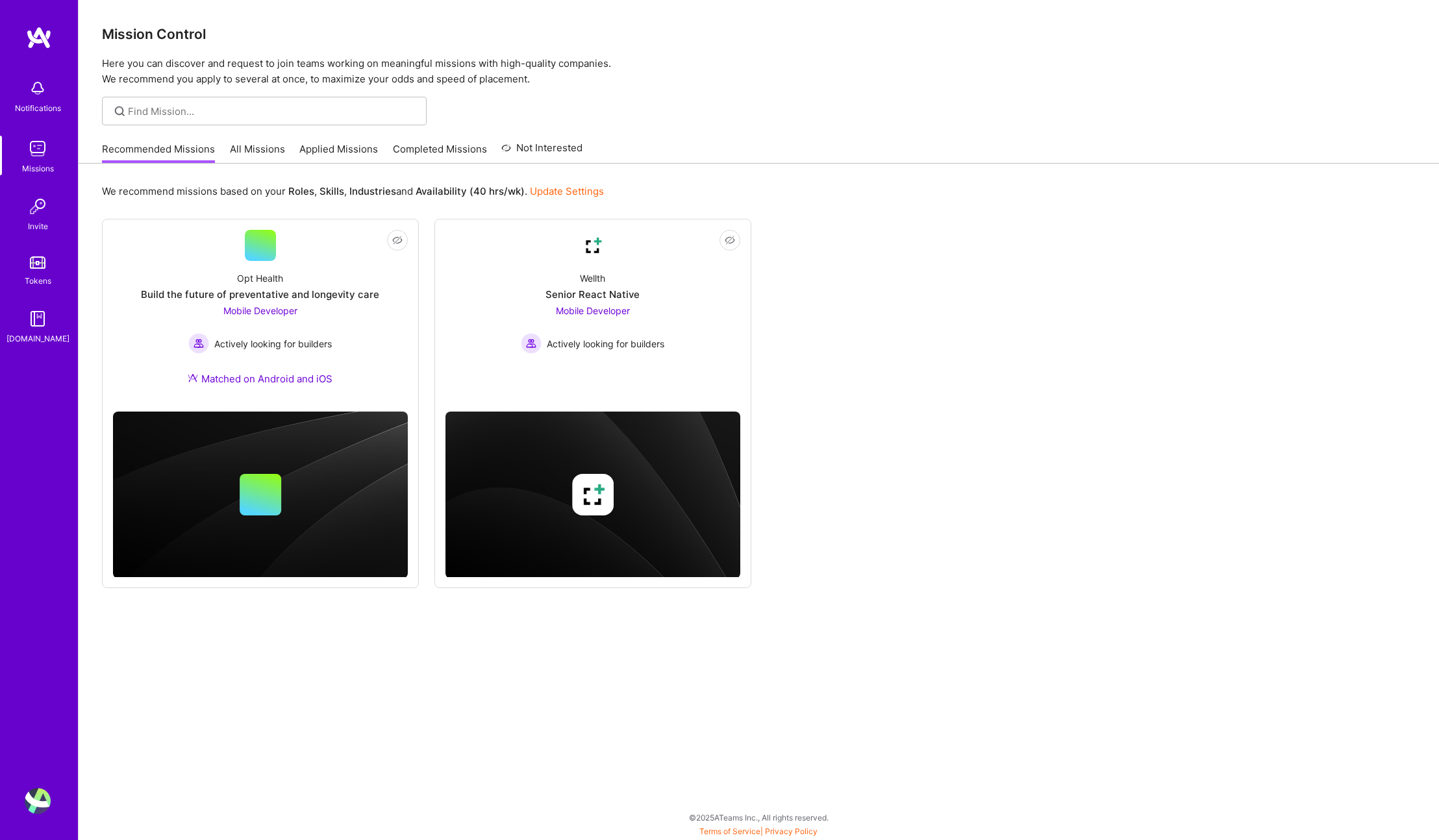
click at [53, 32] on link at bounding box center [39, 38] width 78 height 23
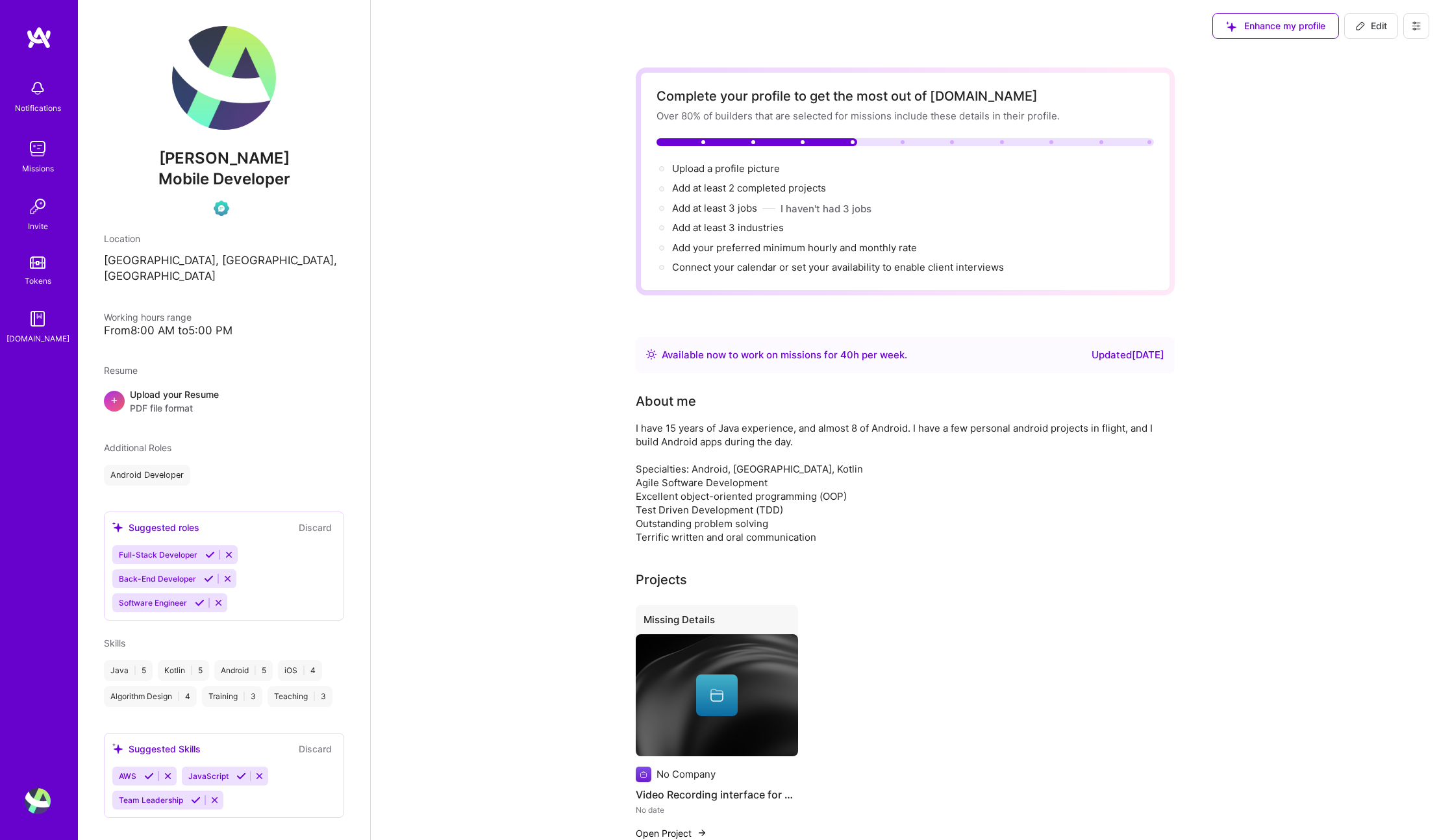
click at [1369, 16] on button "Edit" at bounding box center [1372, 26] width 54 height 26
select select "US"
select select "Right Now"
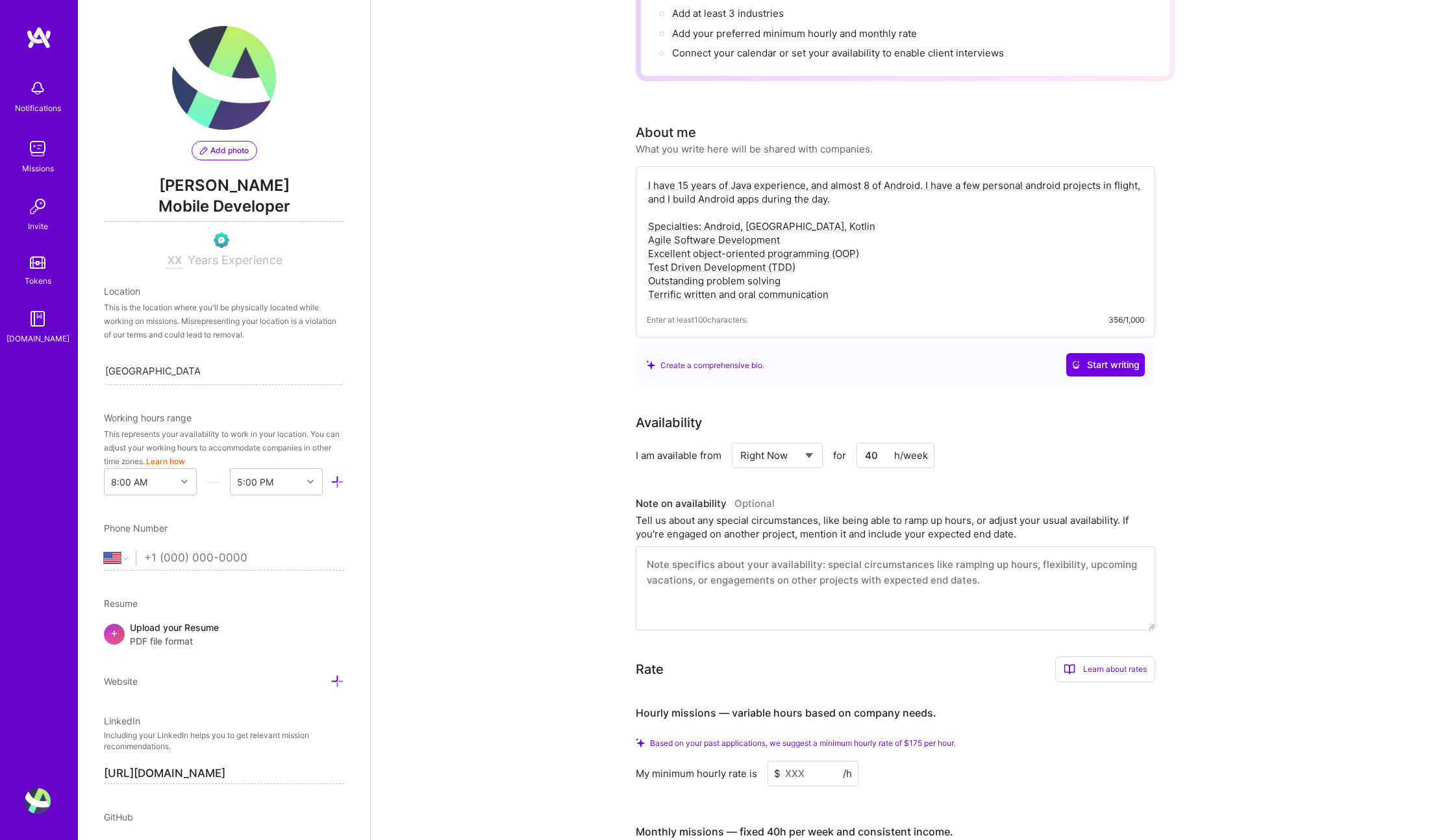
scroll to position [233, 0]
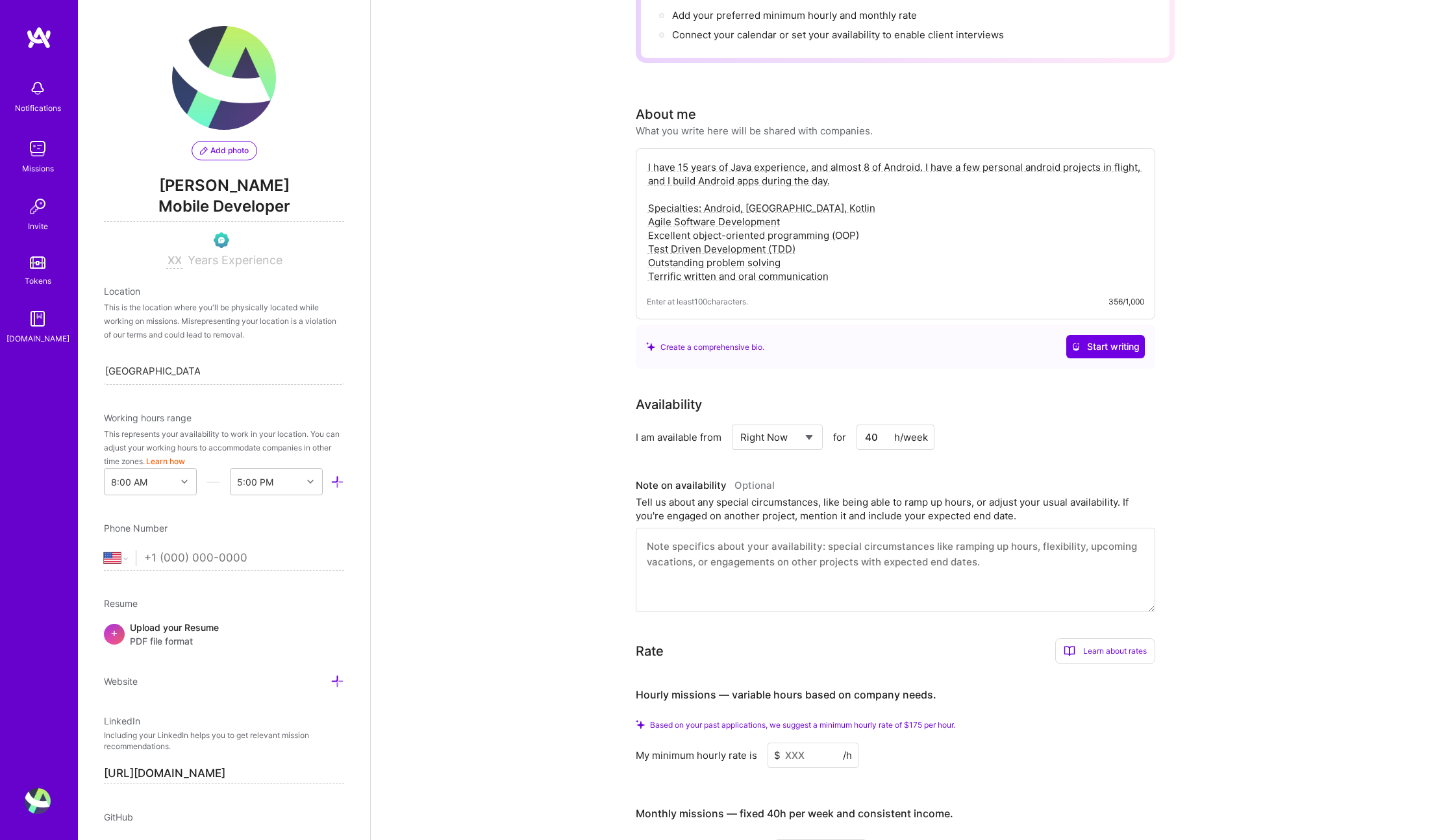
click at [873, 436] on input "40" at bounding box center [896, 437] width 78 height 26
type input "20"
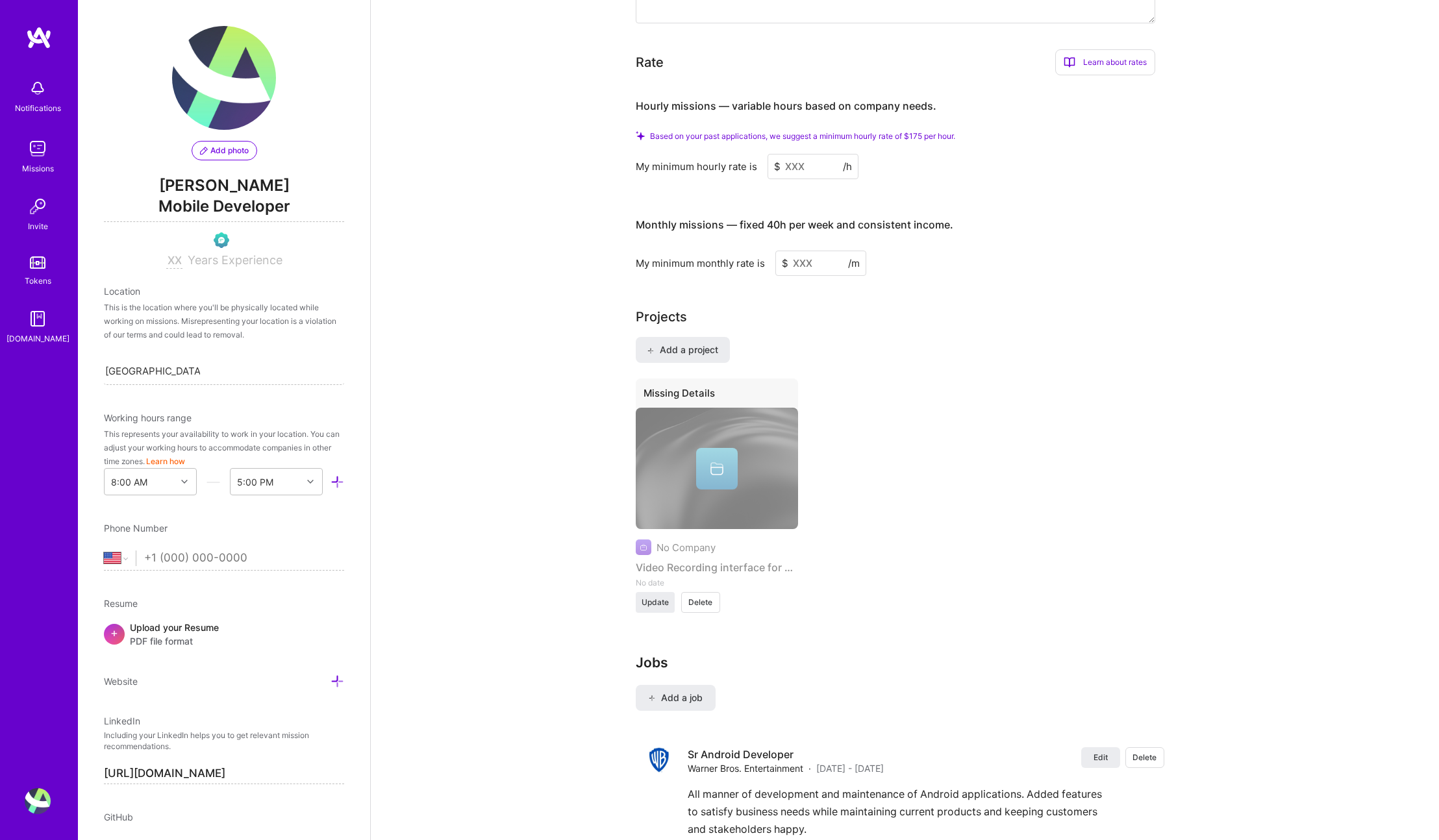
scroll to position [872, 0]
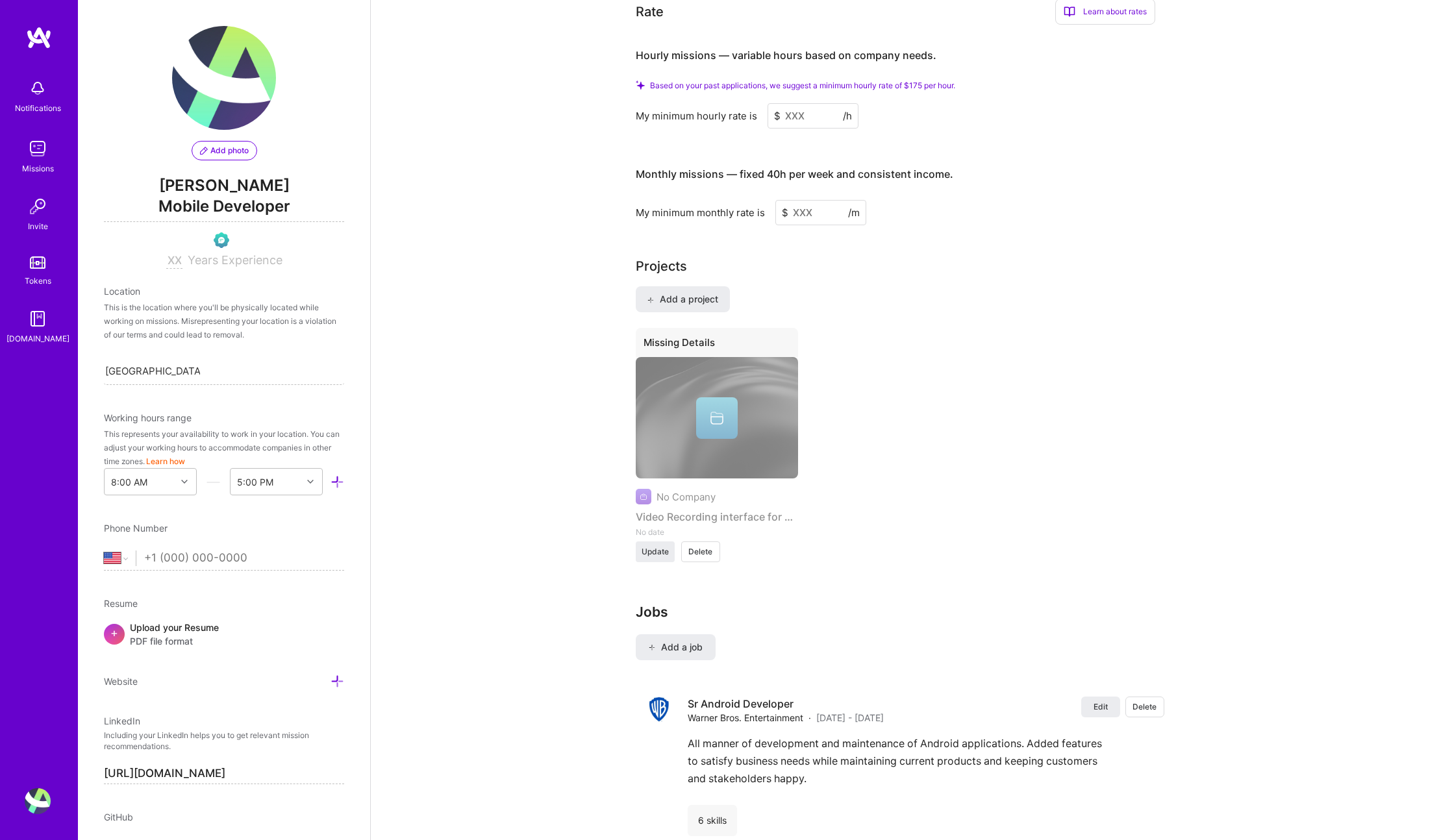
click at [820, 120] on input at bounding box center [813, 116] width 91 height 26
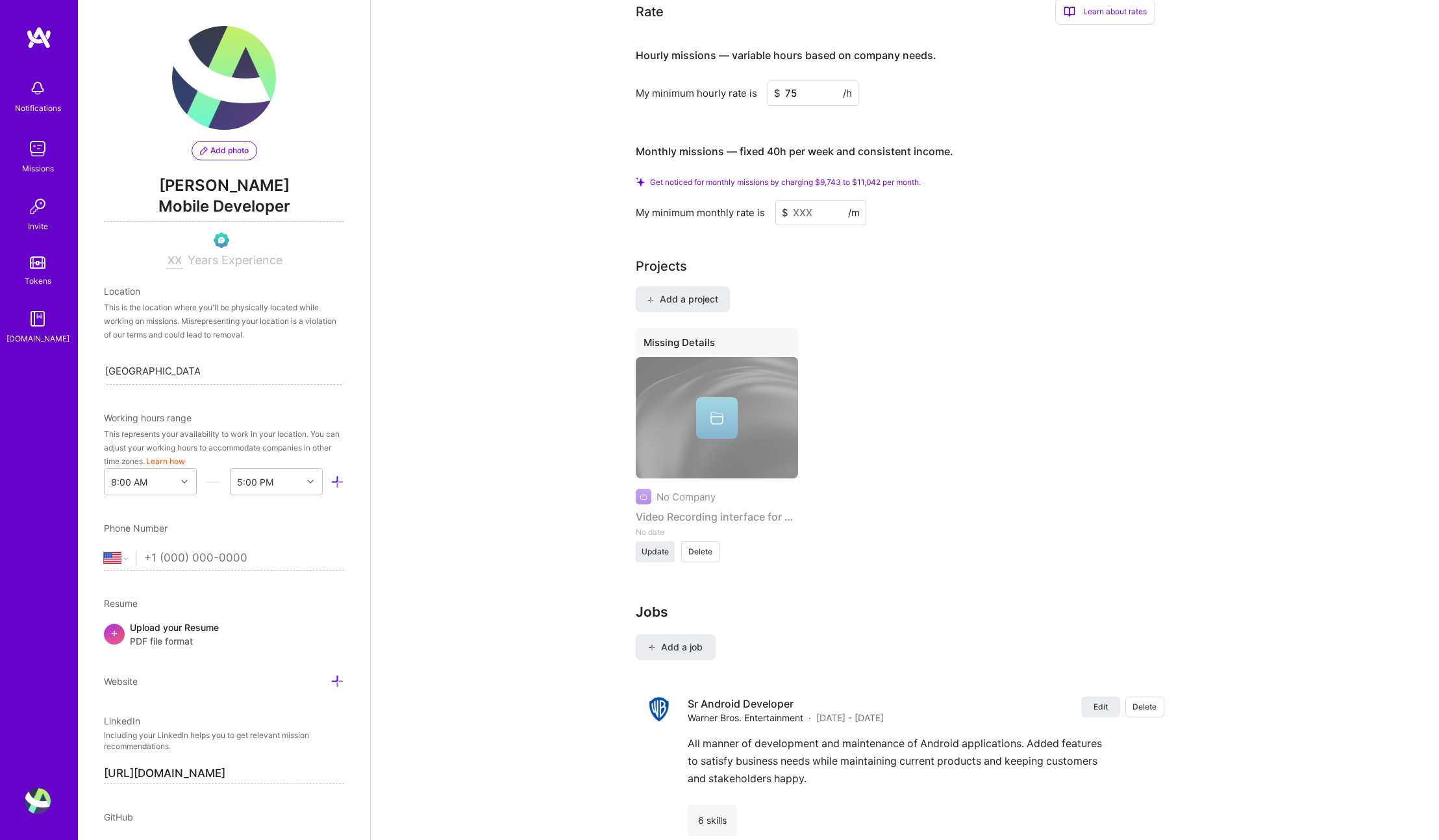
type input "75"
click at [1077, 295] on div "Add a project Missing Details No Company Video Recording interface for Android …" at bounding box center [906, 433] width 539 height 292
click at [795, 213] on input at bounding box center [821, 213] width 91 height 26
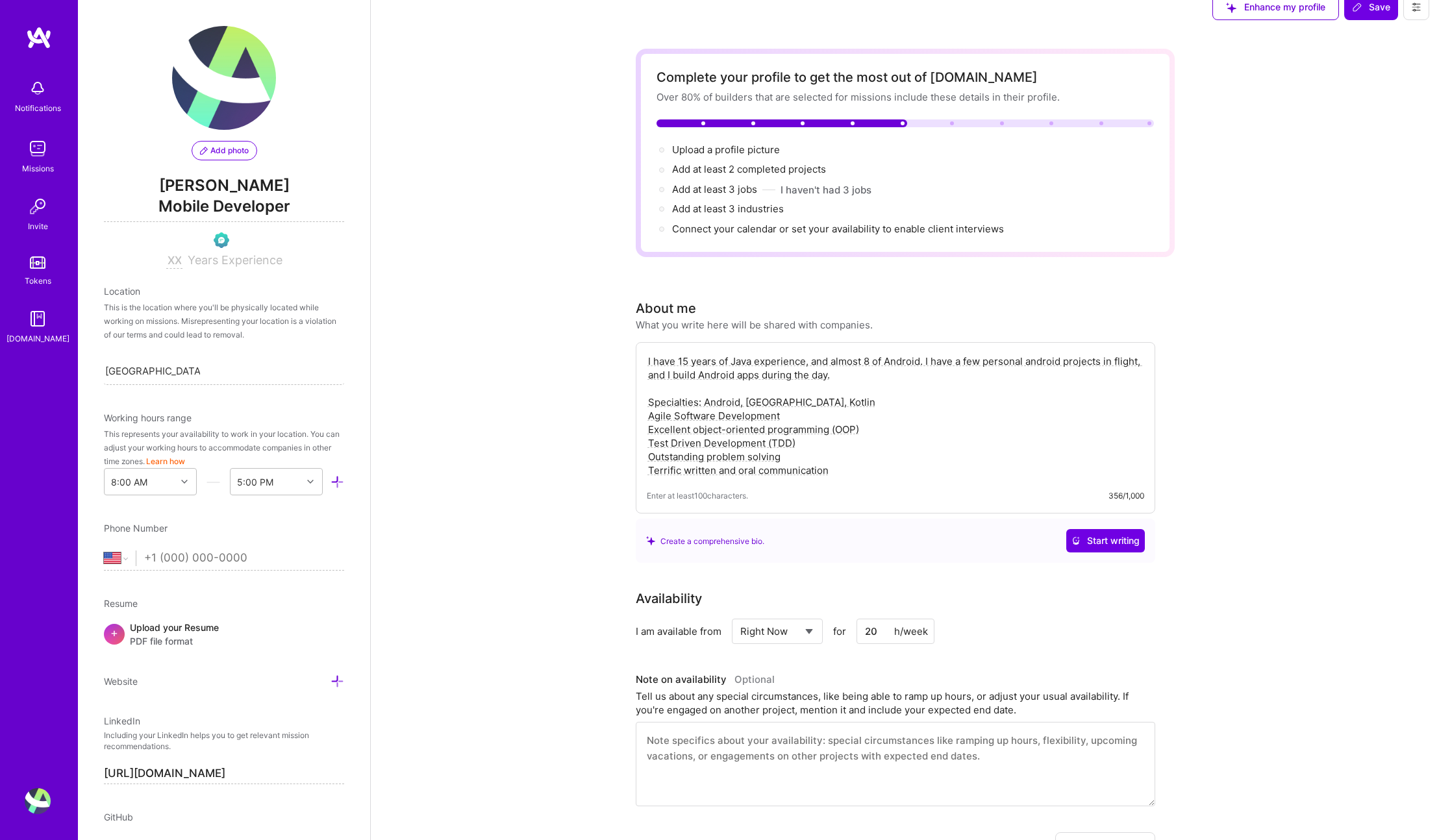
scroll to position [0, 0]
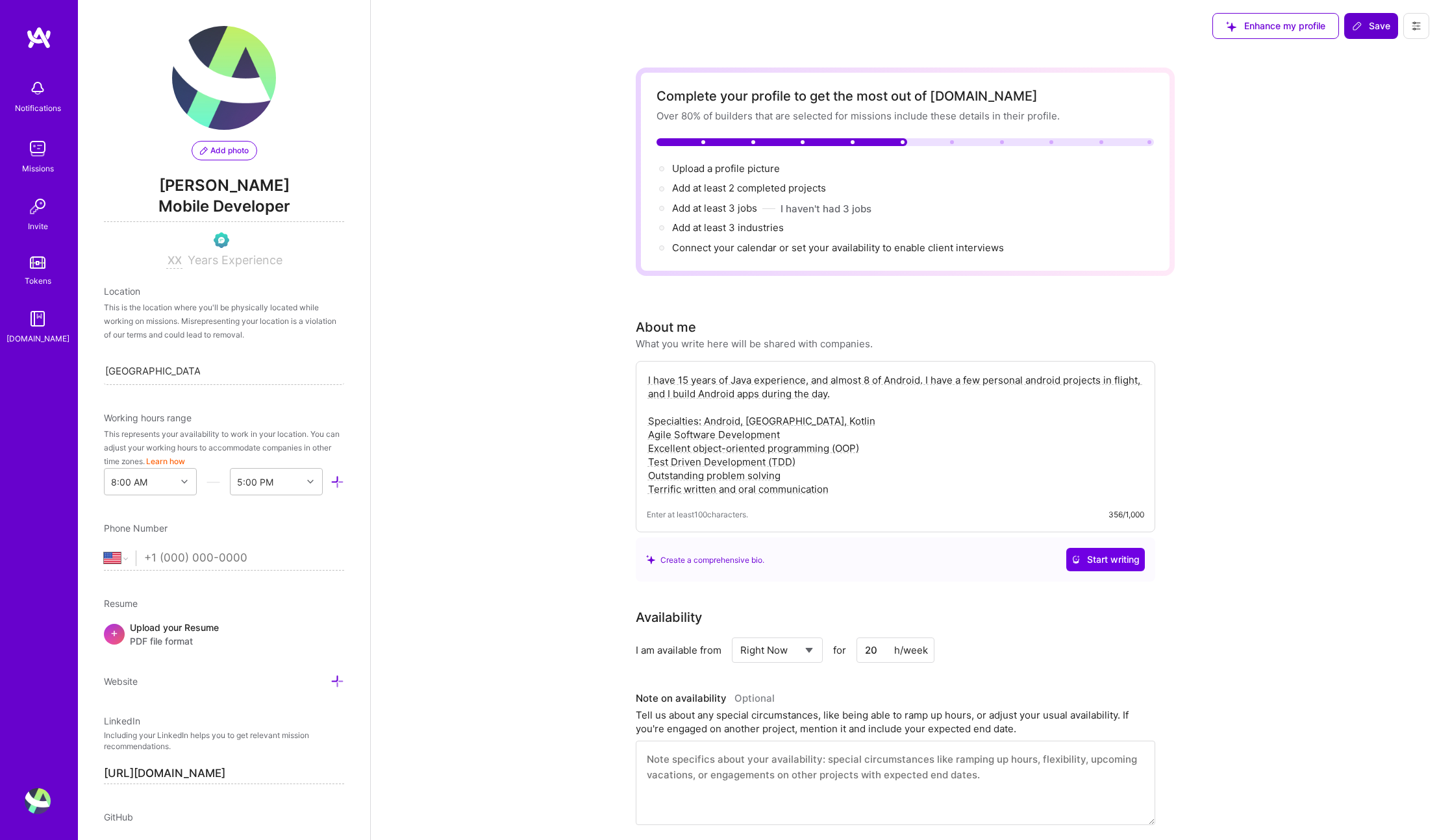
type input "11000"
click at [1361, 32] on span "Save" at bounding box center [1372, 26] width 39 height 13
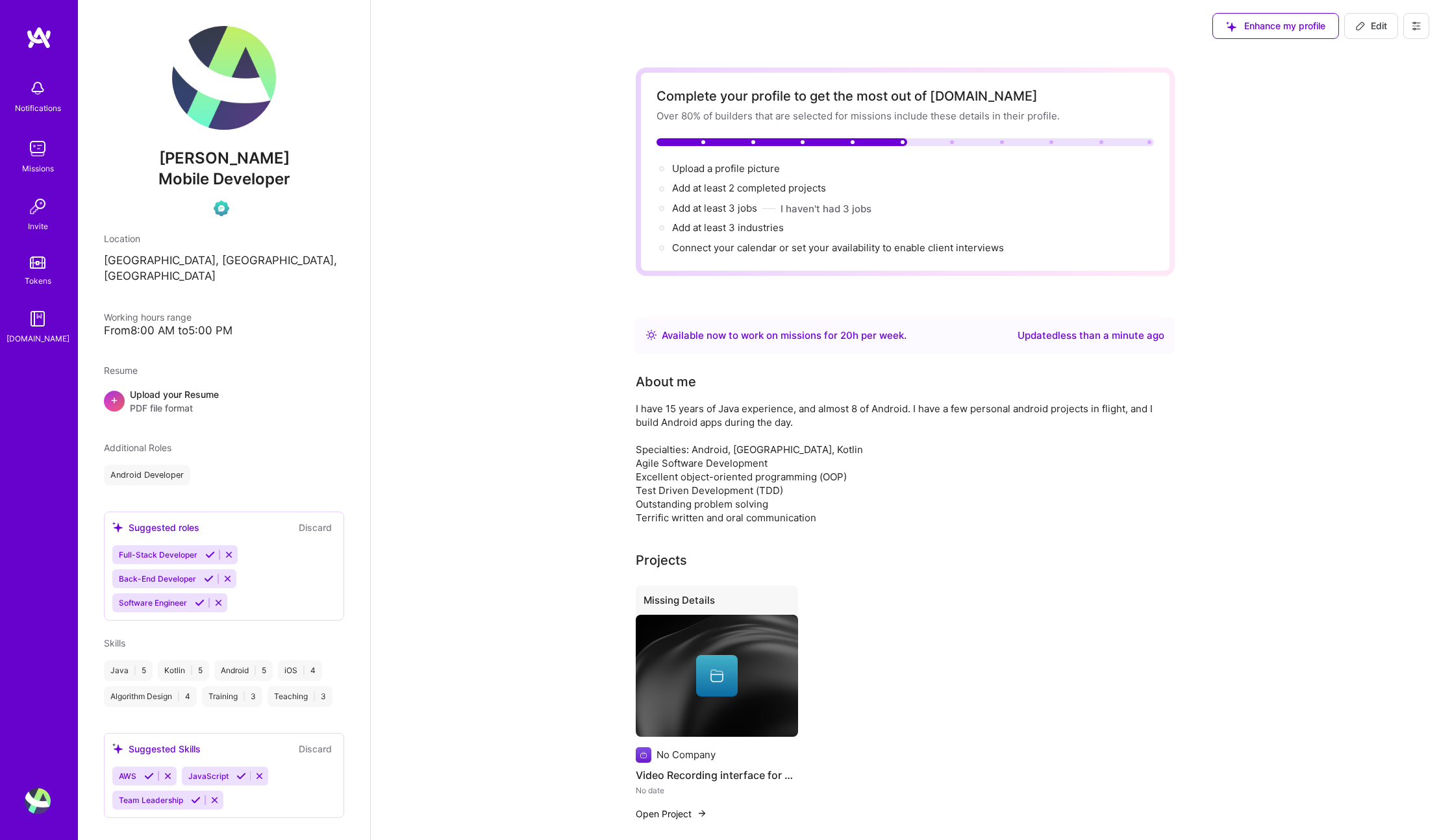
click at [1361, 32] on button "Edit" at bounding box center [1372, 26] width 54 height 26
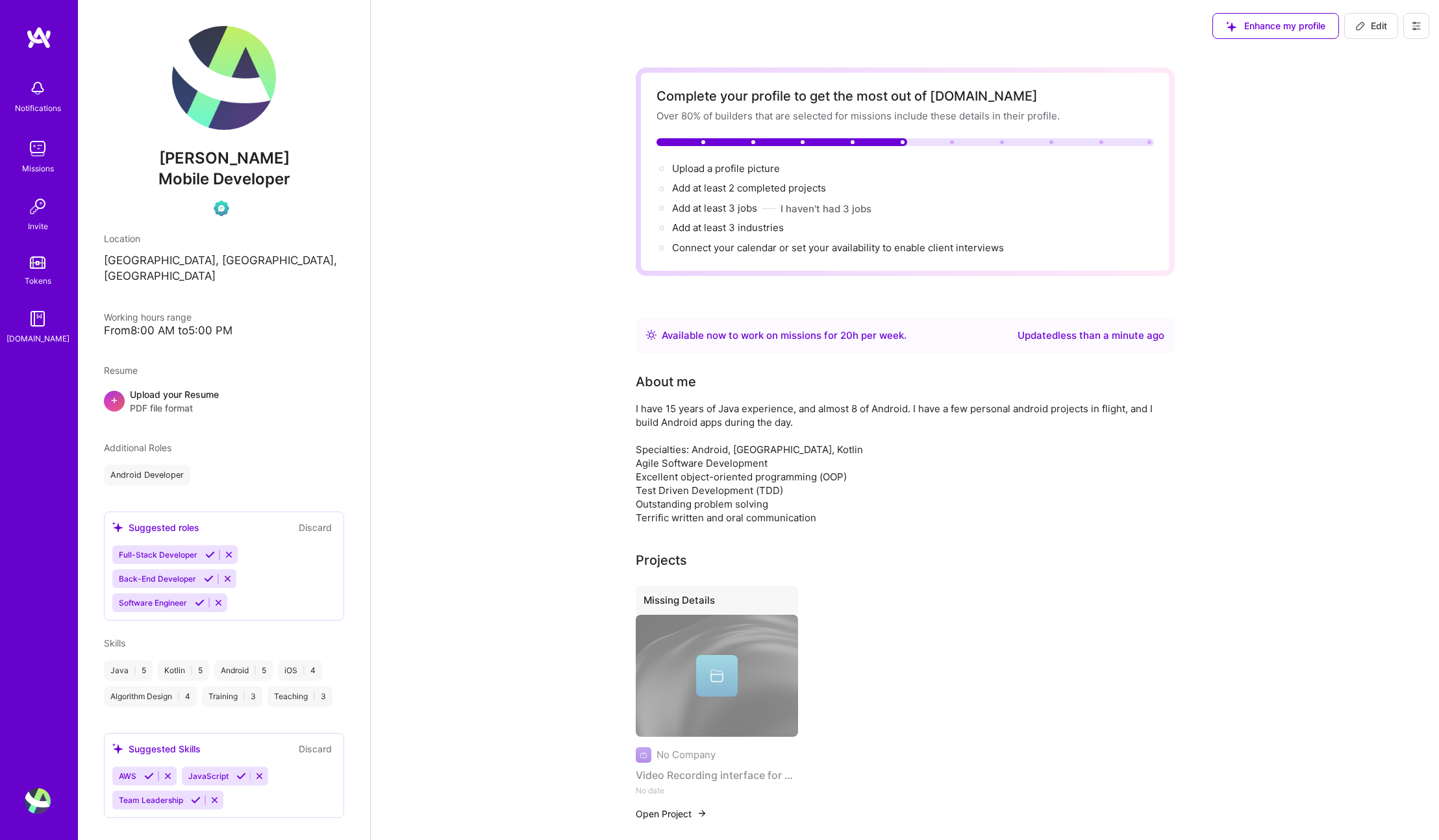
select select "US"
select select "Right Now"
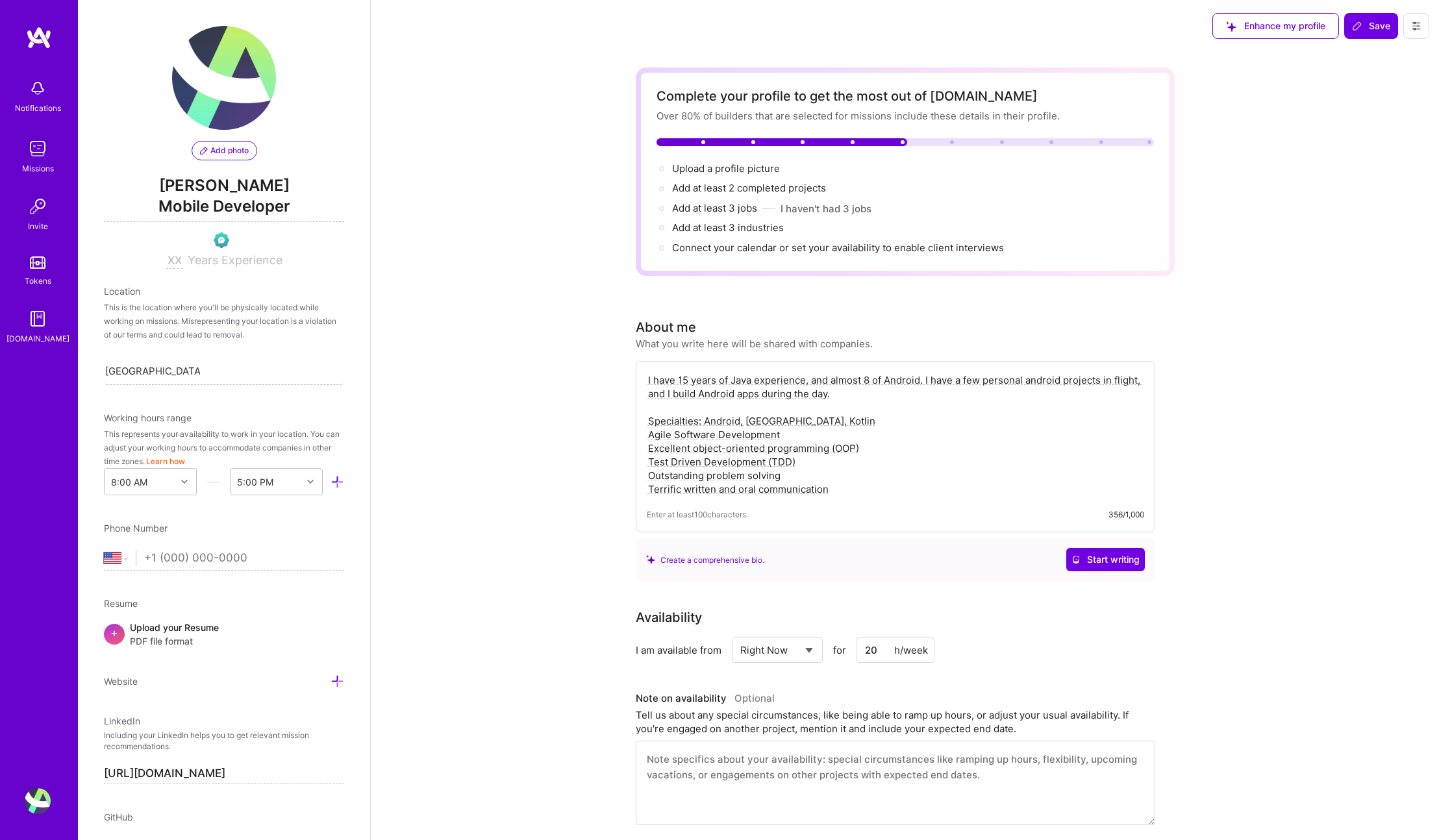
click at [36, 160] on img at bounding box center [38, 149] width 26 height 26
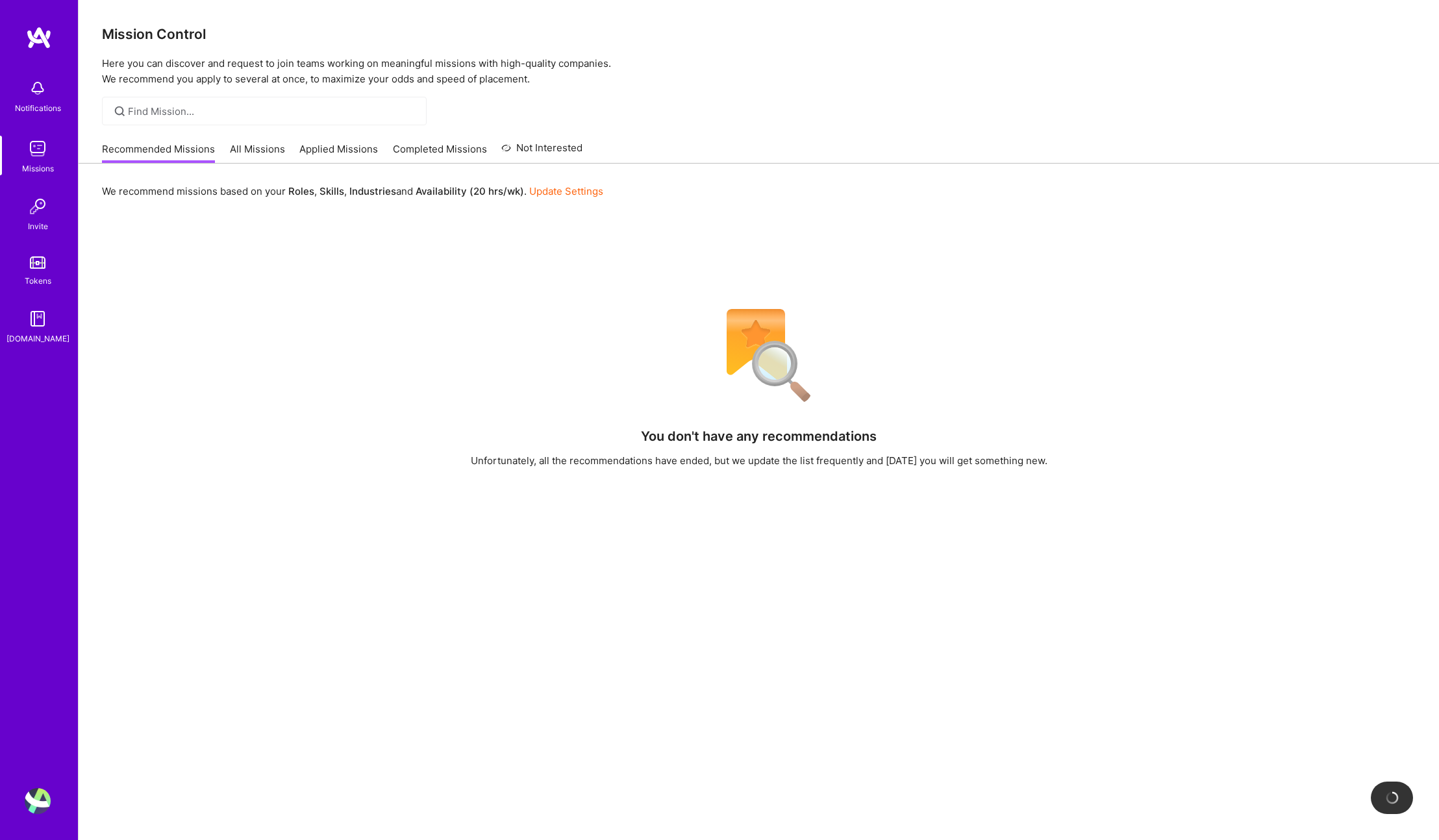
click at [263, 152] on link "All Missions" at bounding box center [257, 153] width 55 height 22
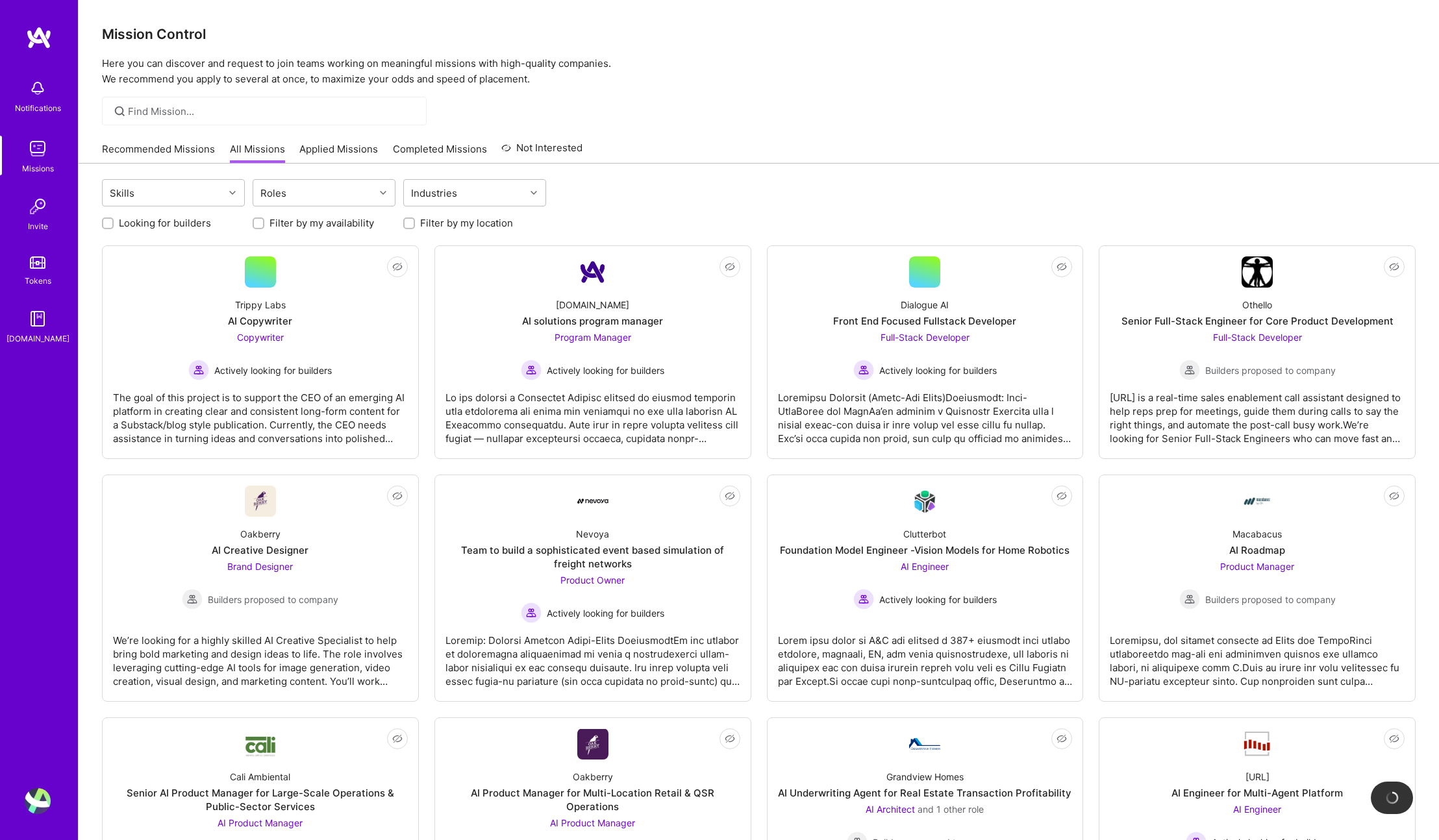
click at [169, 145] on link "Recommended Missions" at bounding box center [158, 153] width 113 height 22
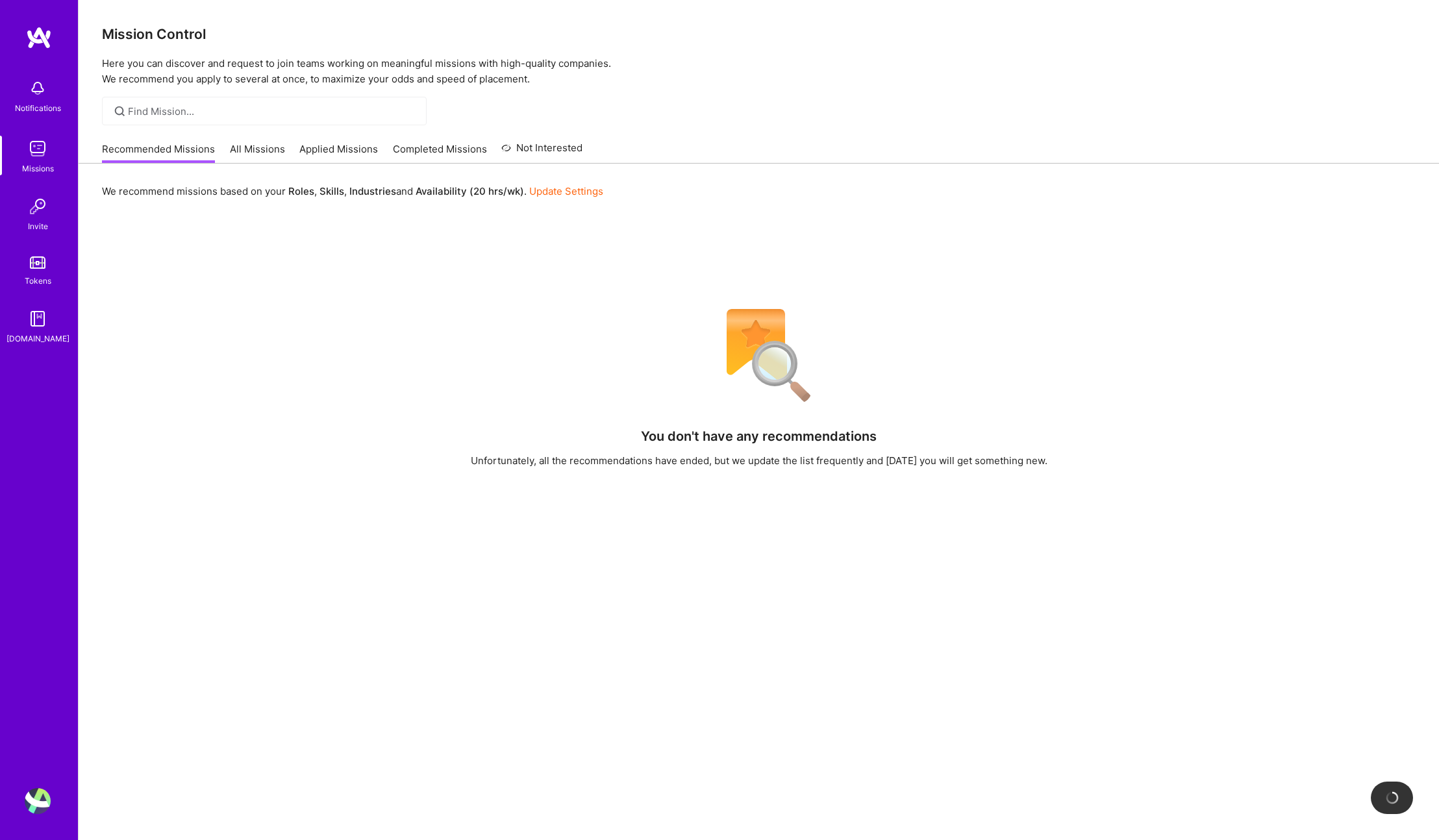
click at [230, 146] on link "All Missions" at bounding box center [257, 153] width 55 height 22
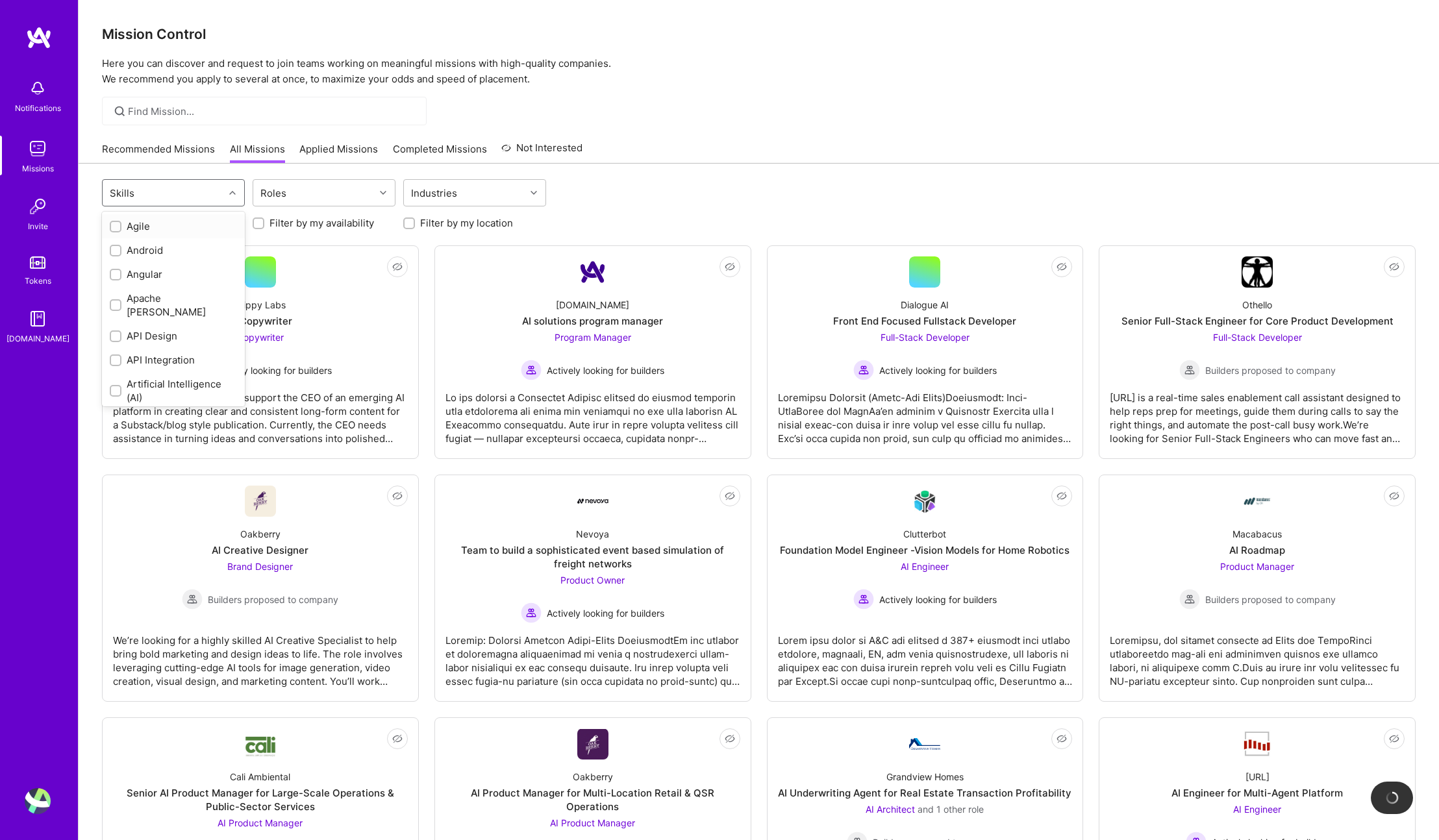
click at [213, 189] on div "Skills" at bounding box center [163, 193] width 121 height 26
click at [150, 249] on div "Android" at bounding box center [173, 250] width 128 height 14
checkbox input "true"
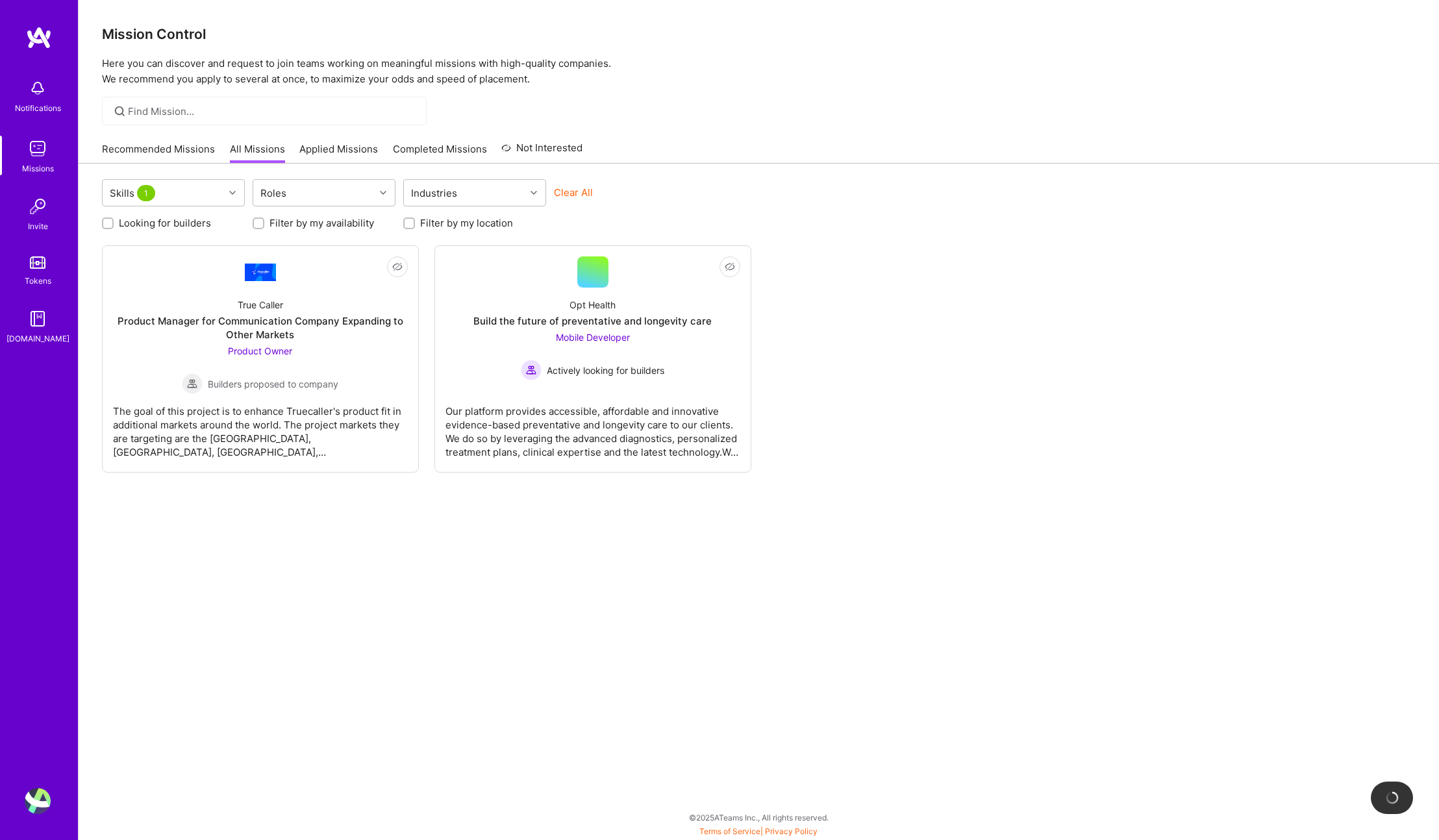
click at [792, 249] on div "Not Interested True Caller Product Manager for Communication Company Expanding …" at bounding box center [759, 359] width 1314 height 227
click at [649, 311] on div "Opt Health Build the future of preventative and longevity care Mobile Developer…" at bounding box center [594, 334] width 295 height 93
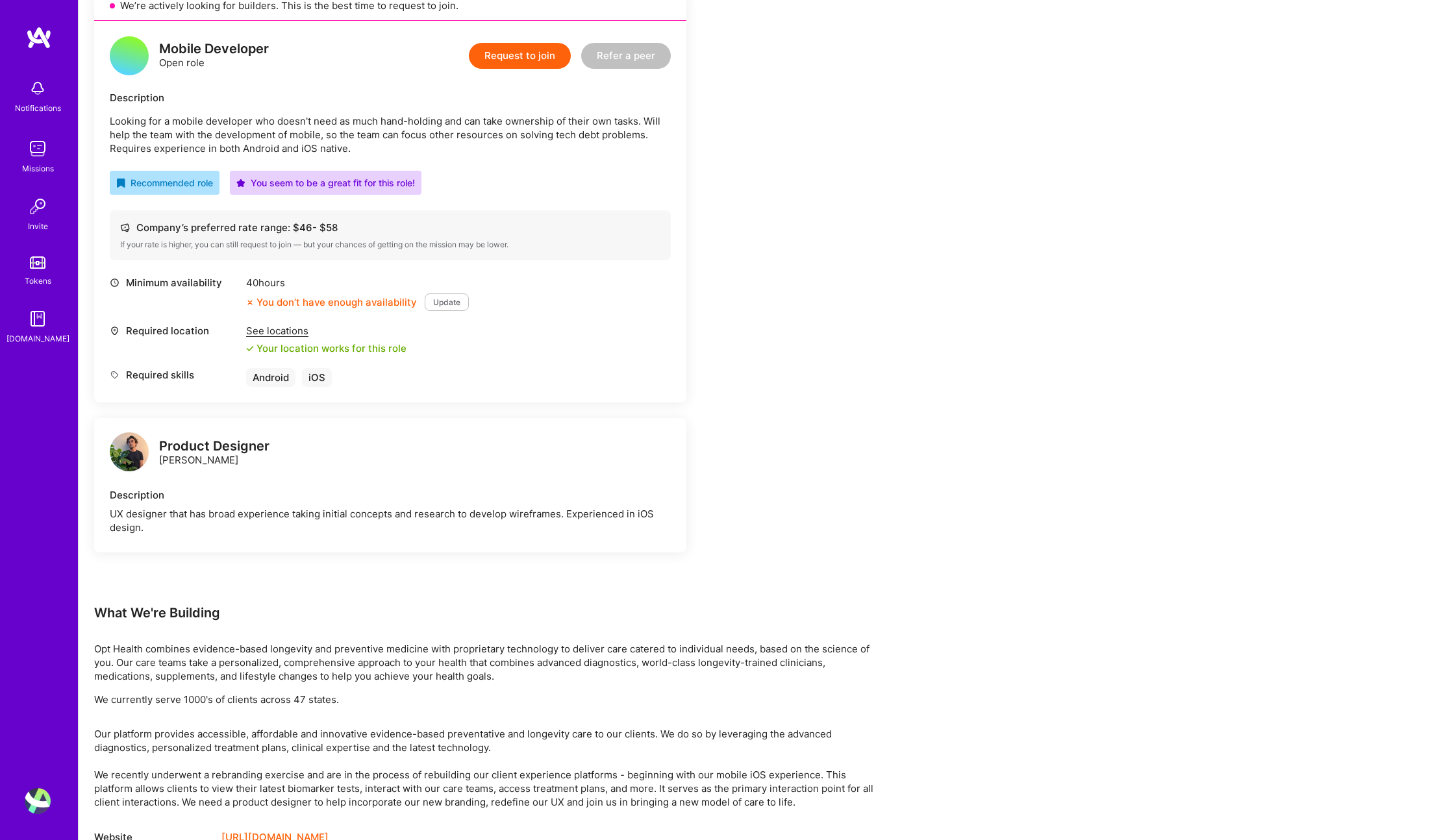
scroll to position [316, 0]
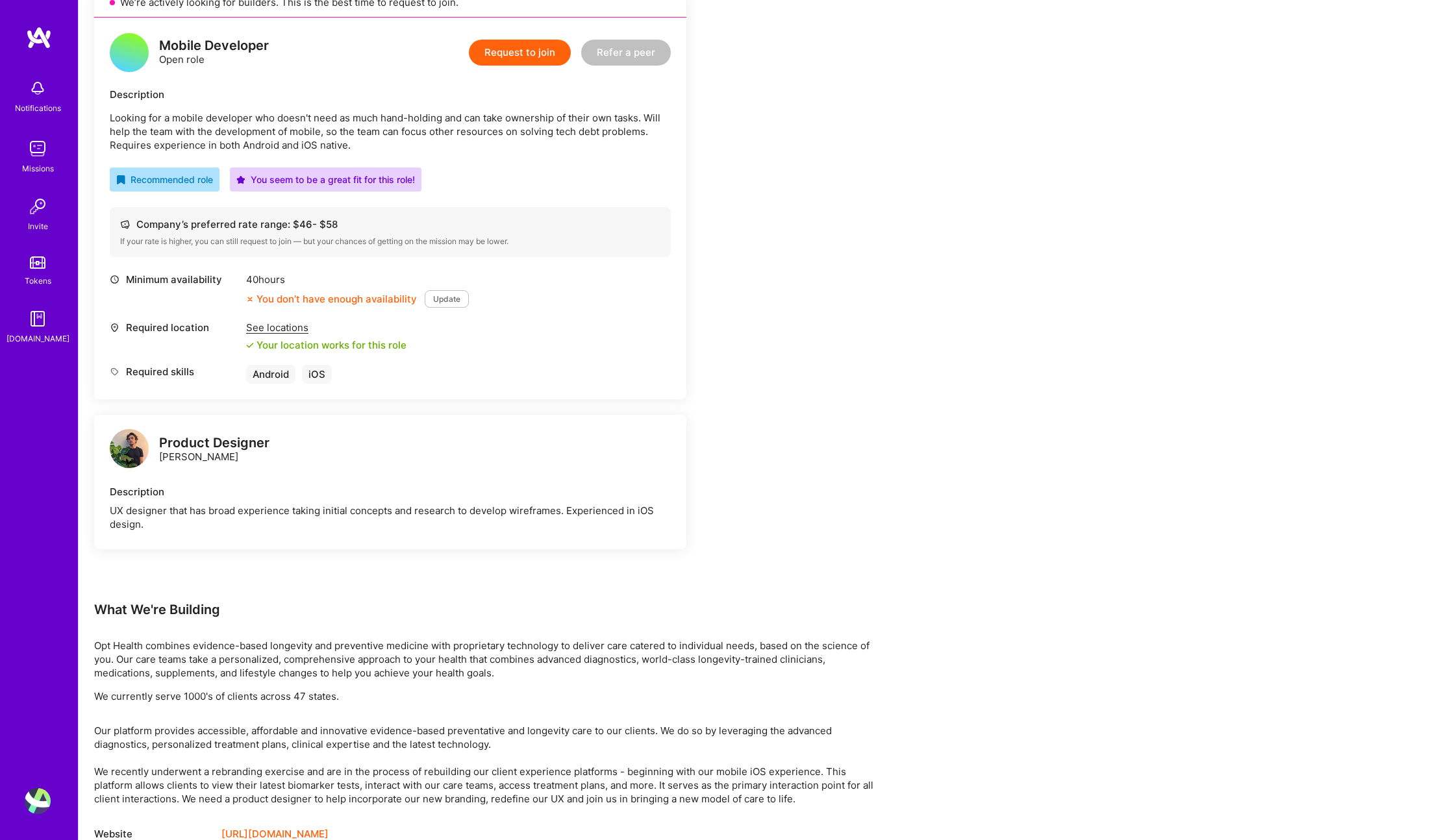
click at [296, 324] on div "See locations" at bounding box center [327, 328] width 161 height 14
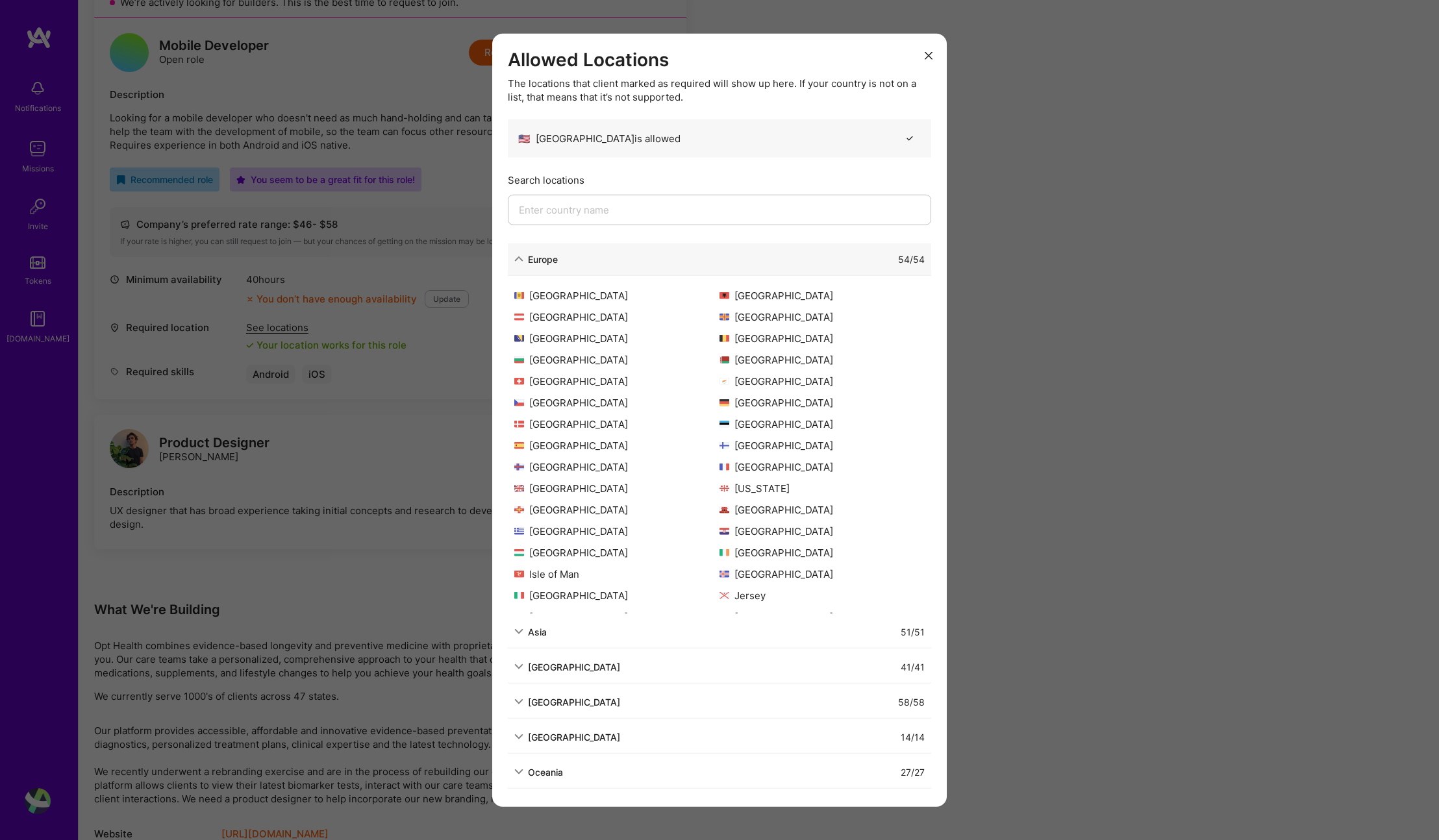
click at [988, 545] on div "Allowed Locations The locations that client marked as required will show up her…" at bounding box center [720, 420] width 1439 height 840
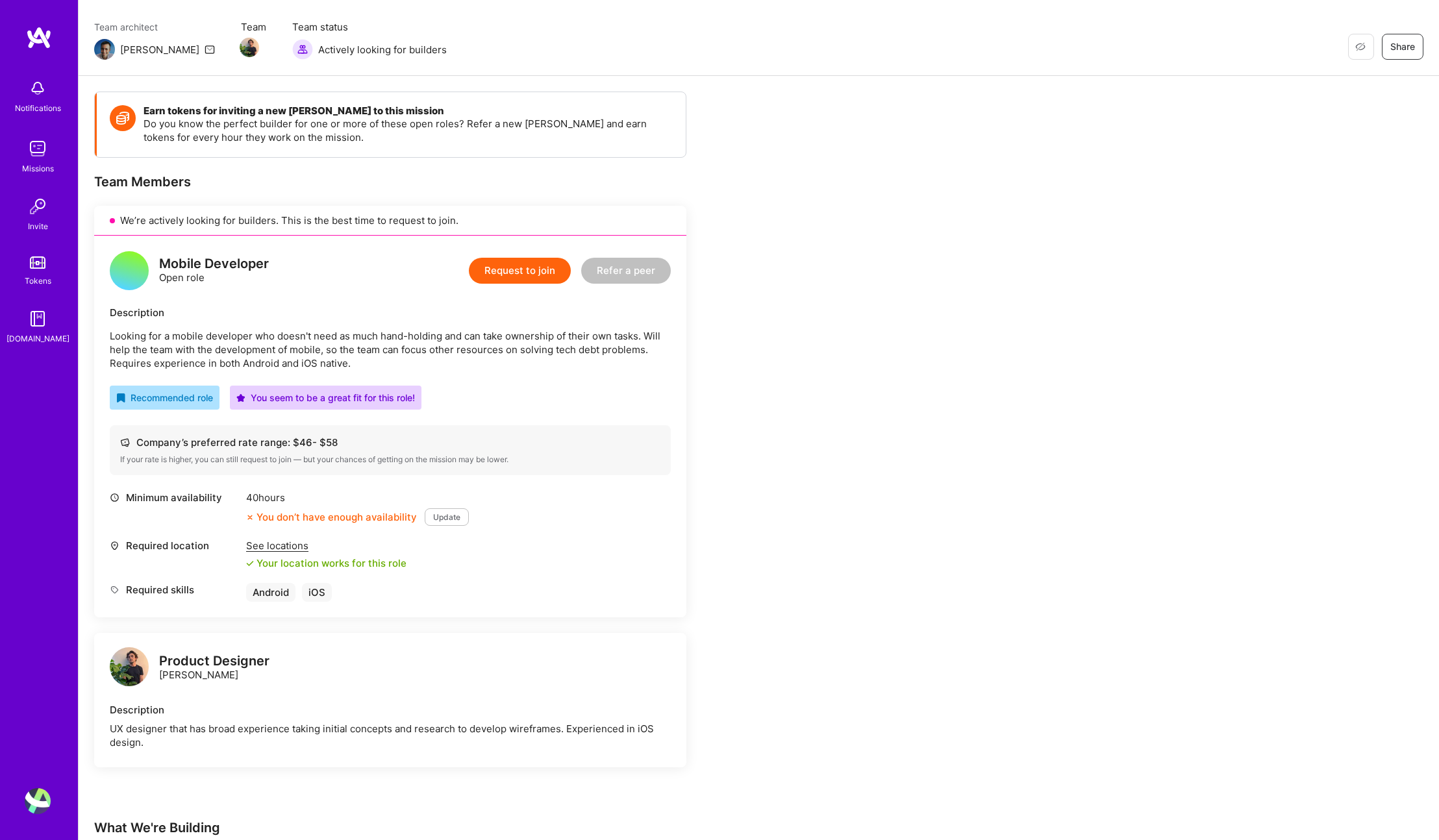
scroll to position [0, 0]
